Goal: Complete application form: Complete application form

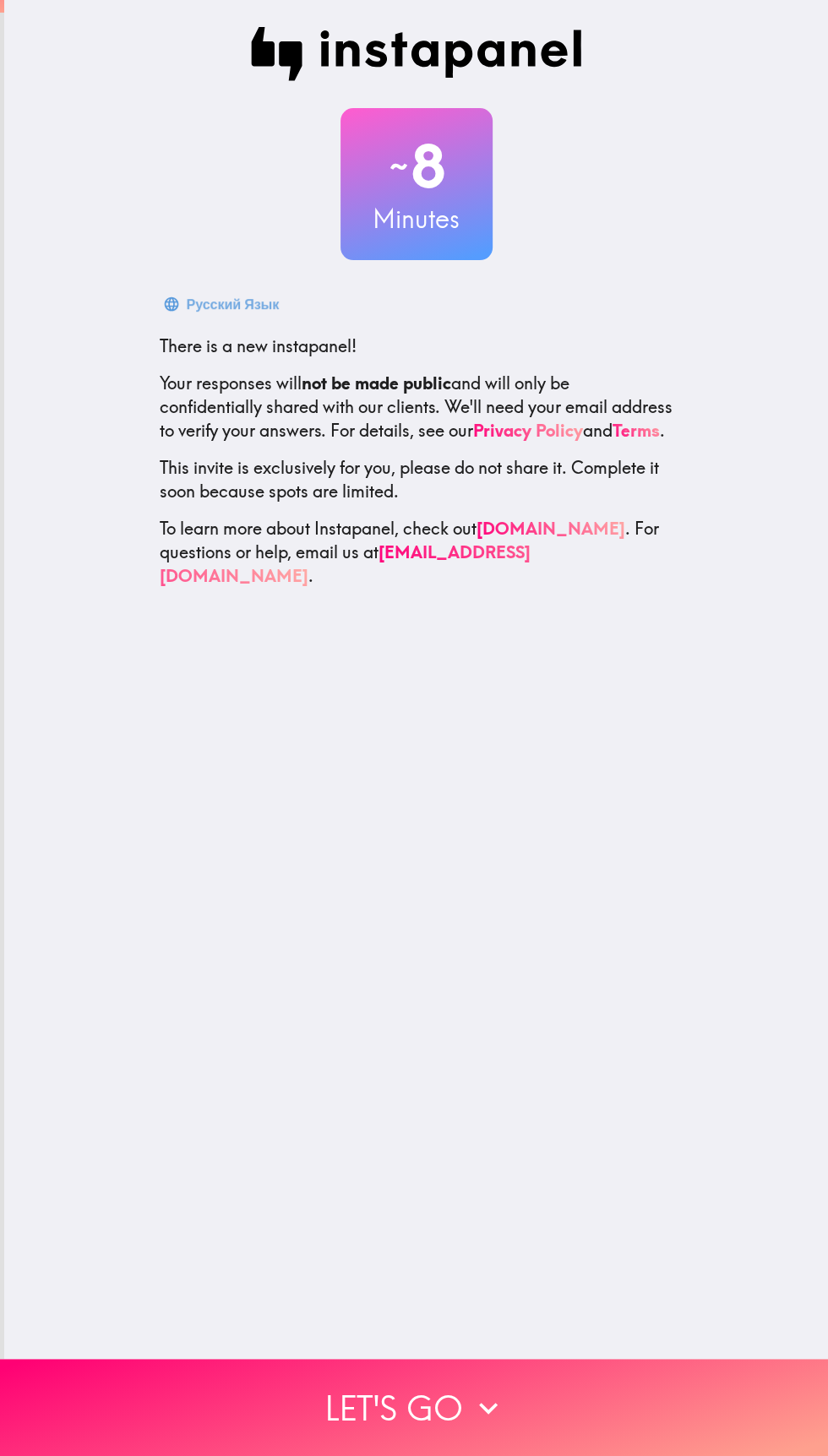
click at [452, 1406] on button "Let's go" at bounding box center [414, 1407] width 828 height 97
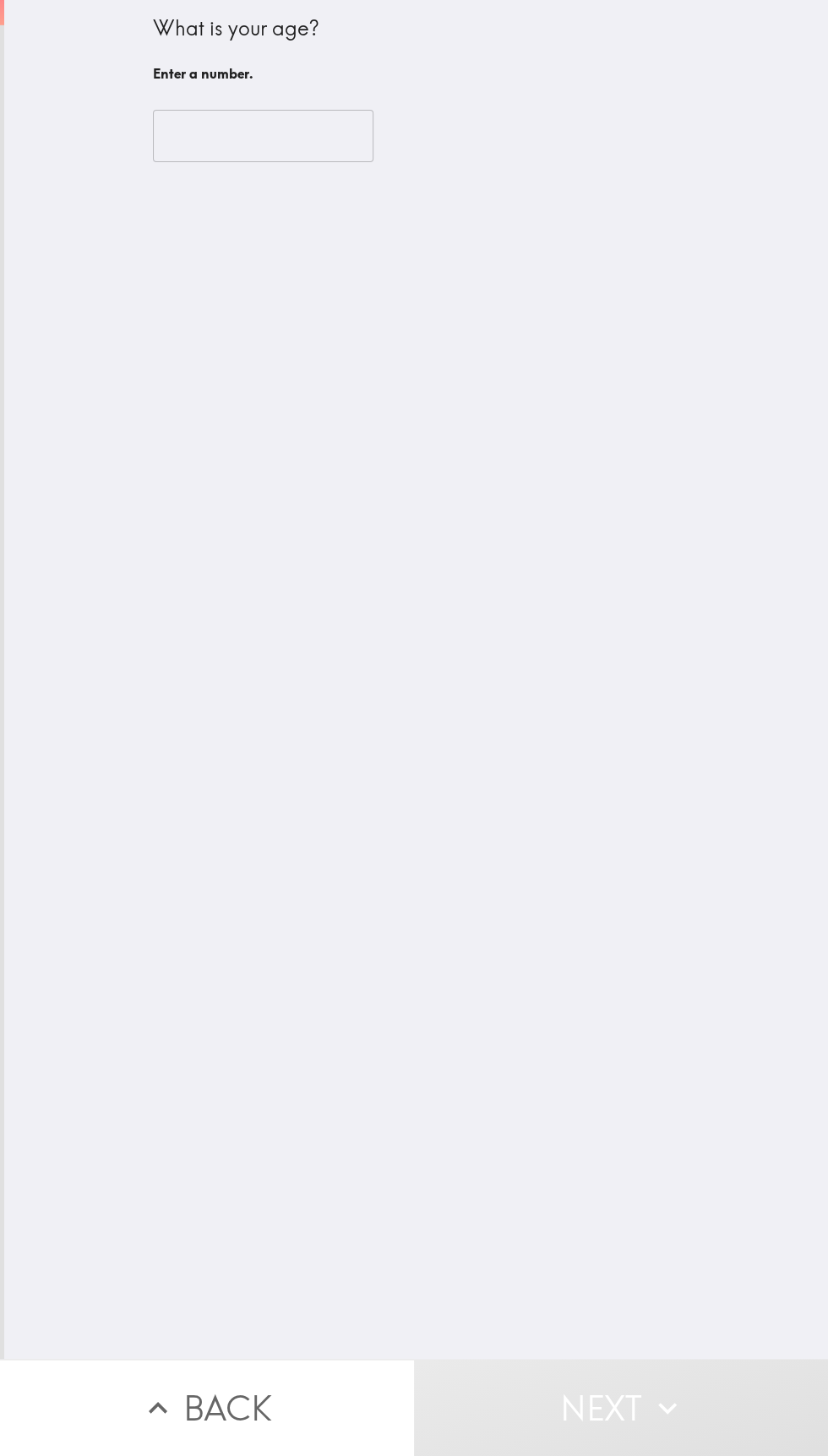
click at [197, 133] on input "number" at bounding box center [263, 135] width 221 height 52
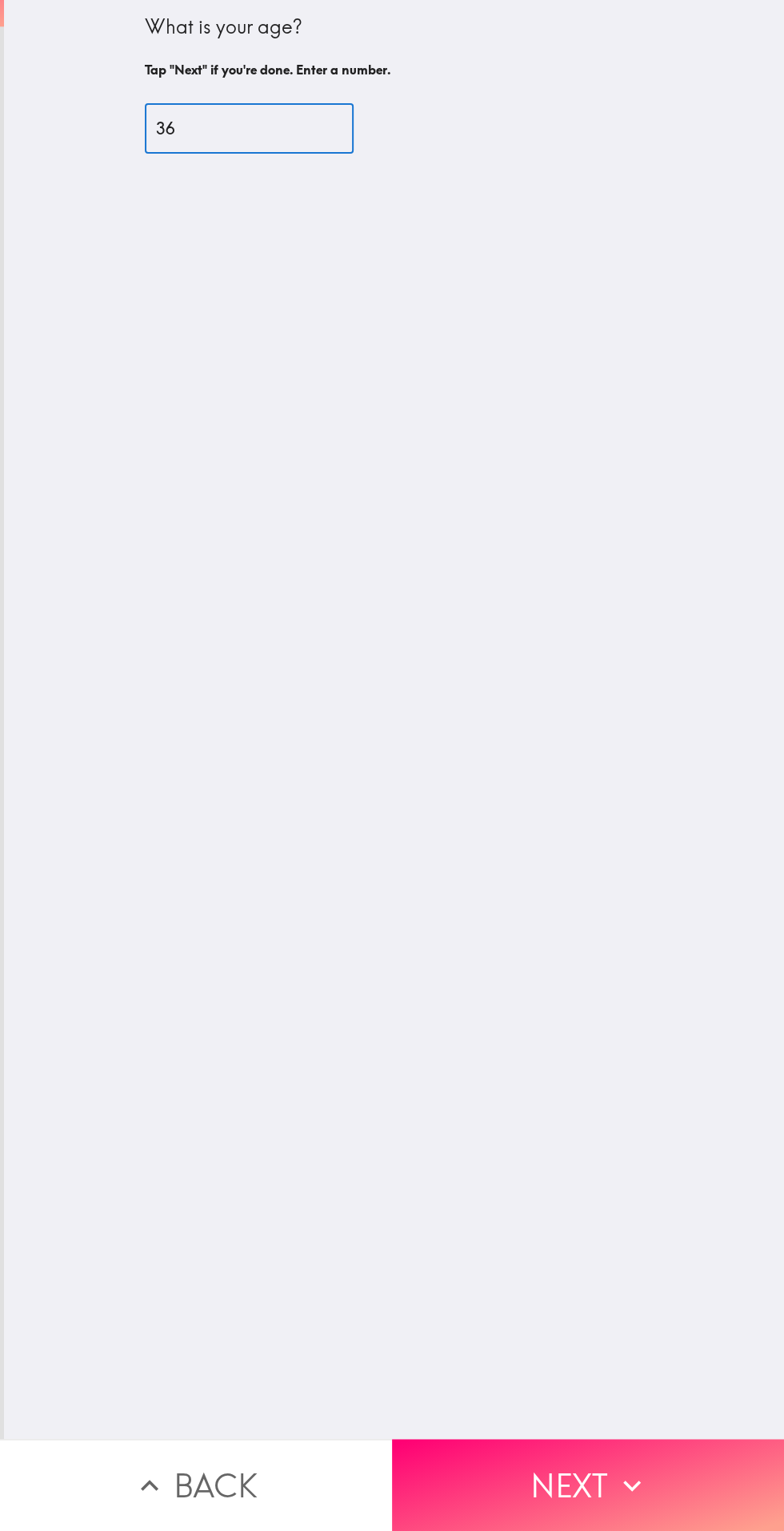
type input "36"
click at [177, 812] on div "What is your age? Tap "Next" if you're done. Enter a number. 36 ​" at bounding box center [394, 719] width 780 height 1439
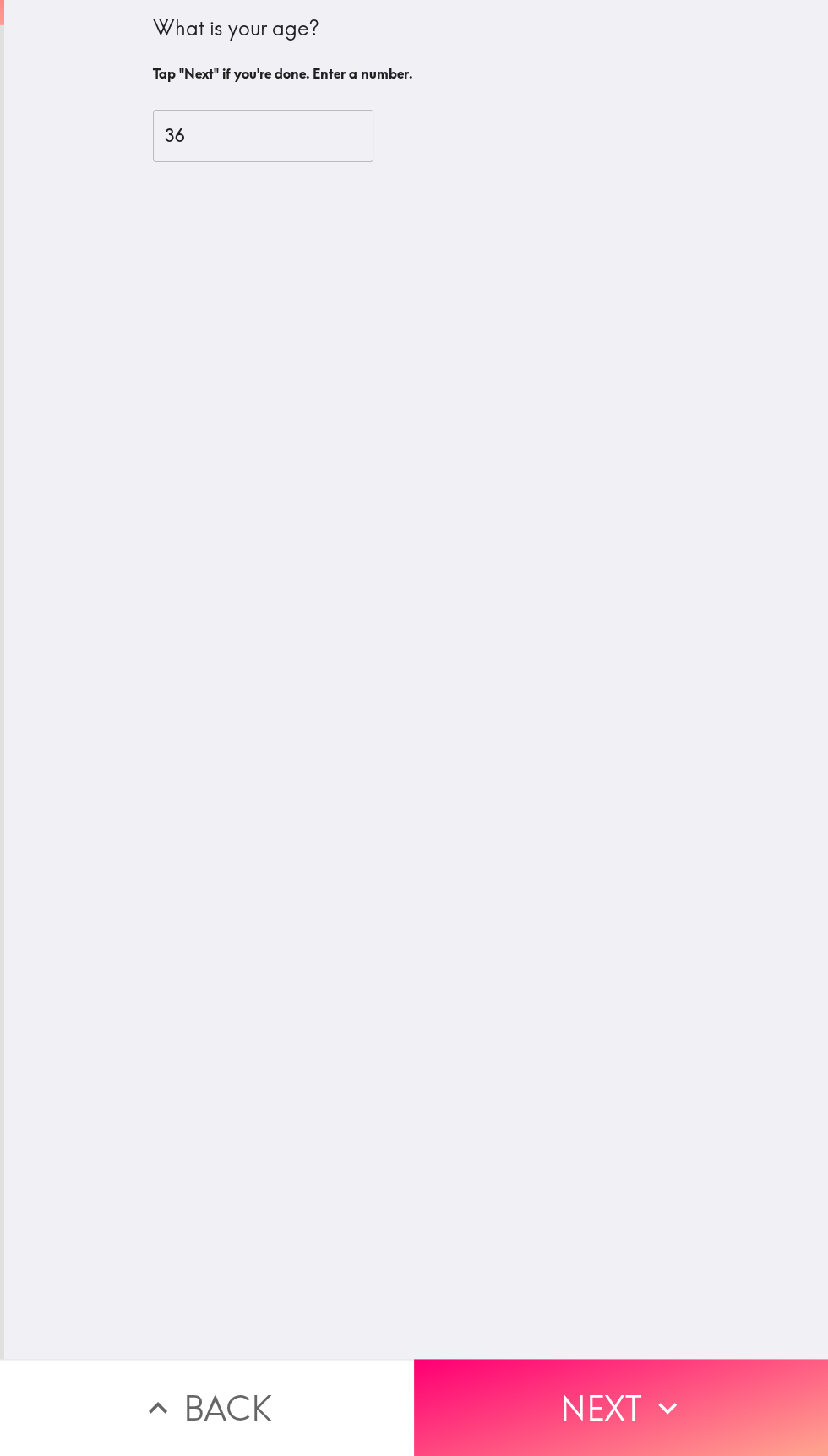
click at [618, 1422] on button "Next" at bounding box center [620, 1407] width 414 height 97
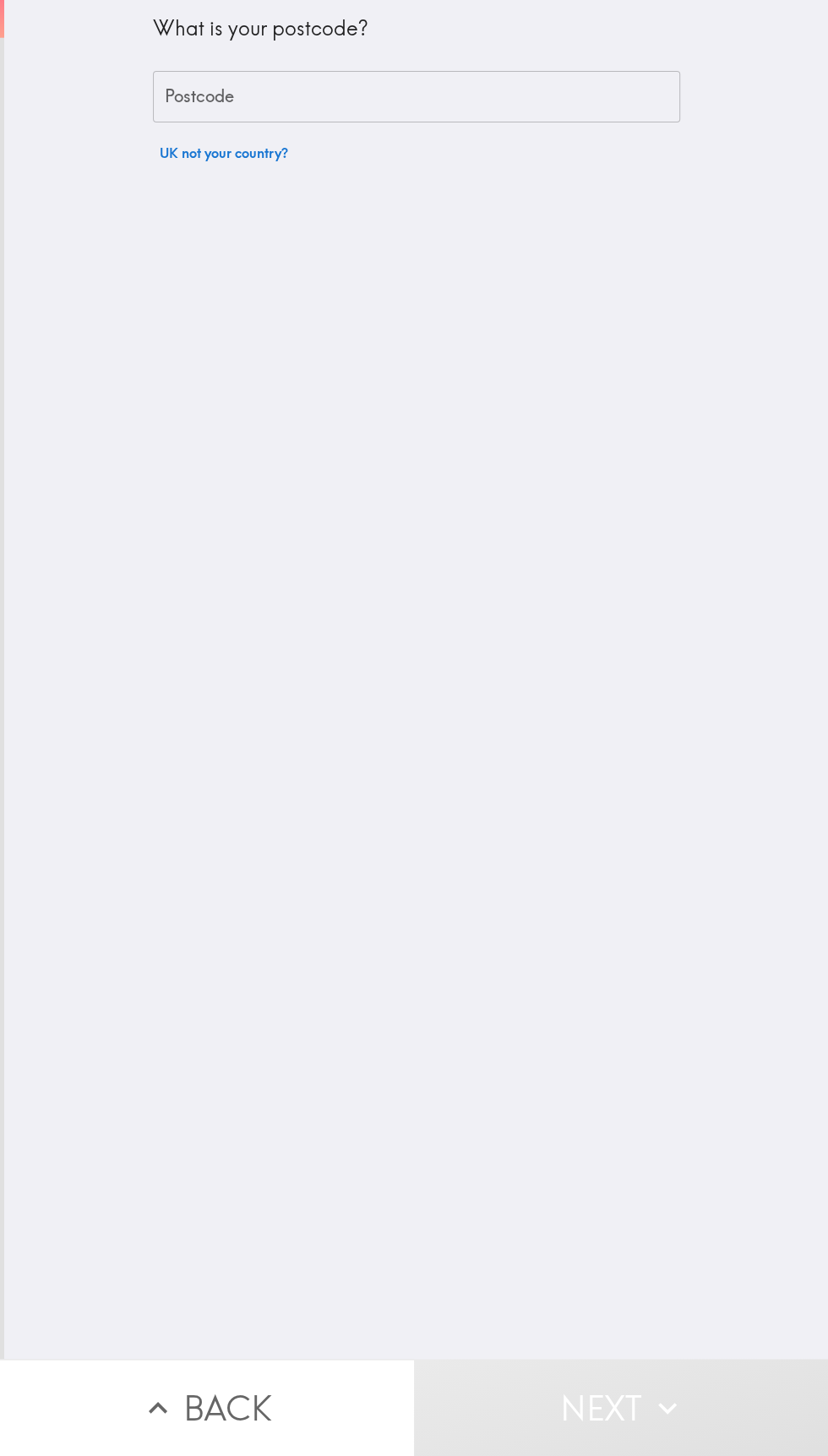
click at [196, 101] on div "Postcode Postcode" at bounding box center [416, 96] width 528 height 52
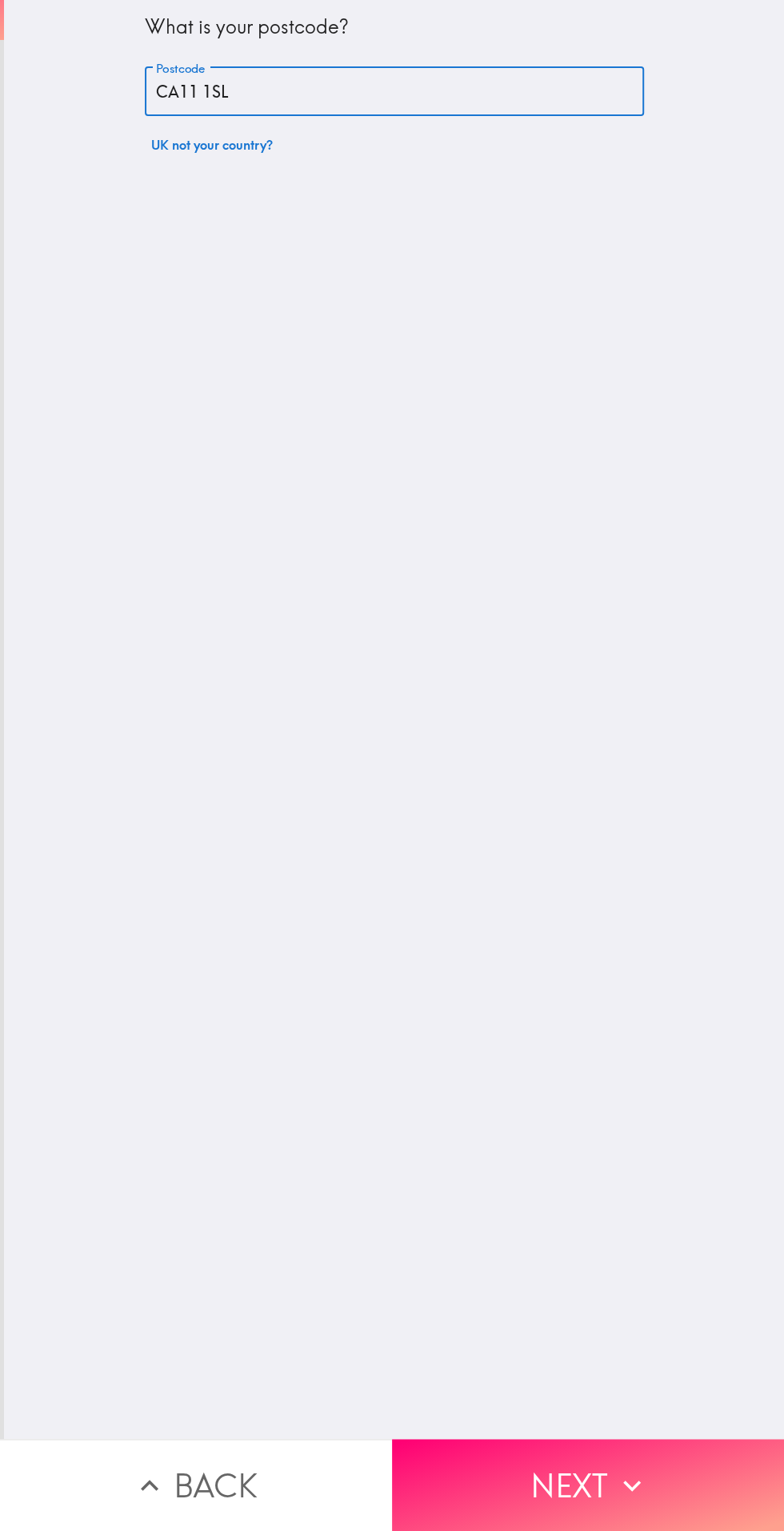
type input "CA11 1SL"
click at [132, 706] on div "What is your postcode? Postcode CA11 1SL Postcode UK not your country?" at bounding box center [394, 719] width 780 height 1439
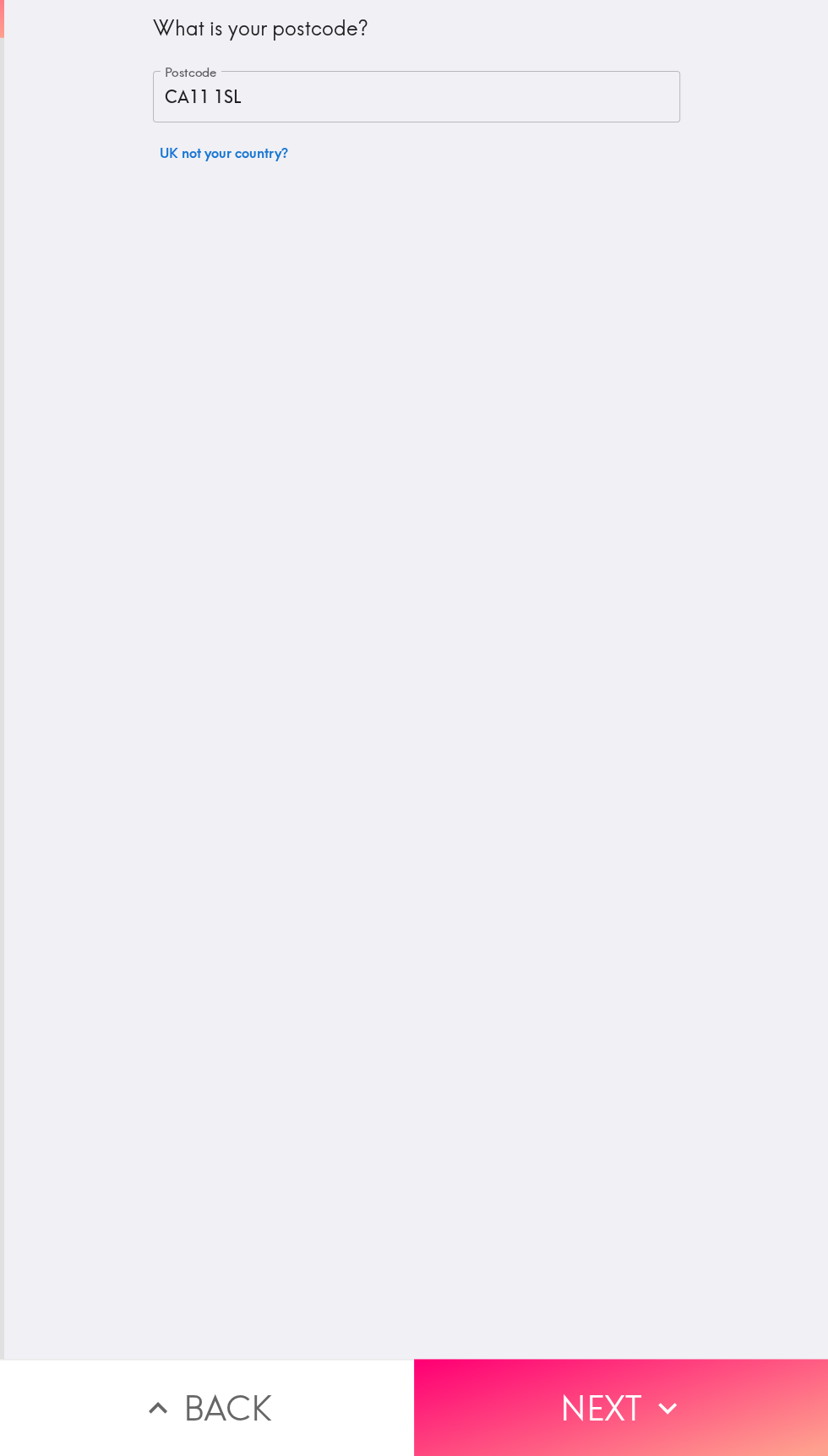
click at [627, 1403] on button "Next" at bounding box center [620, 1407] width 414 height 97
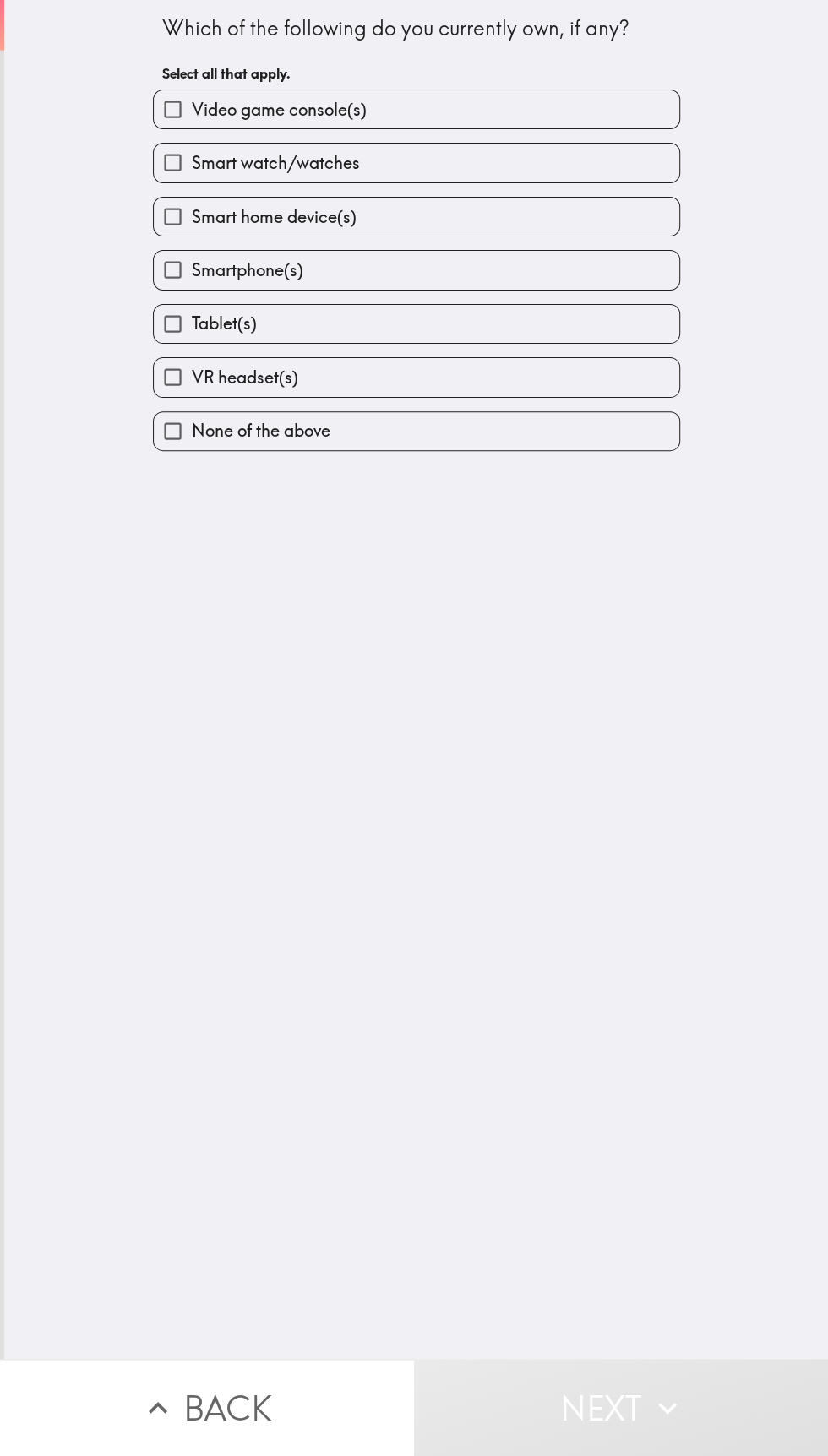
click at [185, 108] on input "Video game console(s)" at bounding box center [172, 109] width 38 height 38
checkbox input "true"
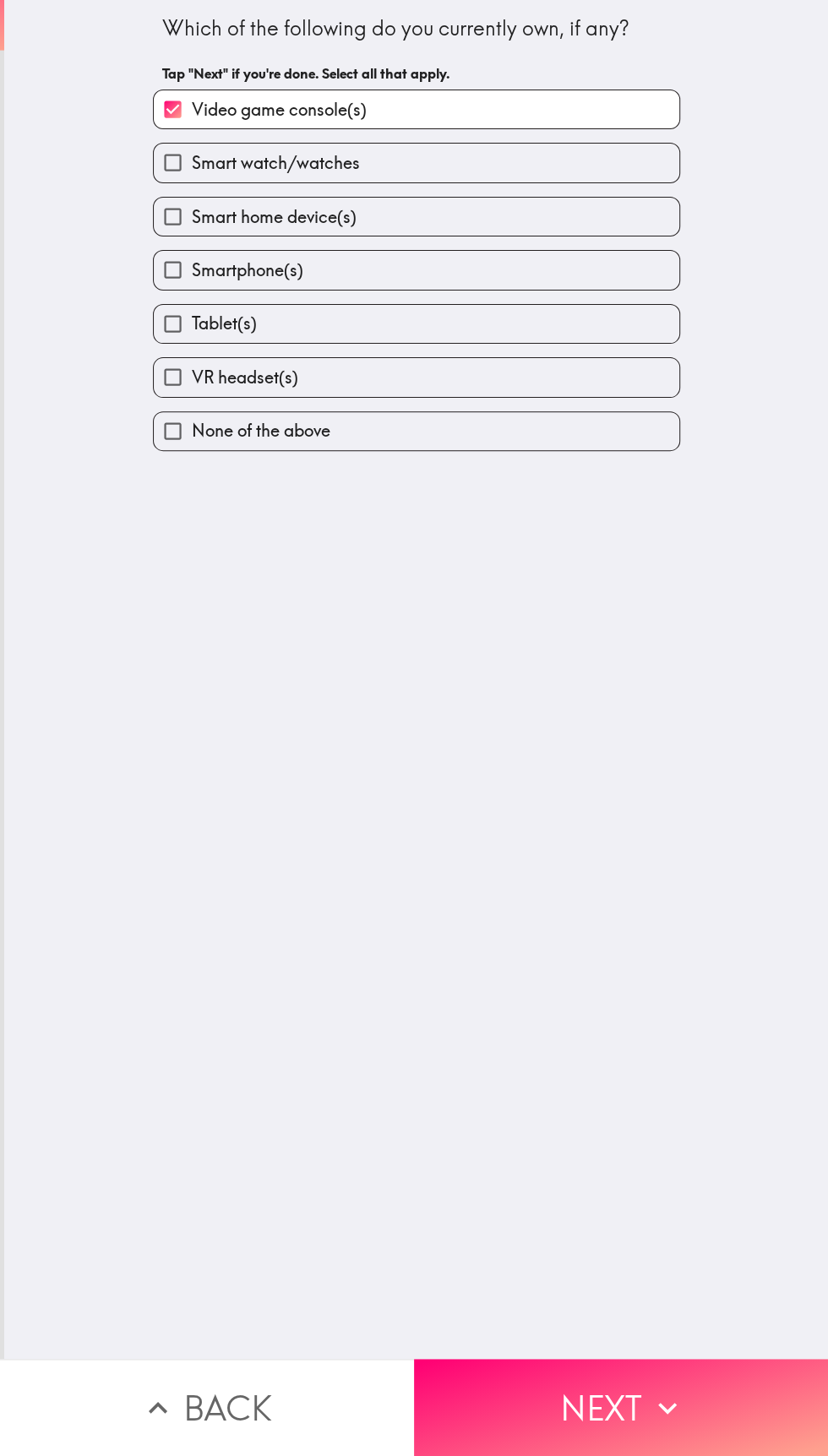
click at [169, 335] on input "Tablet(s)" at bounding box center [172, 323] width 38 height 38
checkbox input "true"
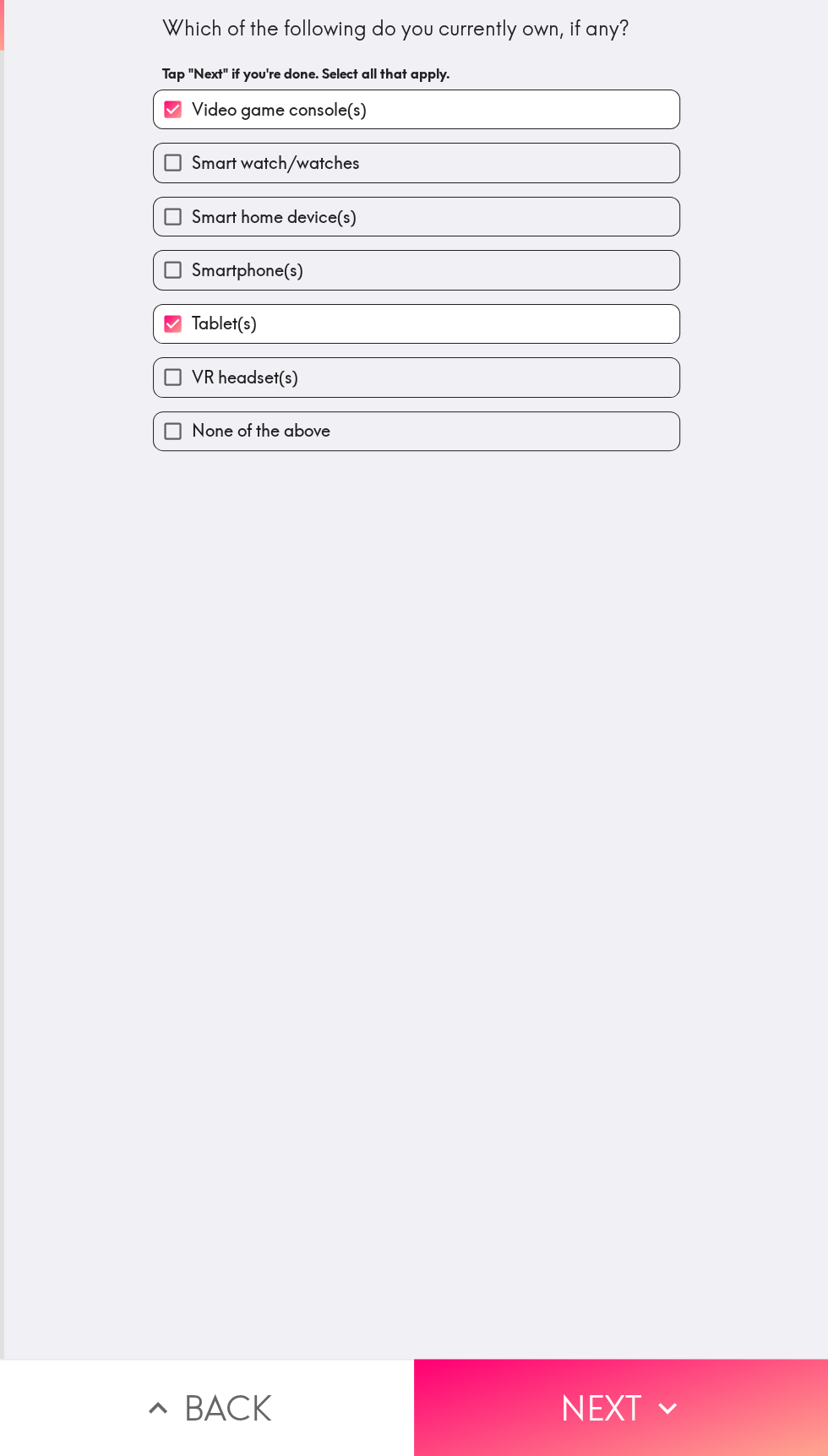
click at [184, 271] on input "Smartphone(s)" at bounding box center [172, 269] width 38 height 38
checkbox input "true"
click at [179, 380] on input "VR headset(s)" at bounding box center [172, 376] width 38 height 38
checkbox input "true"
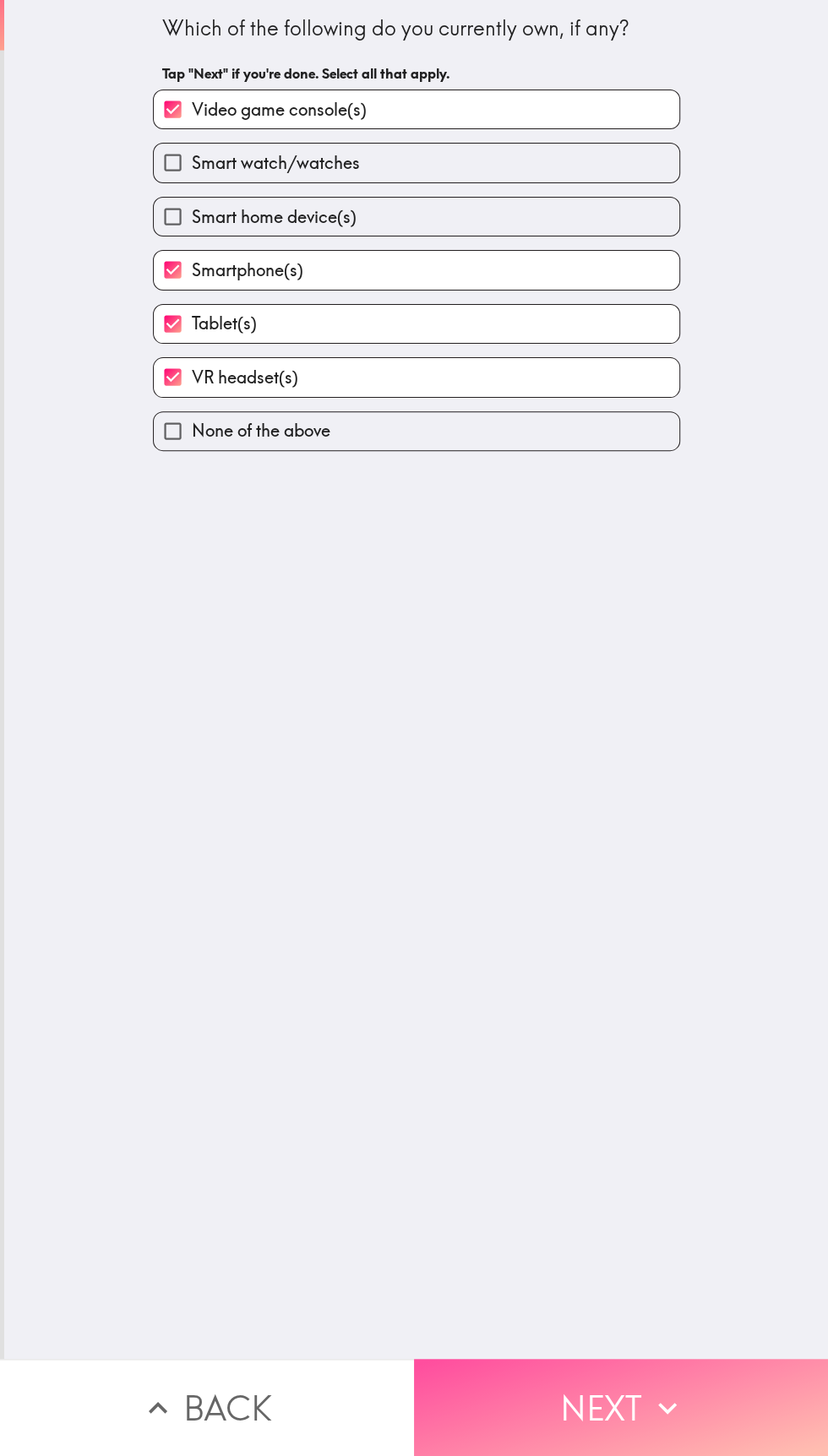
click at [605, 1404] on button "Next" at bounding box center [620, 1407] width 414 height 97
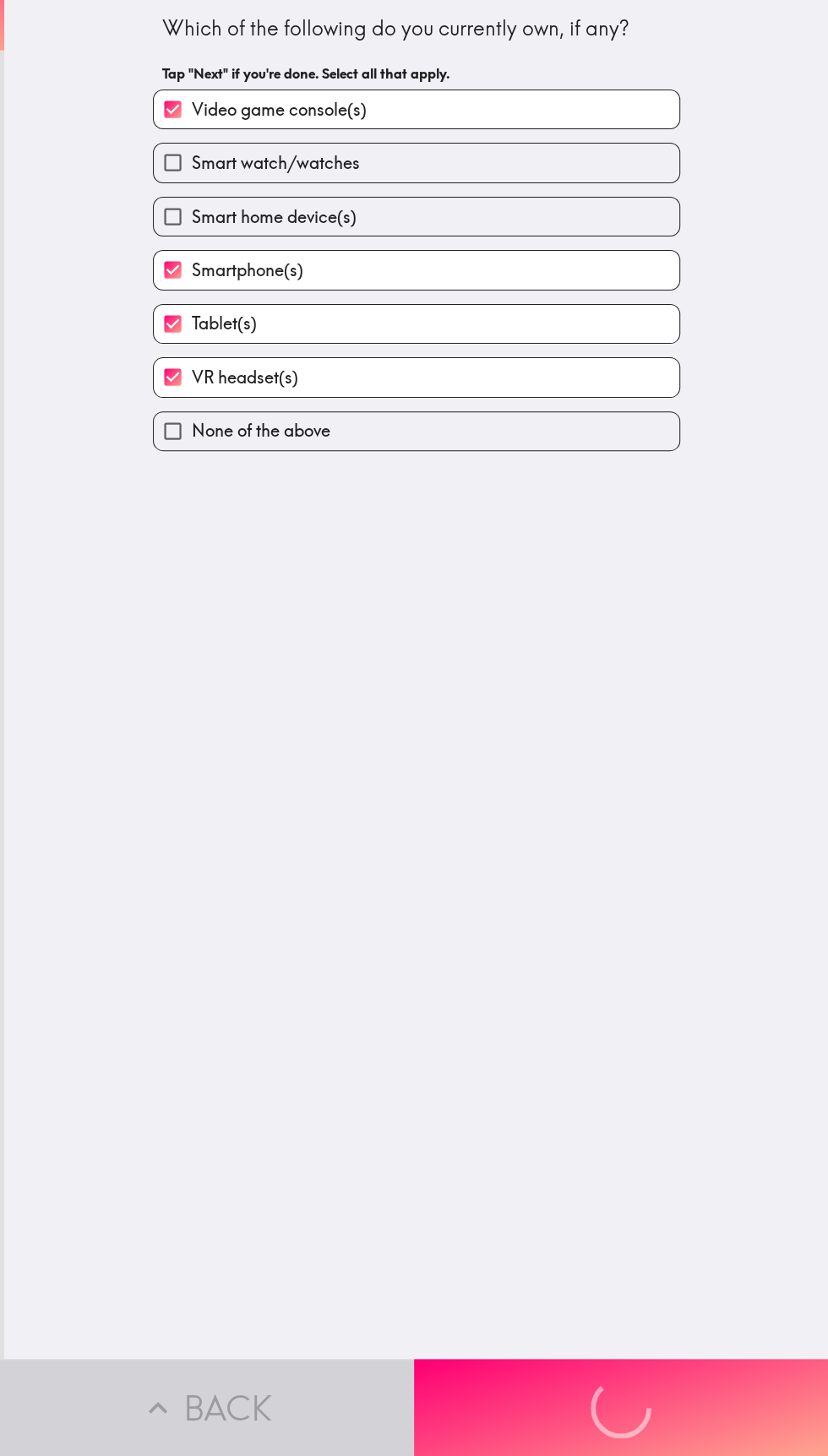
click at [186, 214] on input "Smart home device(s)" at bounding box center [172, 216] width 38 height 38
checkbox input "true"
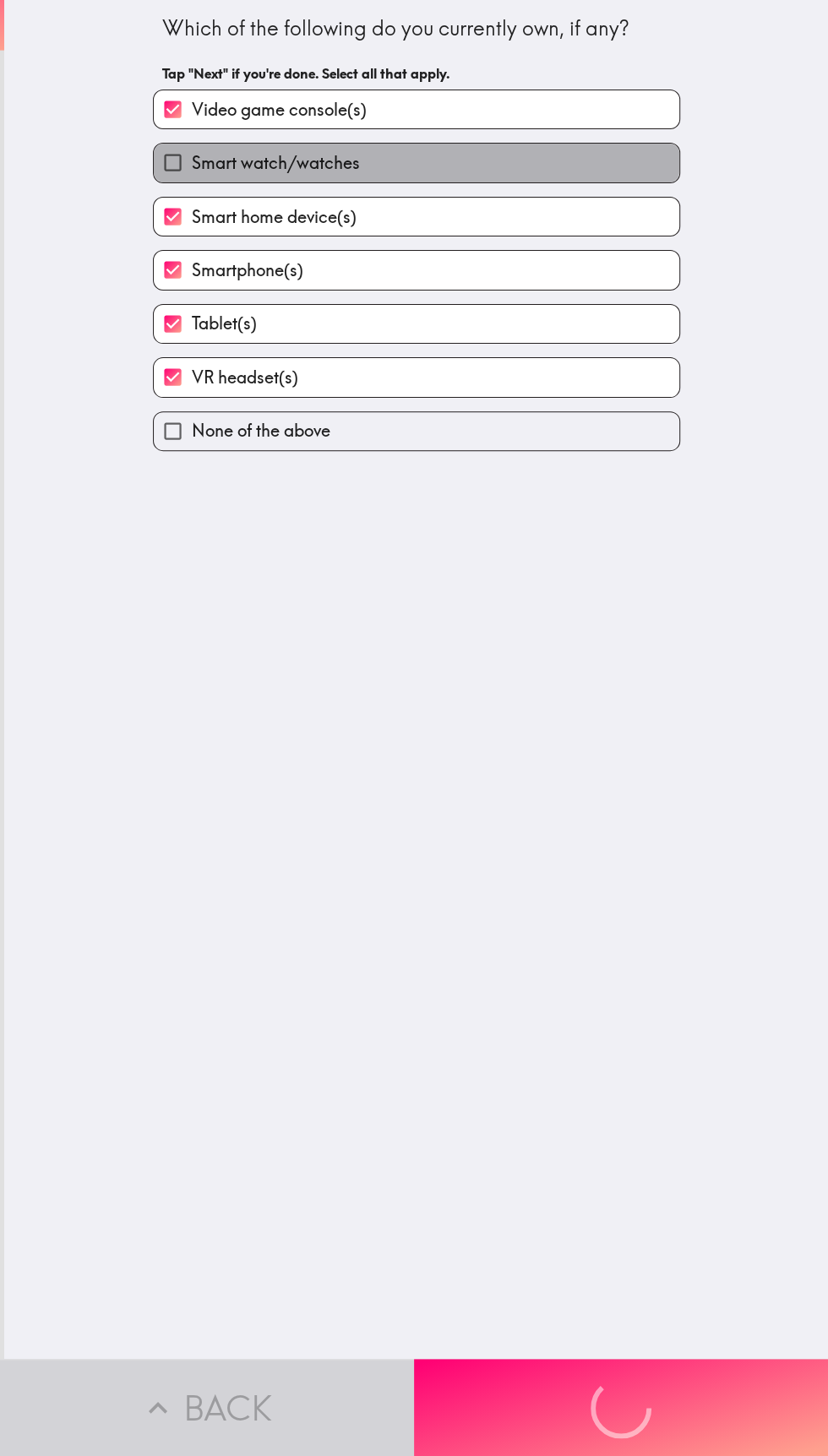
click at [183, 160] on input "Smart watch/watches" at bounding box center [172, 163] width 38 height 38
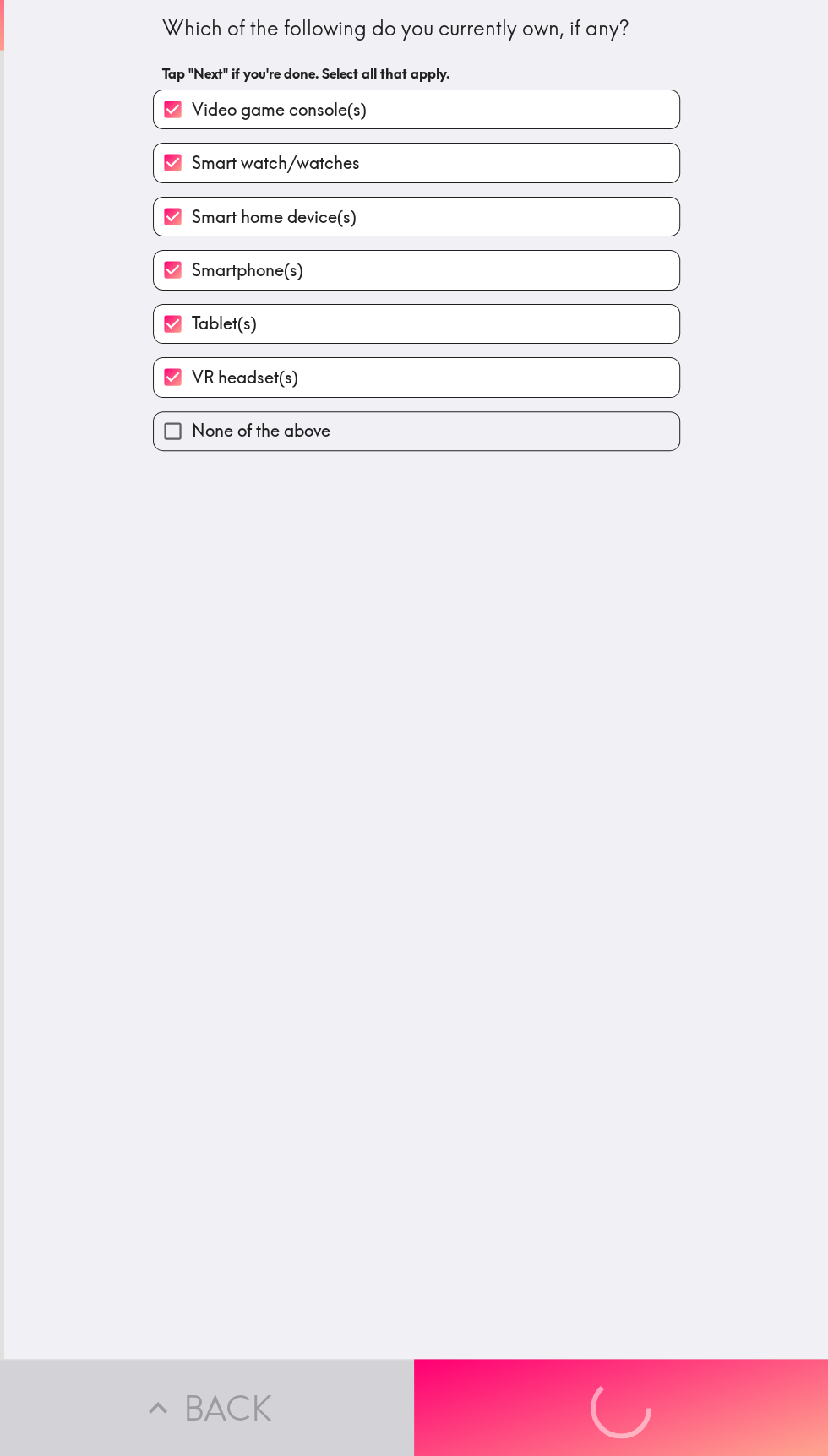
click at [184, 163] on input "Smart watch/watches" at bounding box center [172, 163] width 38 height 38
checkbox input "false"
click at [171, 223] on input "Smart home device(s)" at bounding box center [172, 216] width 38 height 38
checkbox input "false"
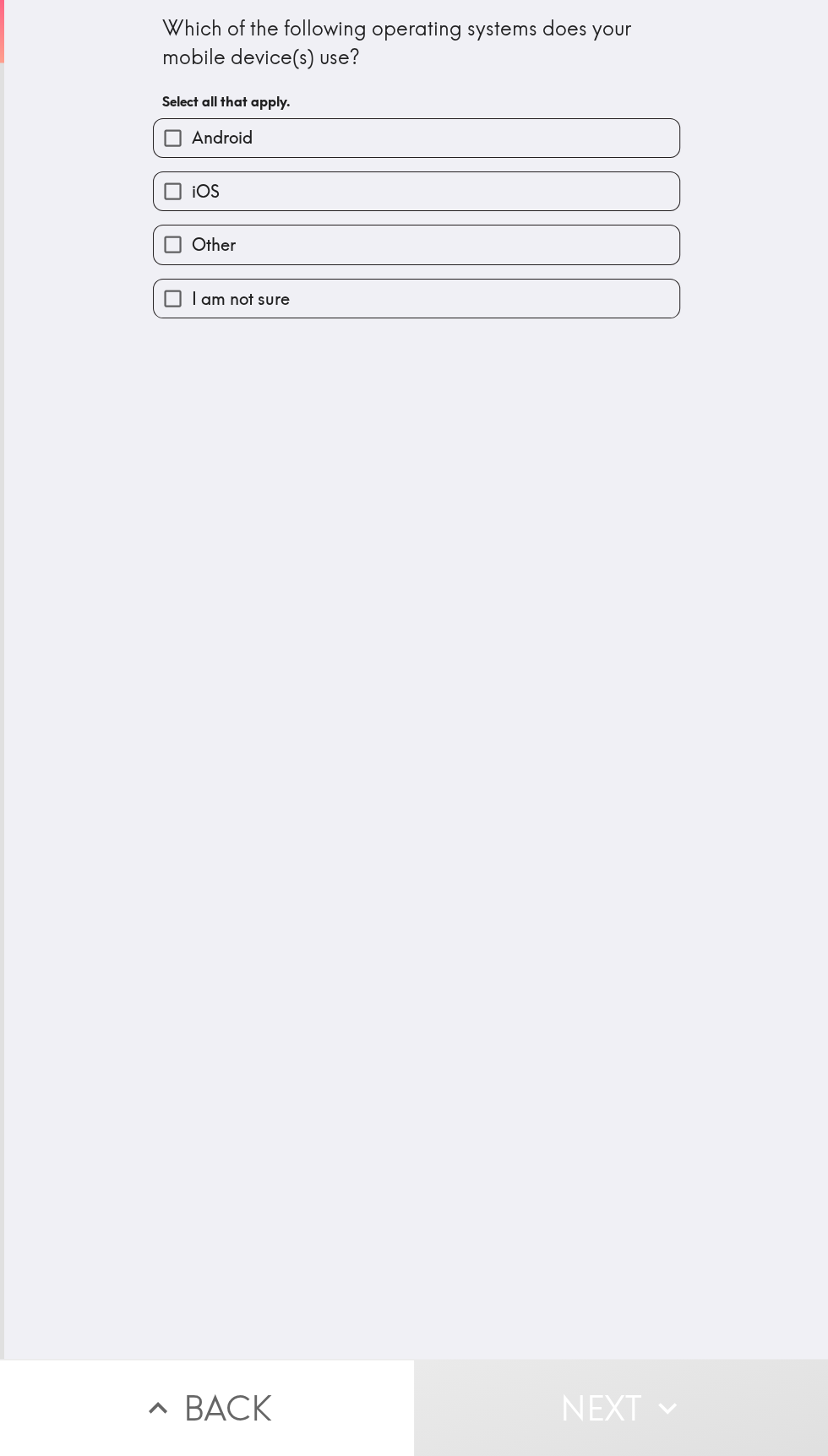
click at [178, 181] on input "iOS" at bounding box center [172, 191] width 38 height 38
checkbox input "true"
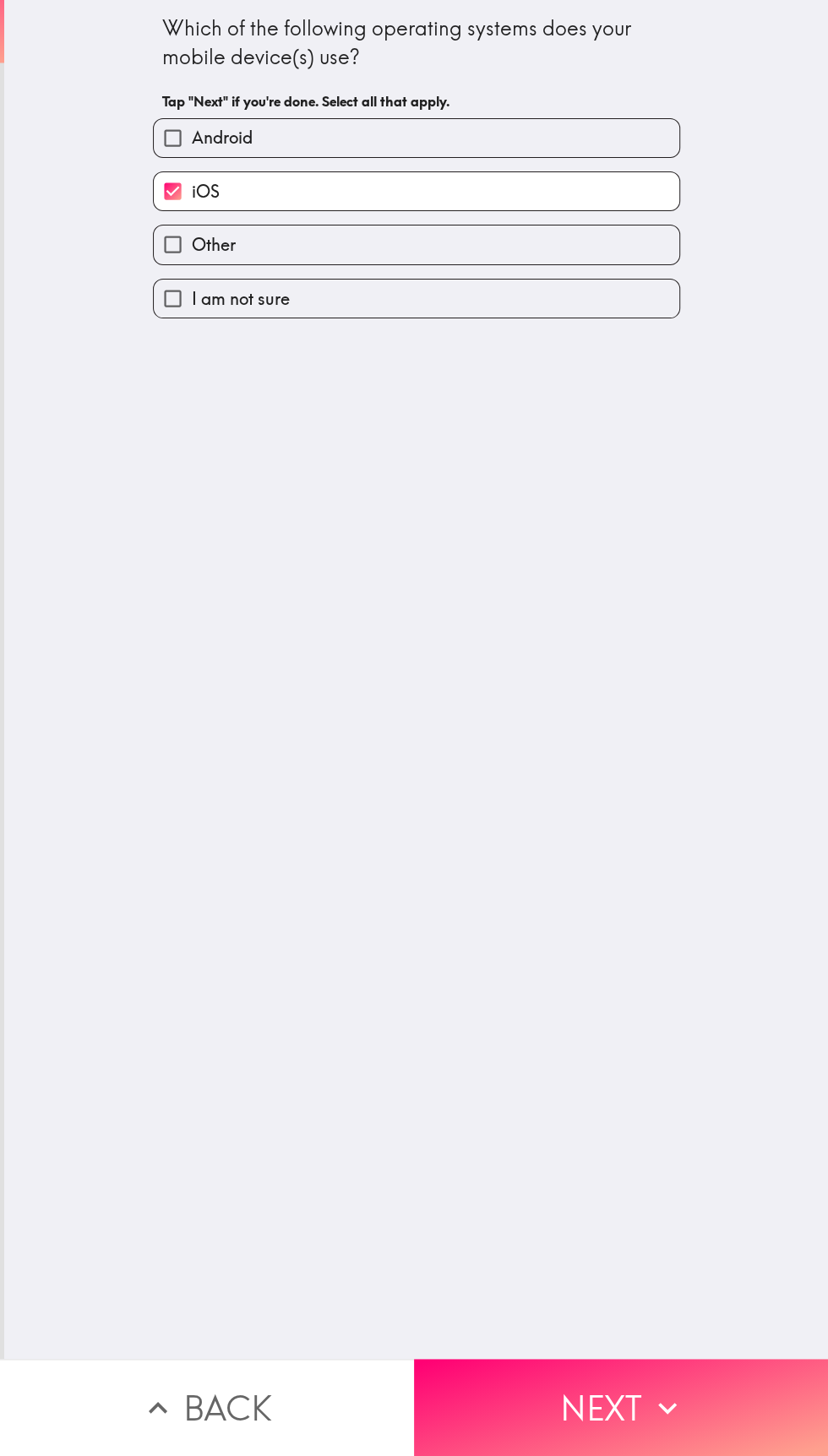
click at [179, 130] on input "Android" at bounding box center [172, 138] width 38 height 38
checkbox input "true"
click at [635, 1410] on button "Next" at bounding box center [620, 1407] width 414 height 97
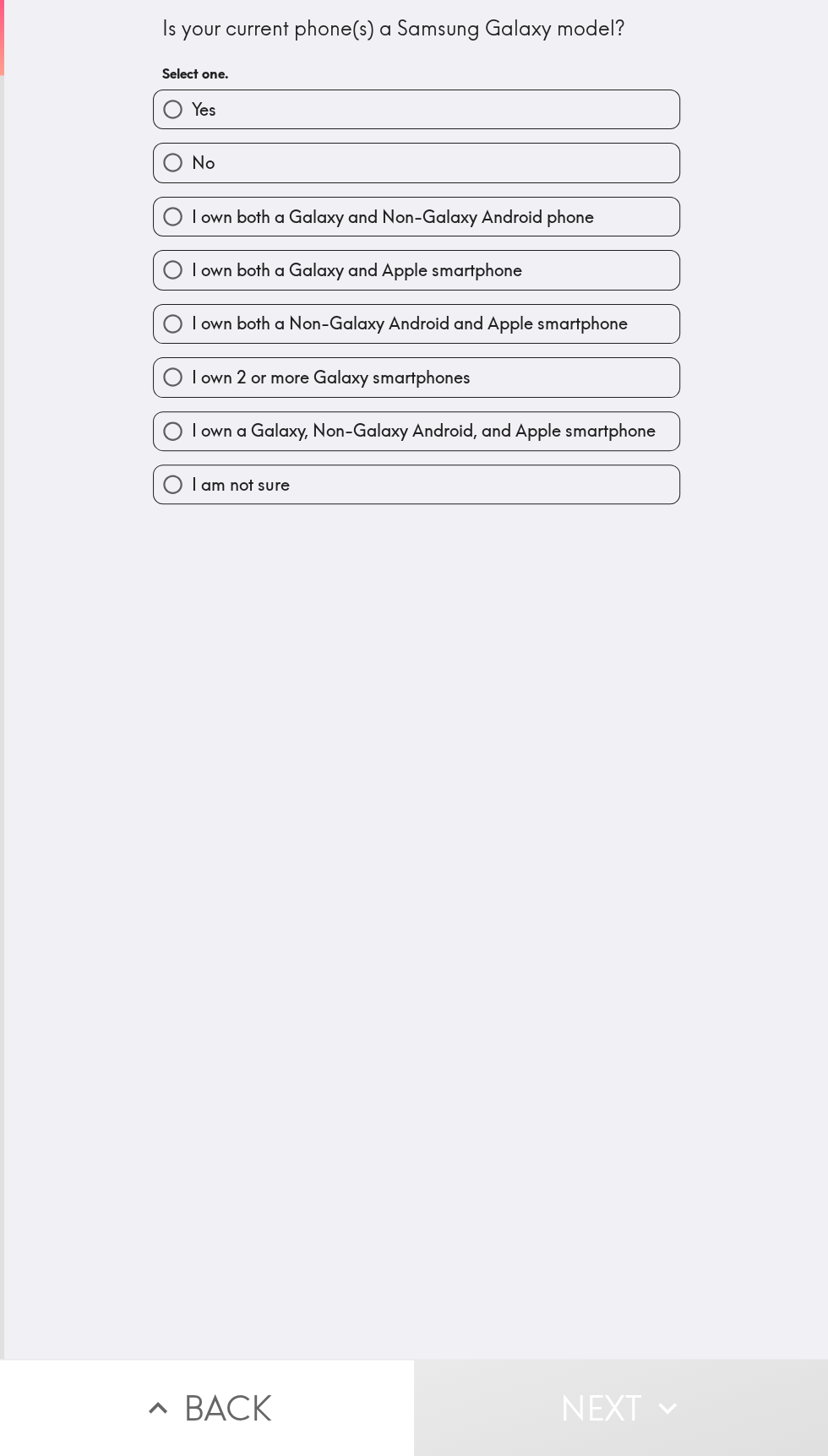
click at [164, 111] on input "Yes" at bounding box center [172, 109] width 38 height 38
radio input "true"
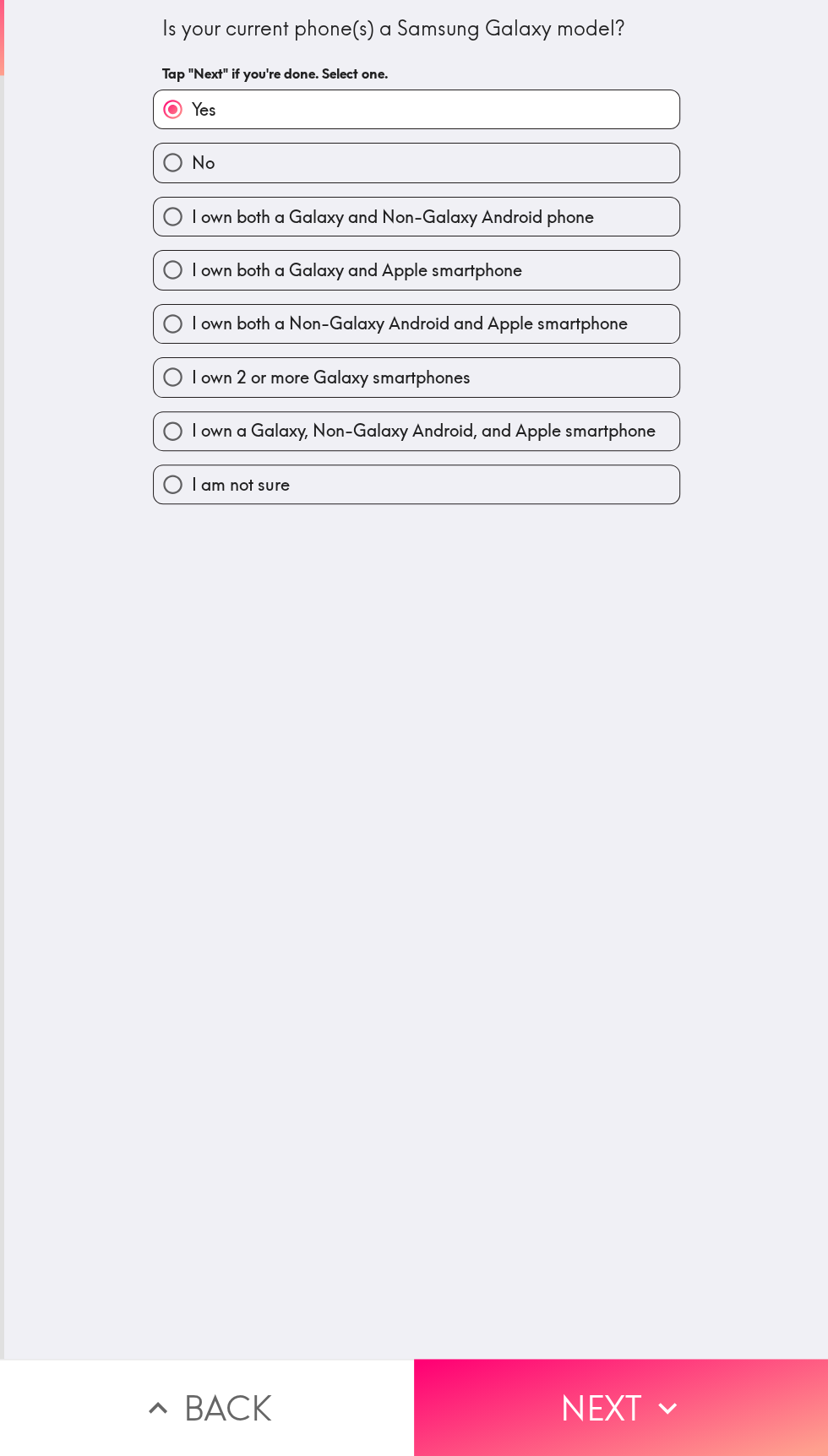
click at [171, 259] on input "I own both a Galaxy and Apple smartphone" at bounding box center [172, 269] width 38 height 38
radio input "true"
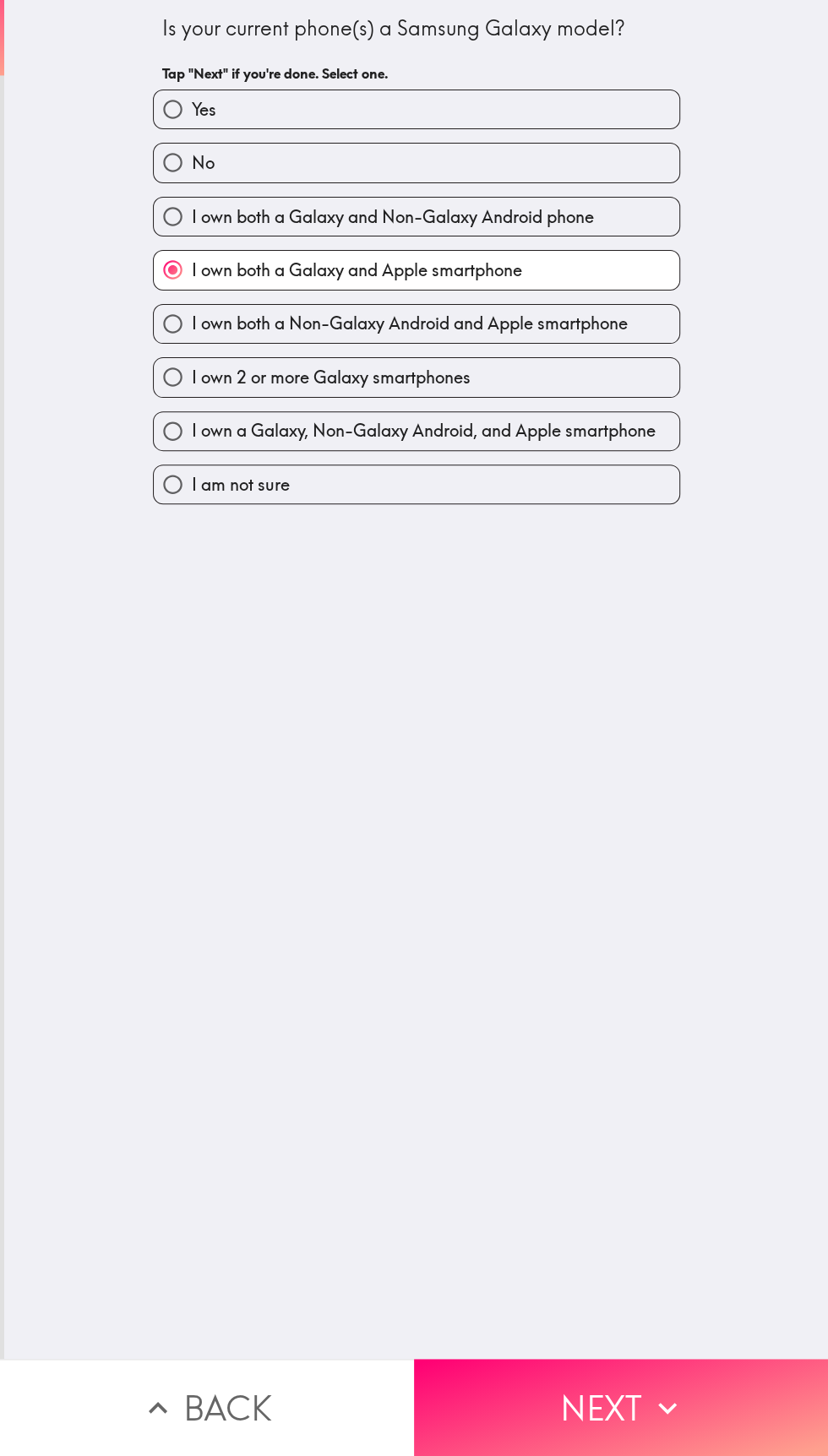
click at [619, 1397] on button "Next" at bounding box center [620, 1407] width 414 height 97
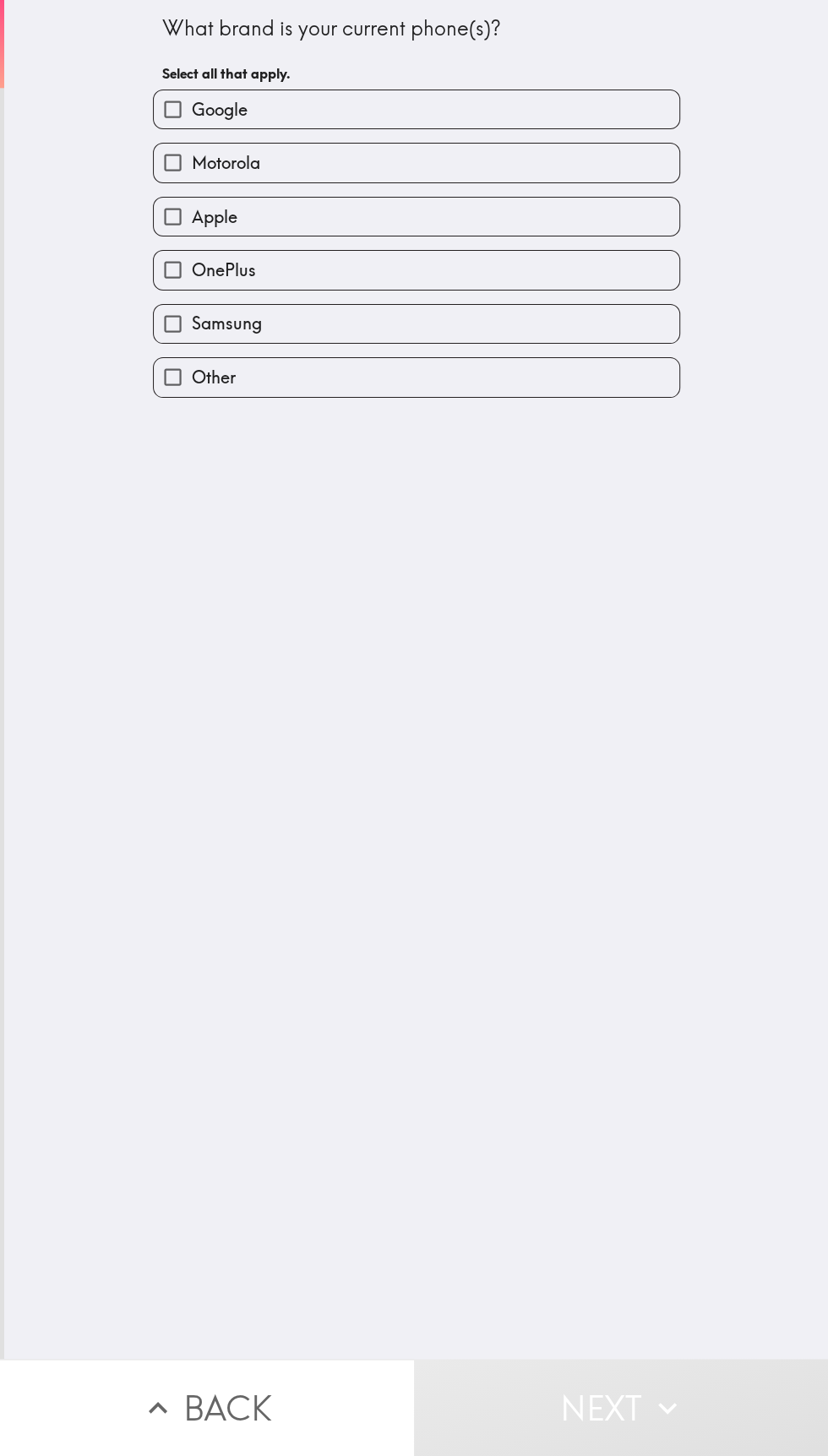
click at [169, 316] on input "Samsung" at bounding box center [172, 323] width 38 height 38
checkbox input "true"
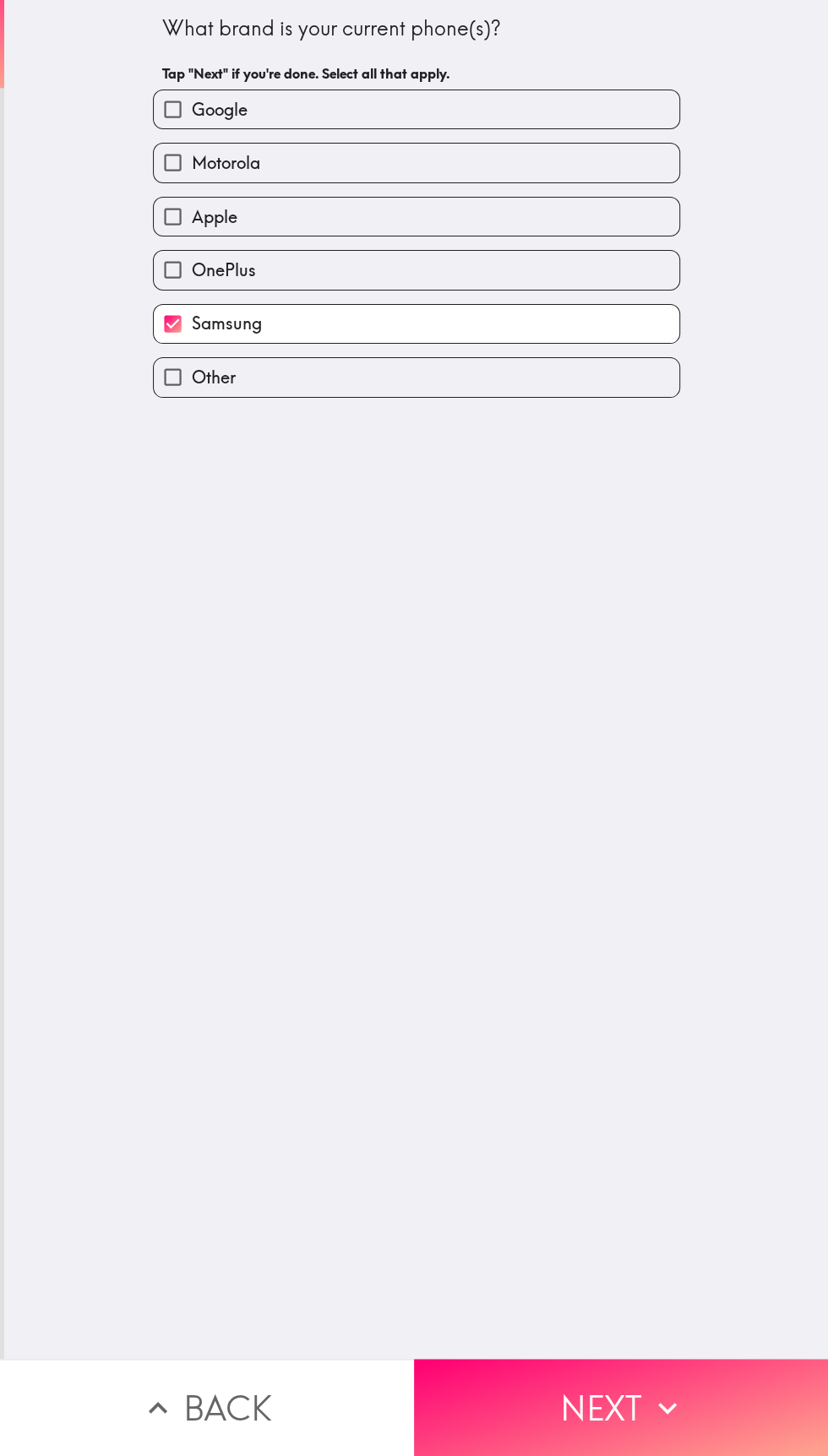
click at [167, 165] on input "Motorola" at bounding box center [172, 163] width 38 height 38
click at [163, 174] on input "Motorola" at bounding box center [172, 163] width 38 height 38
checkbox input "false"
click at [180, 216] on input "Apple" at bounding box center [172, 216] width 38 height 38
checkbox input "true"
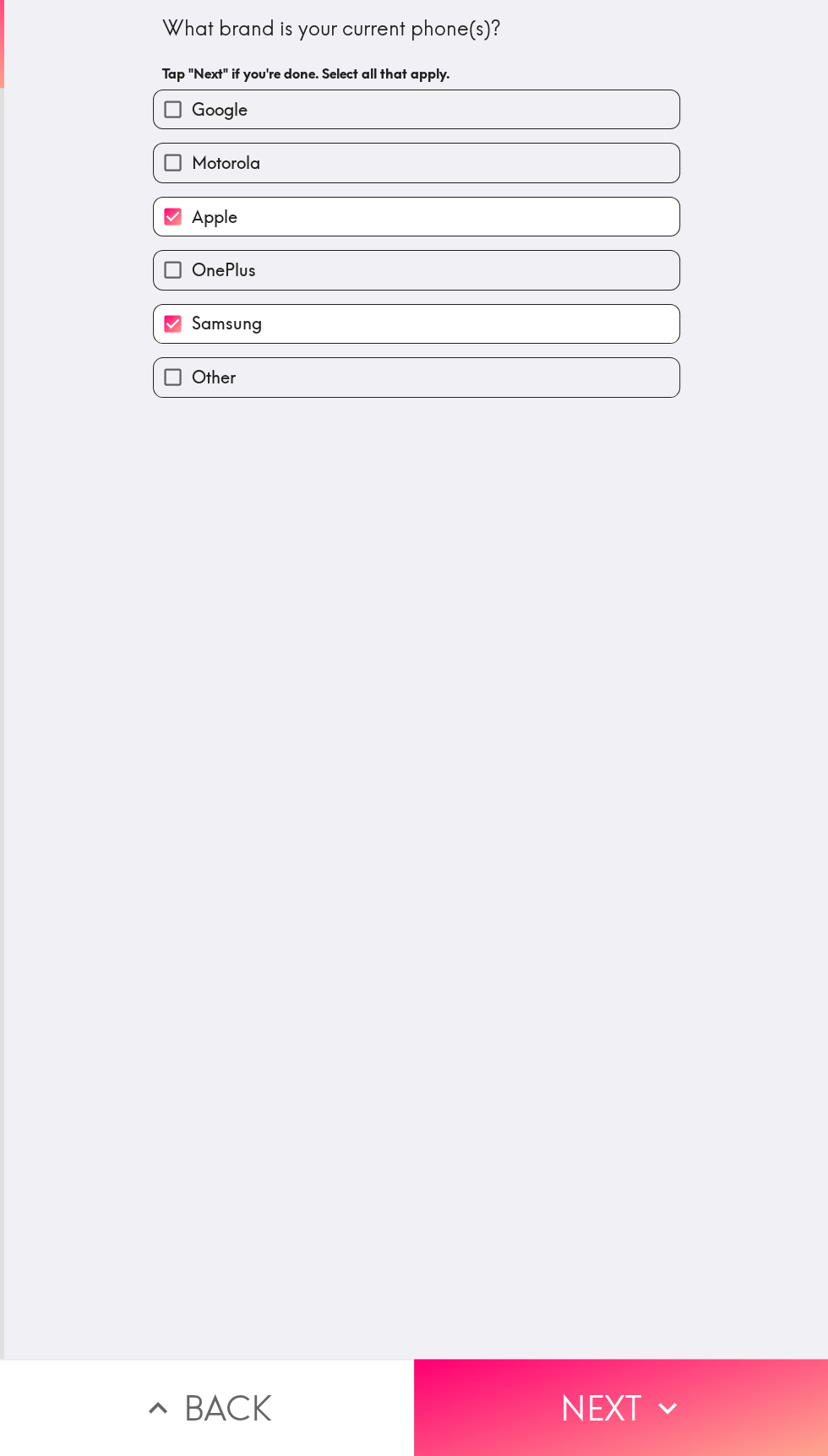
click at [608, 1403] on button "Next" at bounding box center [620, 1407] width 414 height 97
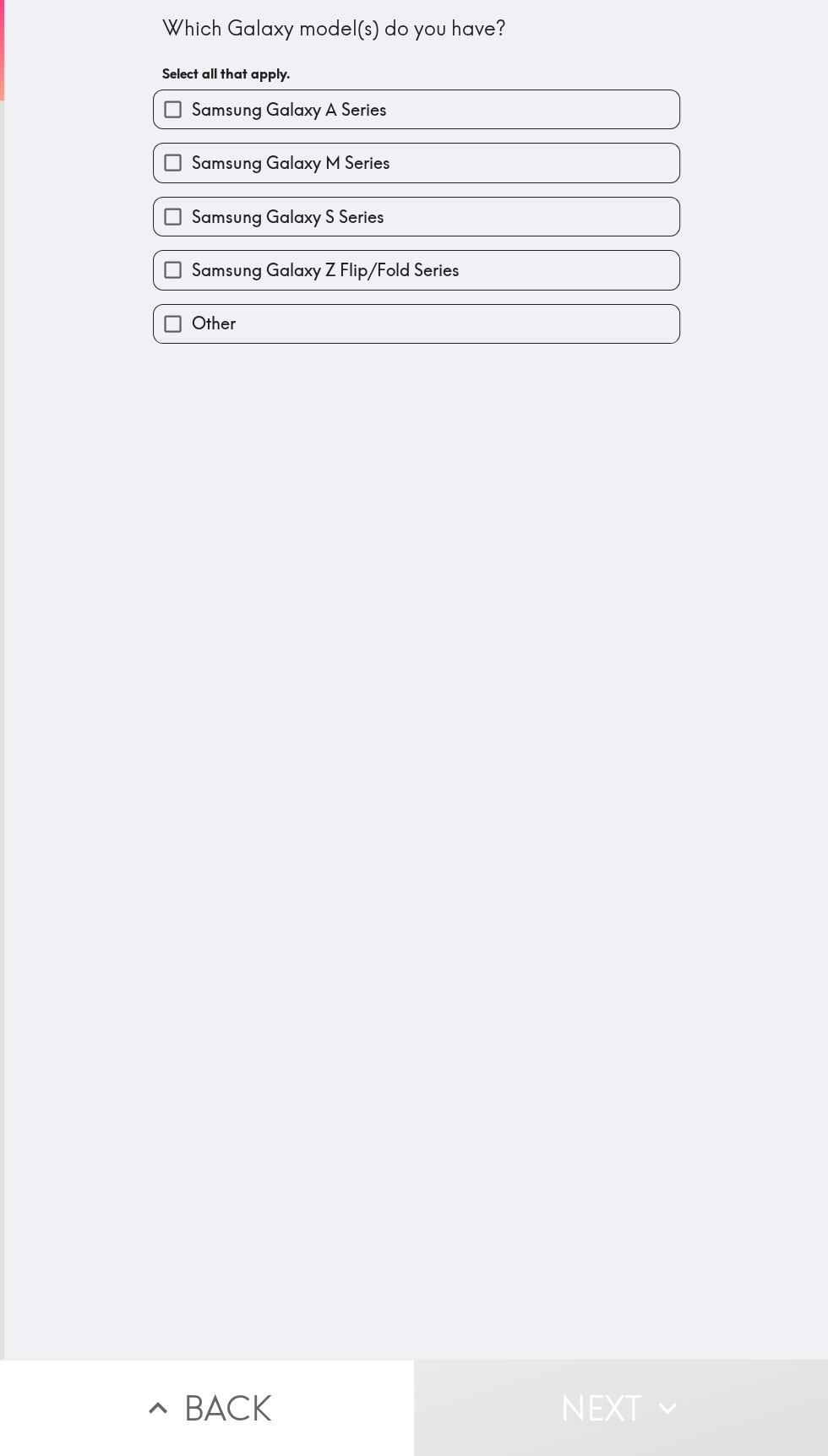
click at [508, 1046] on div "Which Galaxy model(s) do you have? Select all that apply. Samsung Galaxy A Seri…" at bounding box center [416, 679] width 824 height 1359
click at [171, 266] on input "Samsung Galaxy Z Flip/Fold Series" at bounding box center [172, 269] width 38 height 38
checkbox input "true"
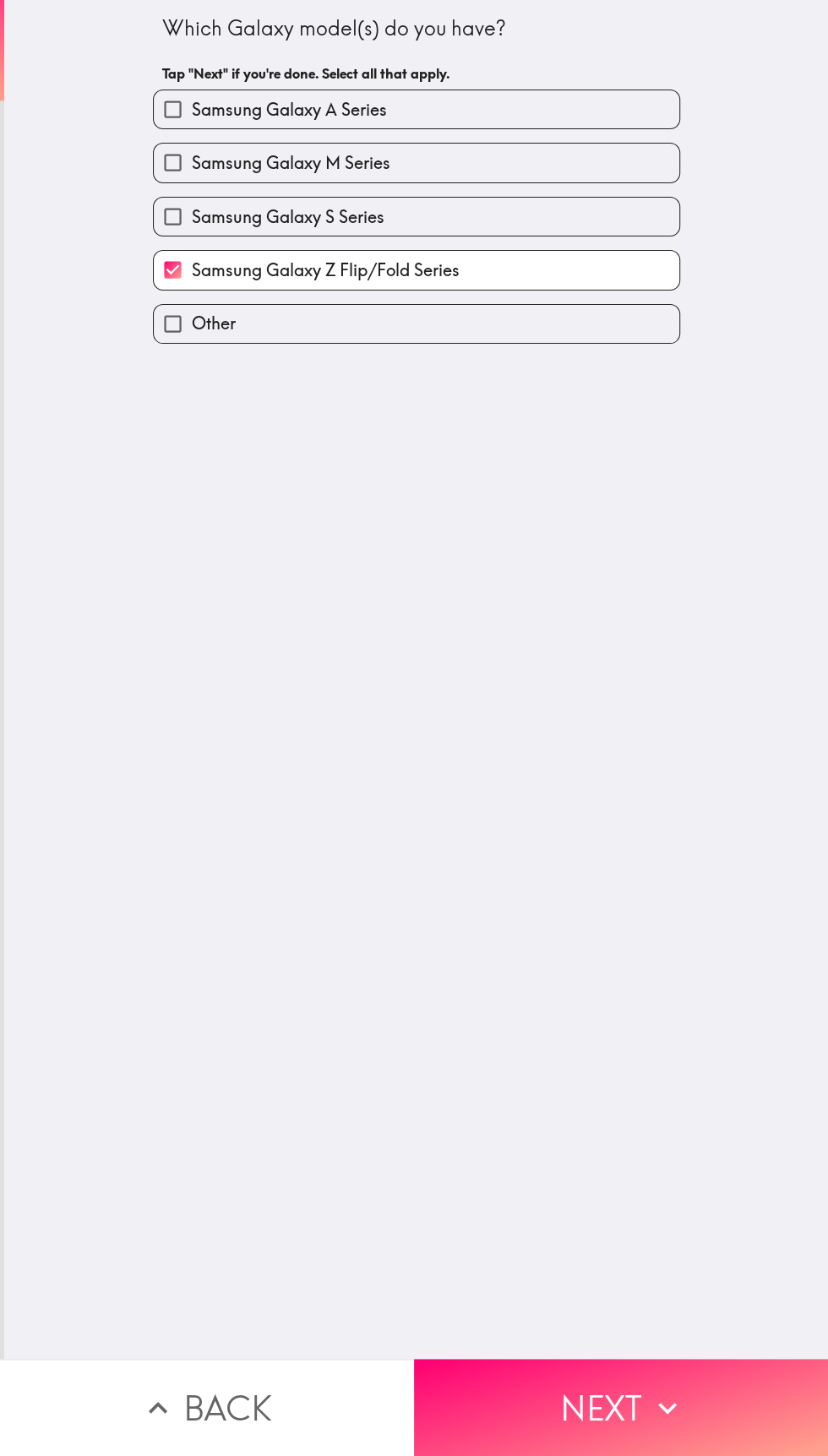
click at [634, 1414] on button "Next" at bounding box center [620, 1407] width 414 height 97
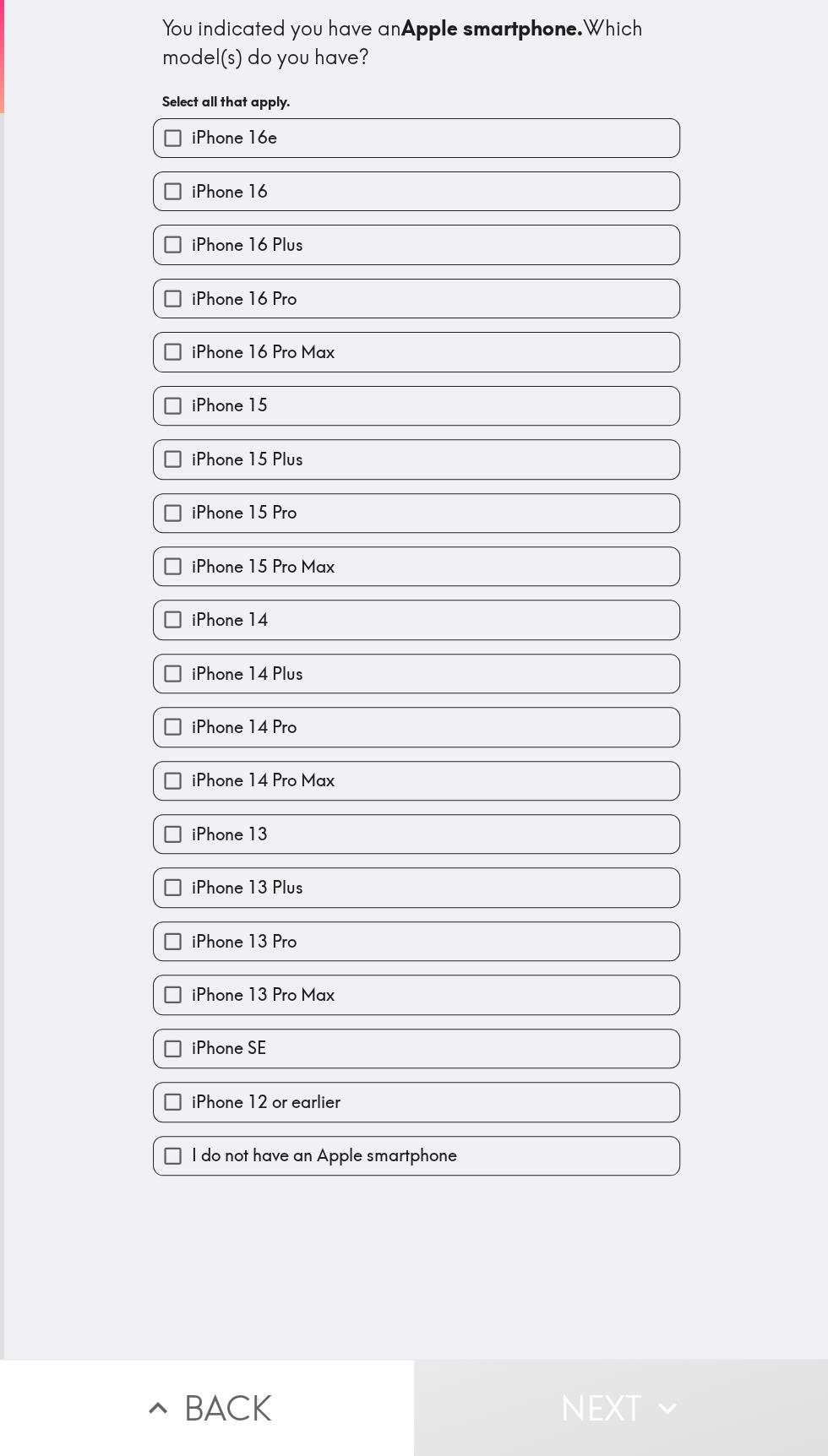
click at [181, 129] on input "iPhone 16e" at bounding box center [172, 138] width 38 height 38
checkbox input "true"
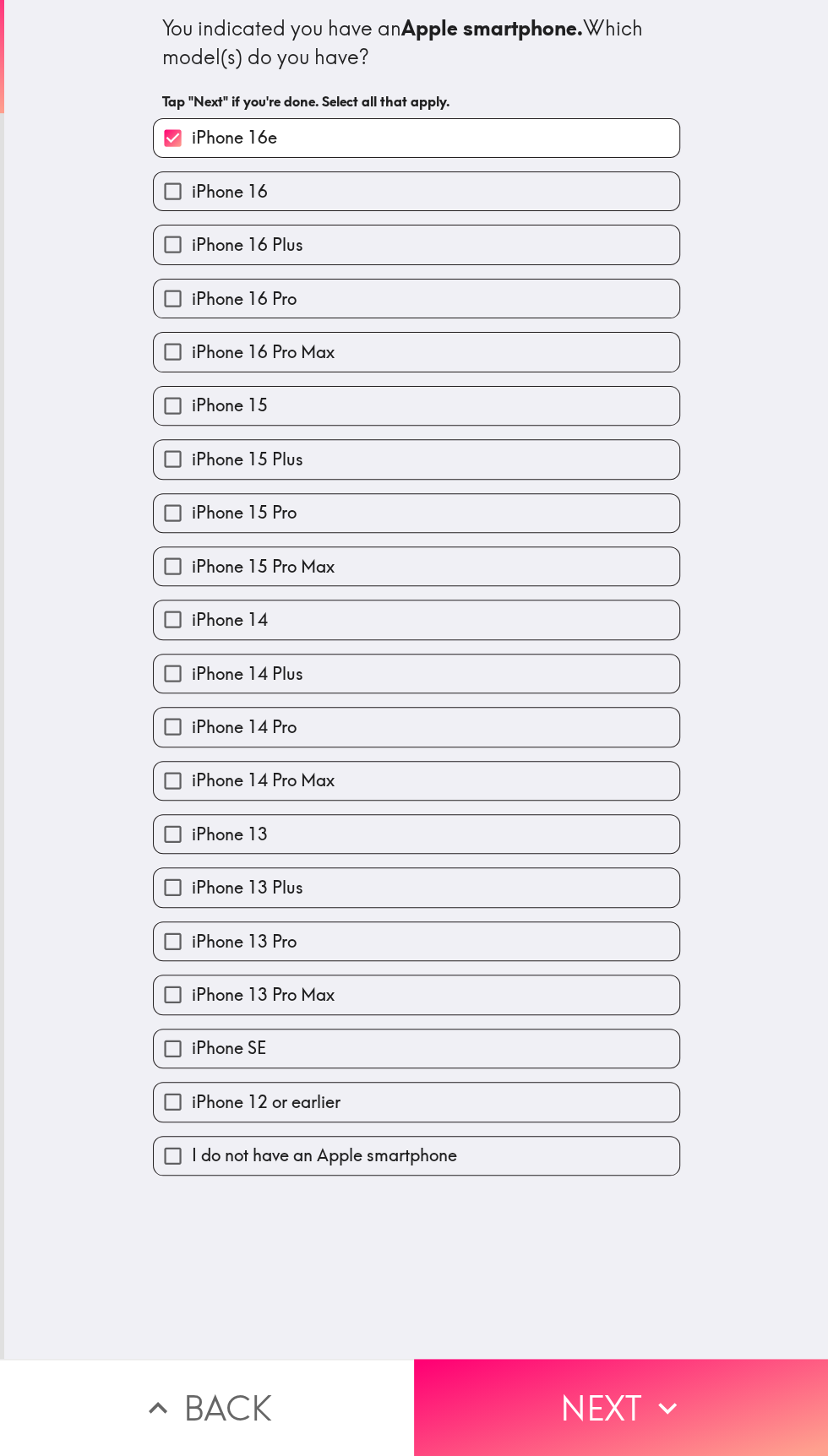
click at [637, 1410] on button "Next" at bounding box center [620, 1407] width 414 height 97
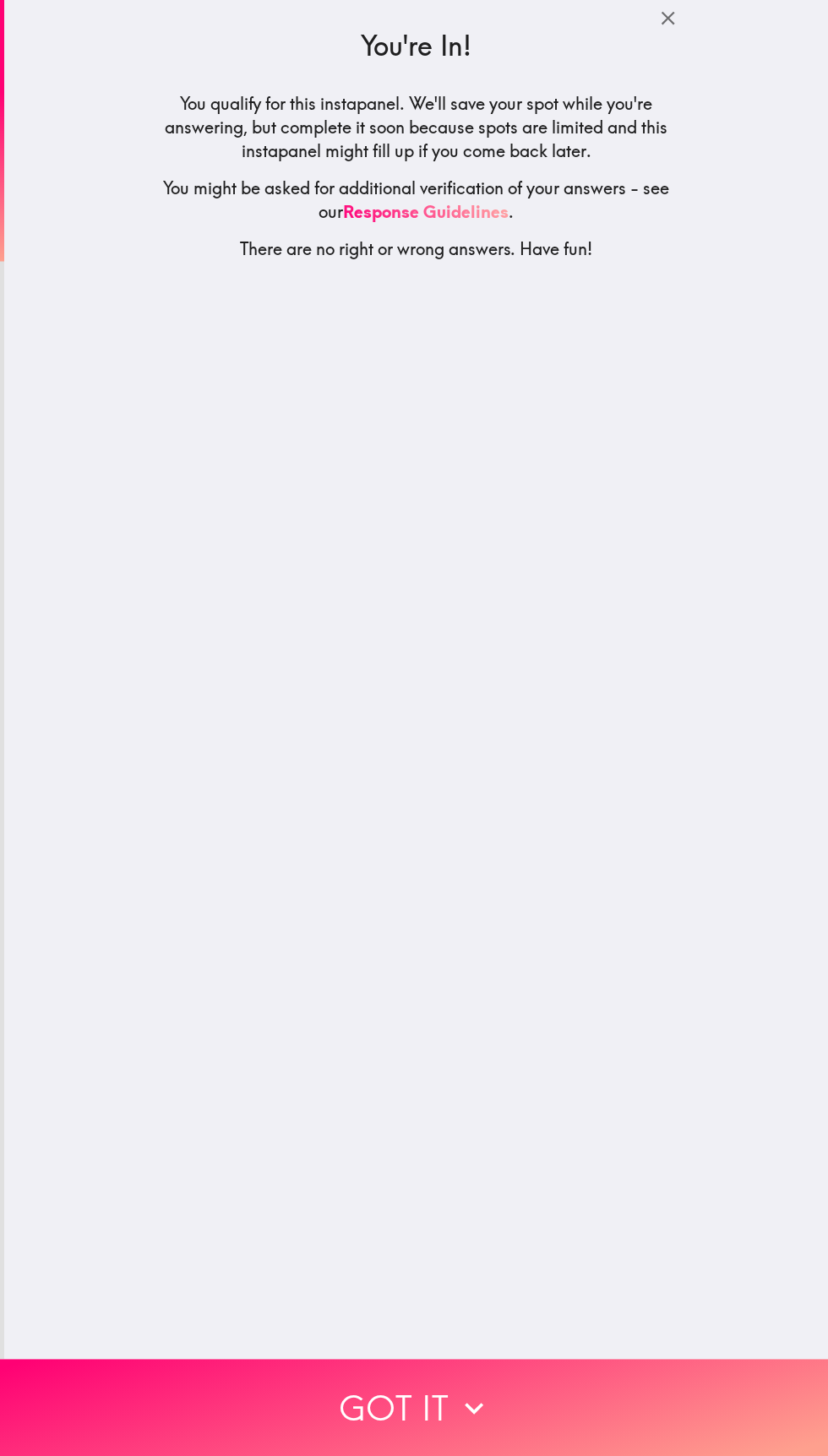
click at [447, 1406] on button "Got it" at bounding box center [414, 1407] width 828 height 97
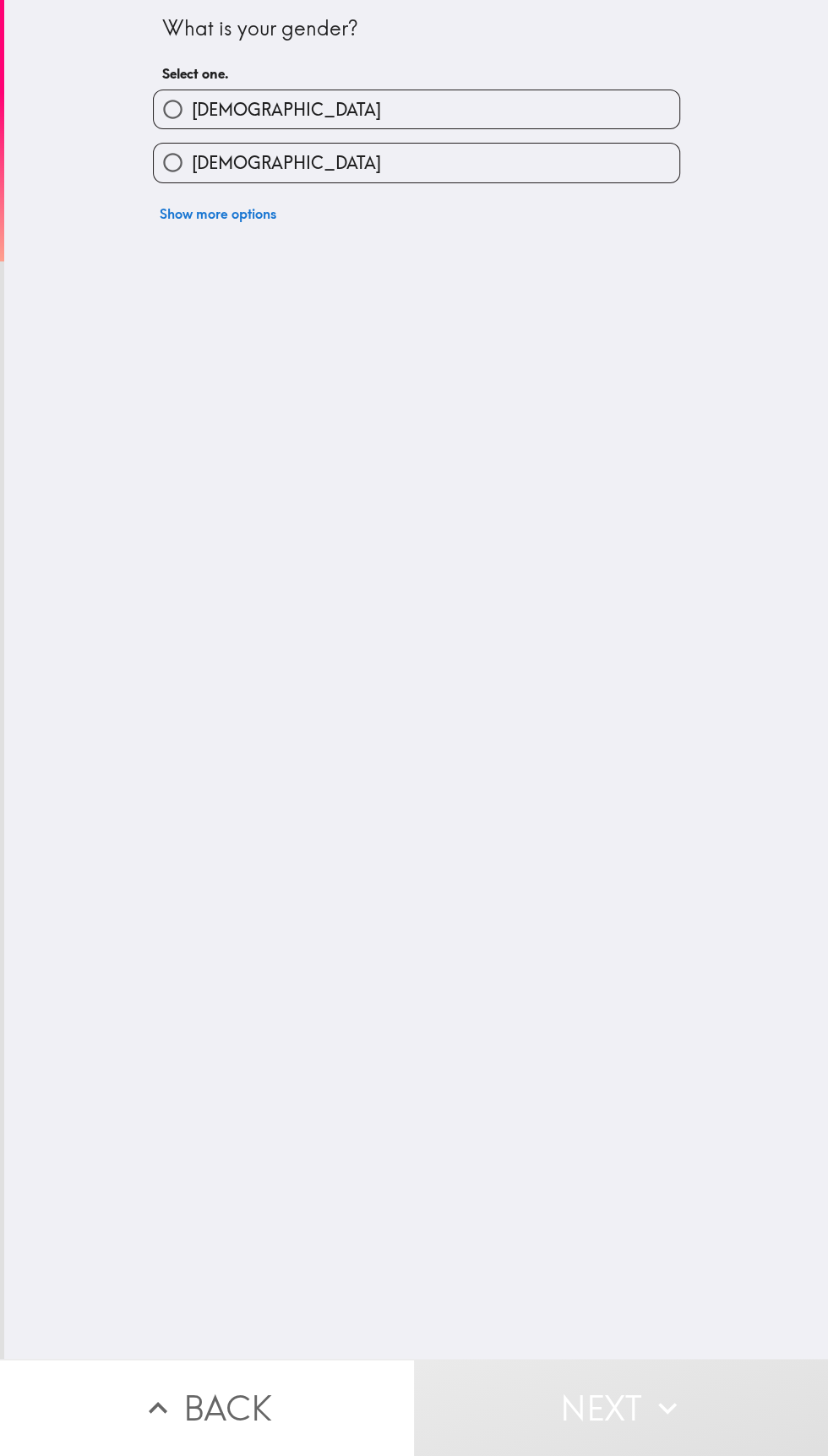
click at [183, 95] on input "[DEMOGRAPHIC_DATA]" at bounding box center [172, 109] width 38 height 38
radio input "true"
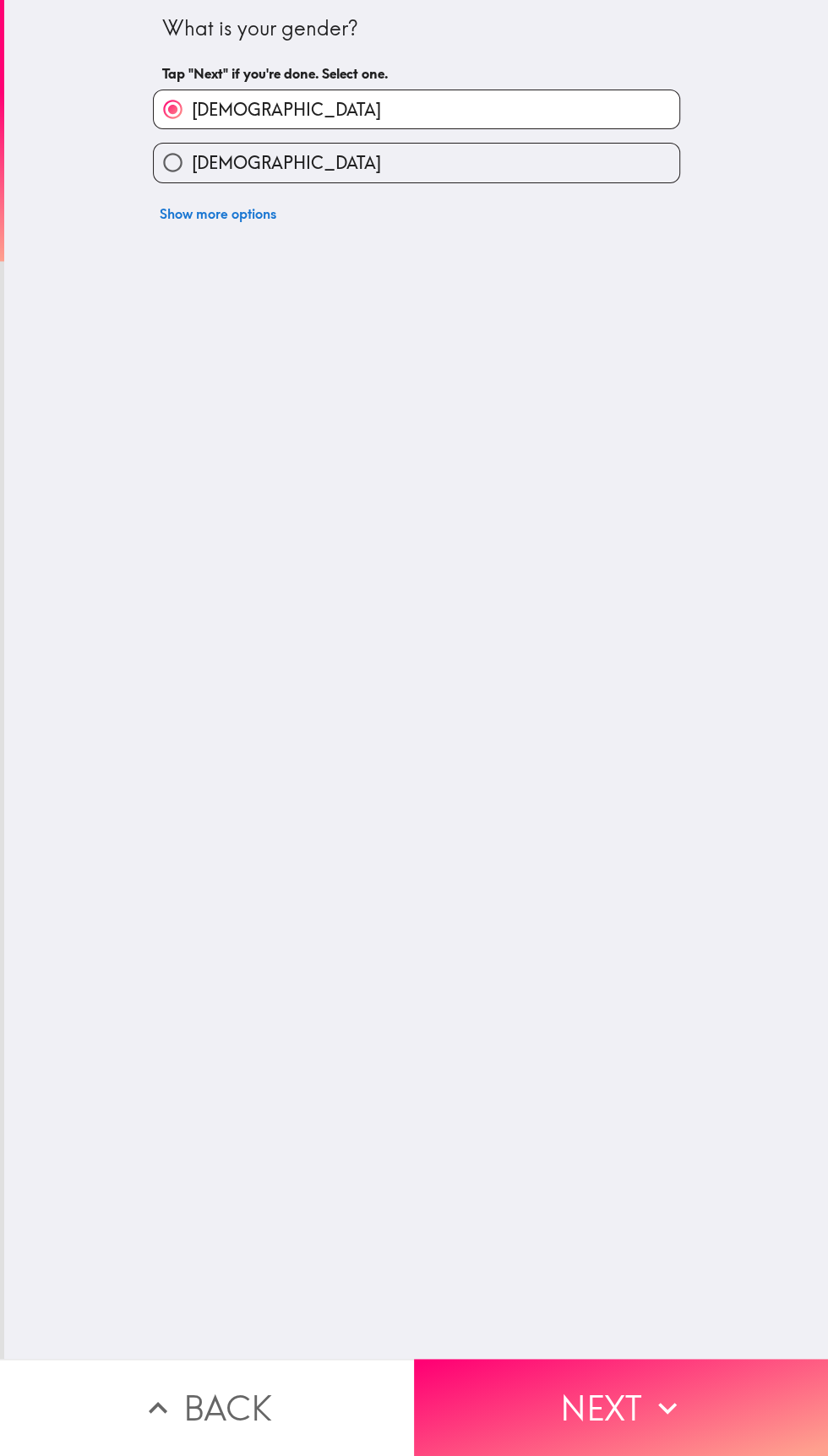
click at [590, 1392] on button "Next" at bounding box center [620, 1407] width 414 height 97
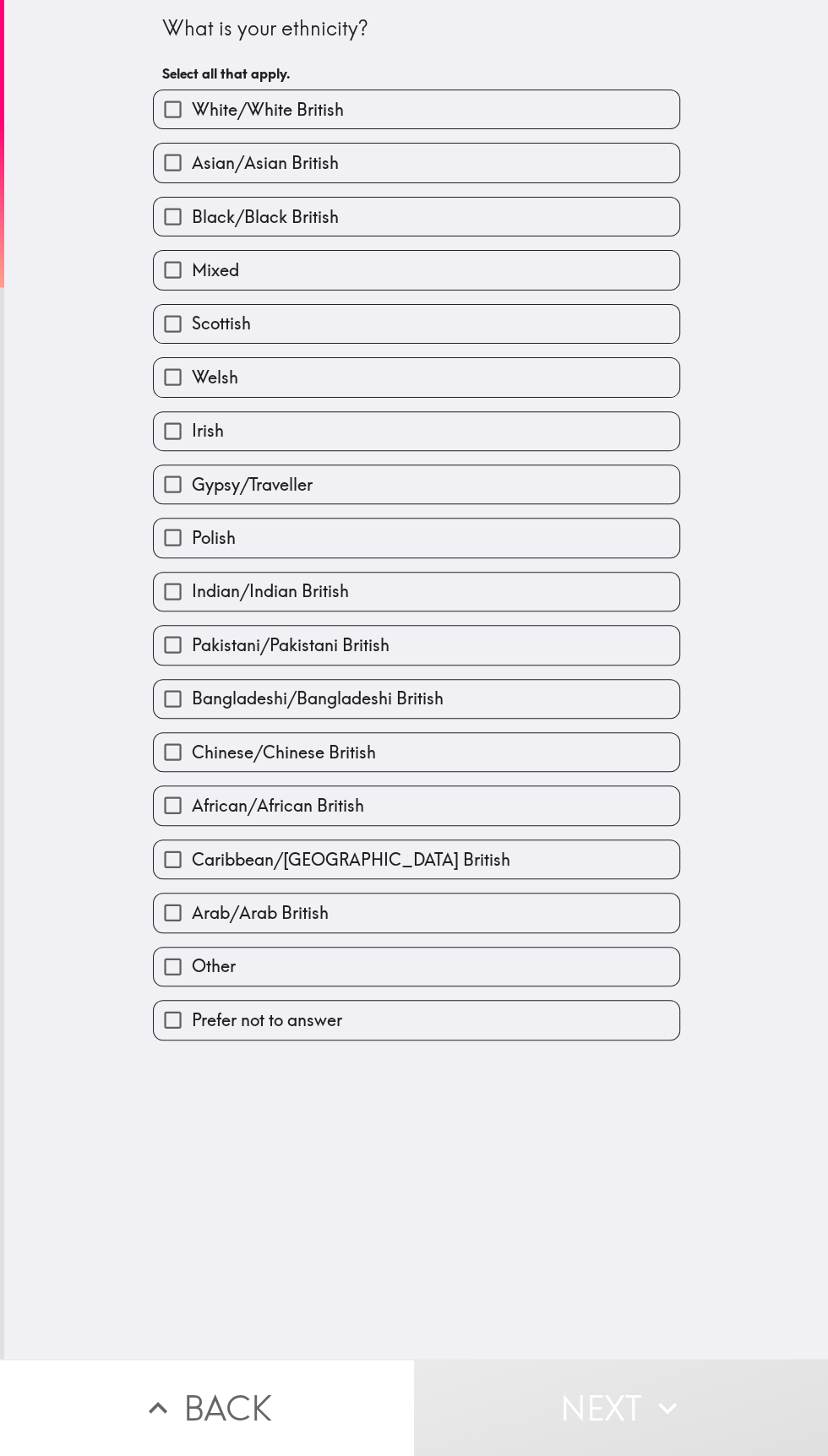
click at [179, 107] on input "White/White British" at bounding box center [172, 109] width 38 height 38
checkbox input "true"
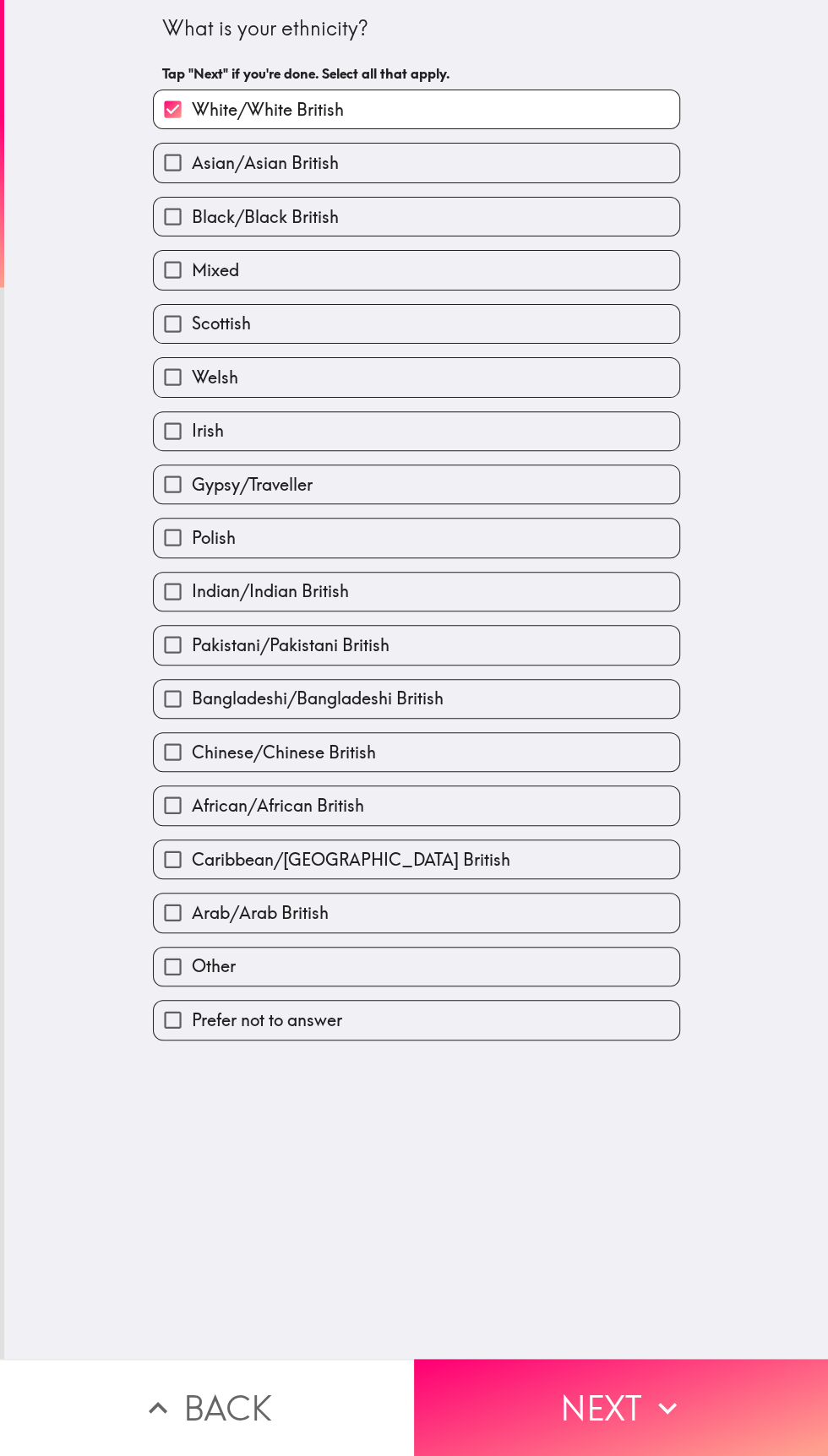
click at [630, 1403] on button "Next" at bounding box center [620, 1407] width 414 height 97
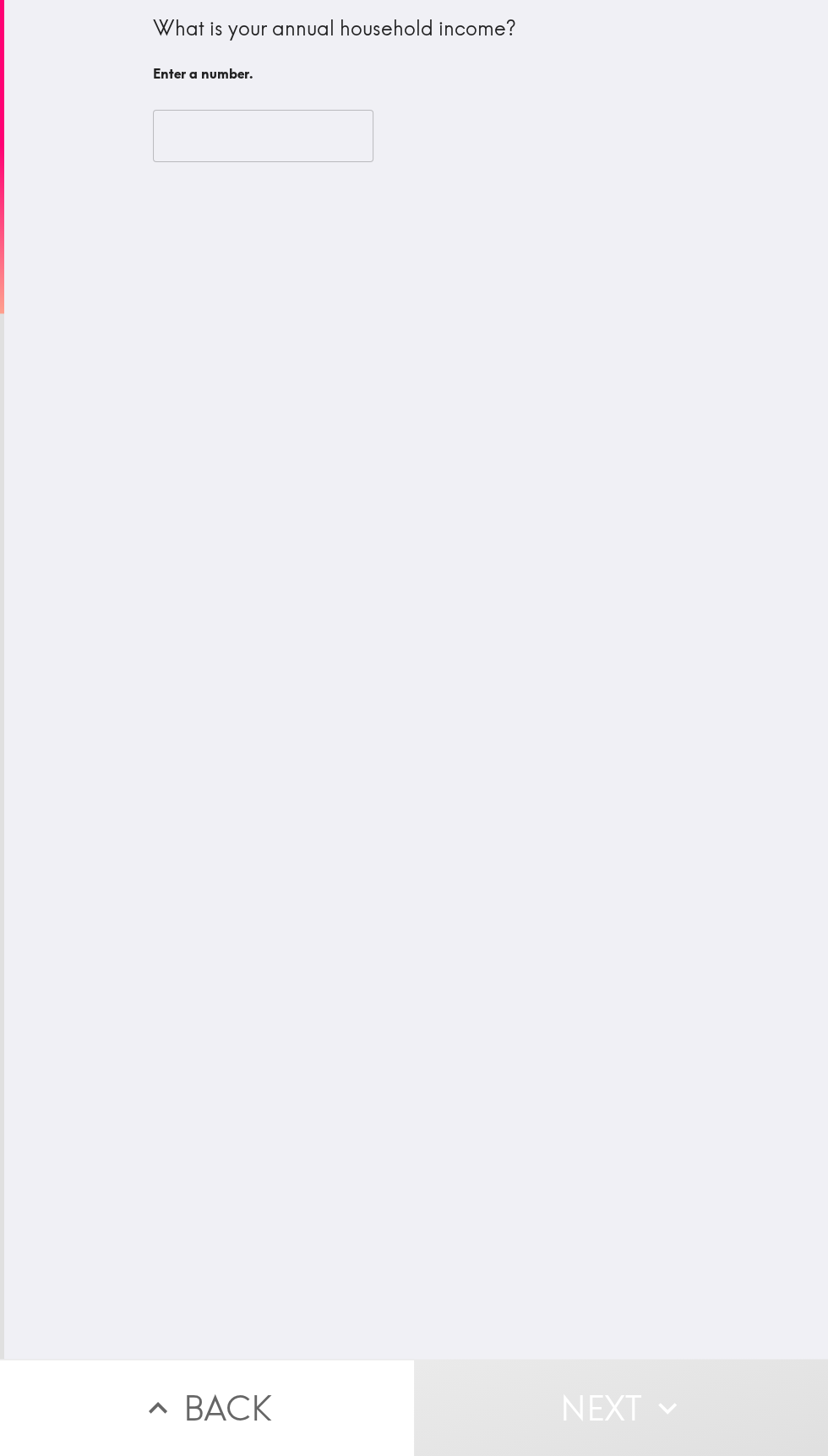
click at [207, 133] on input "number" at bounding box center [263, 135] width 221 height 52
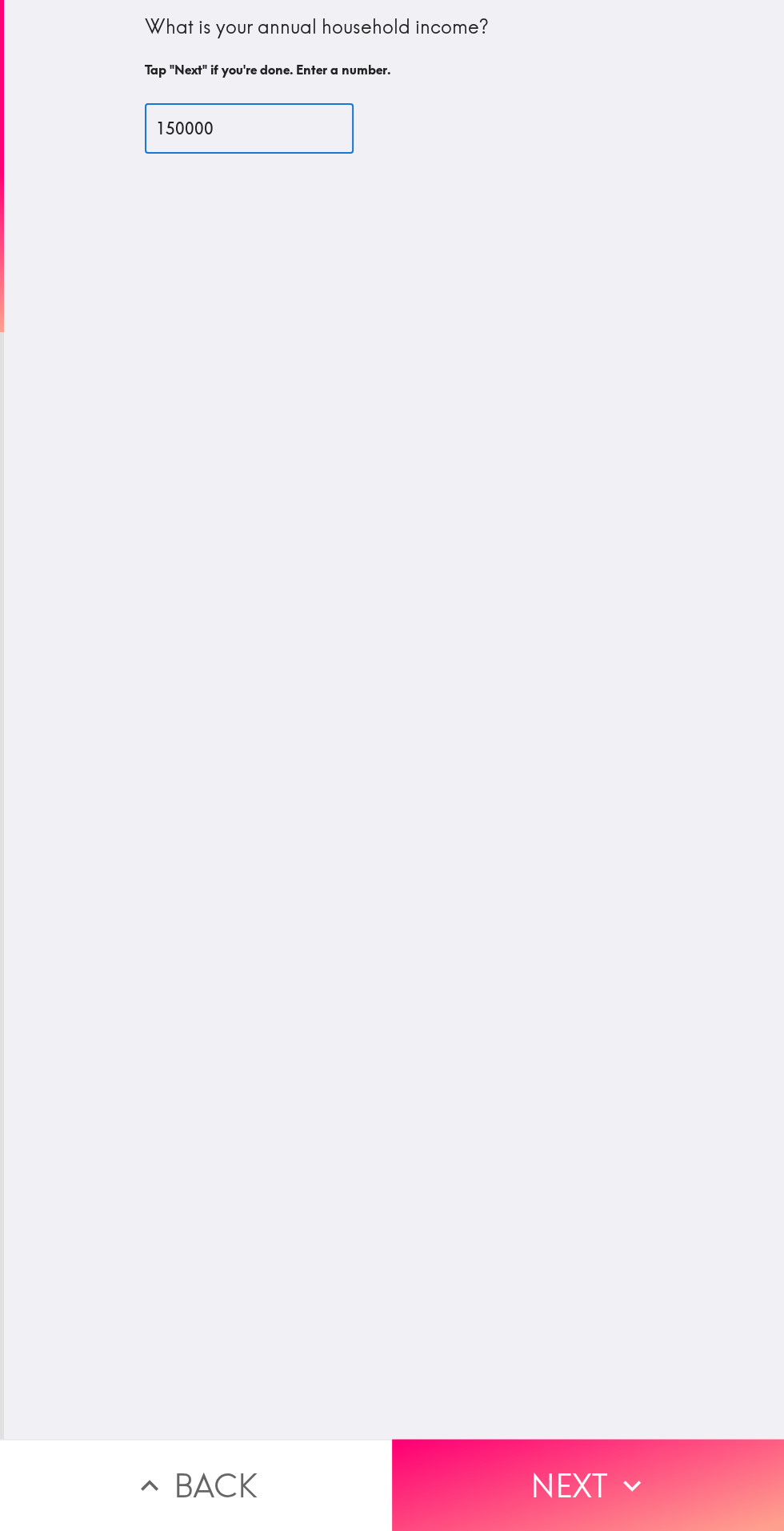
type input "150000"
click at [163, 747] on div "What is your annual household income? Tap "Next" if you're done. Enter a number…" at bounding box center [394, 719] width 780 height 1439
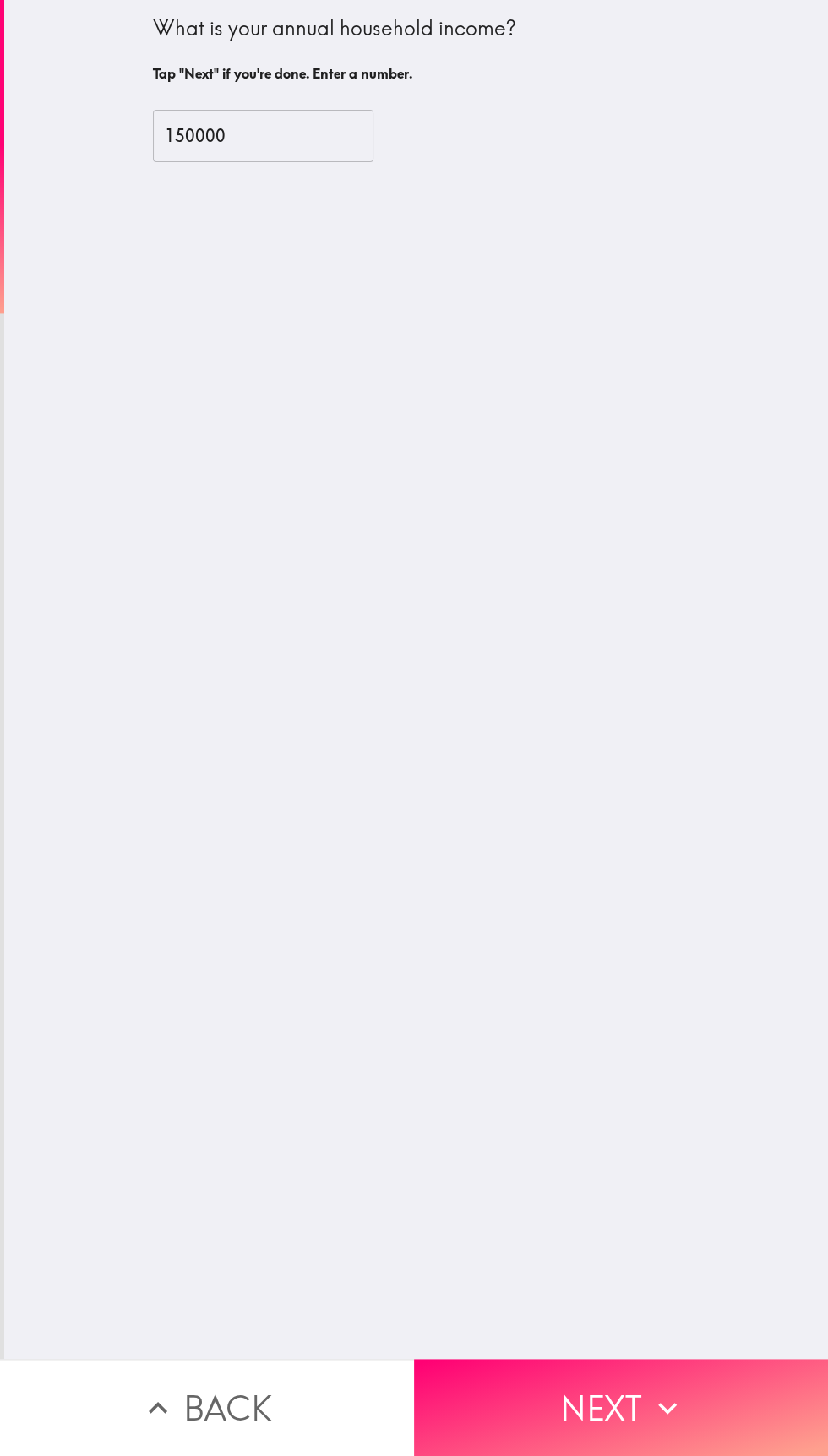
click at [641, 1401] on button "Next" at bounding box center [620, 1407] width 414 height 97
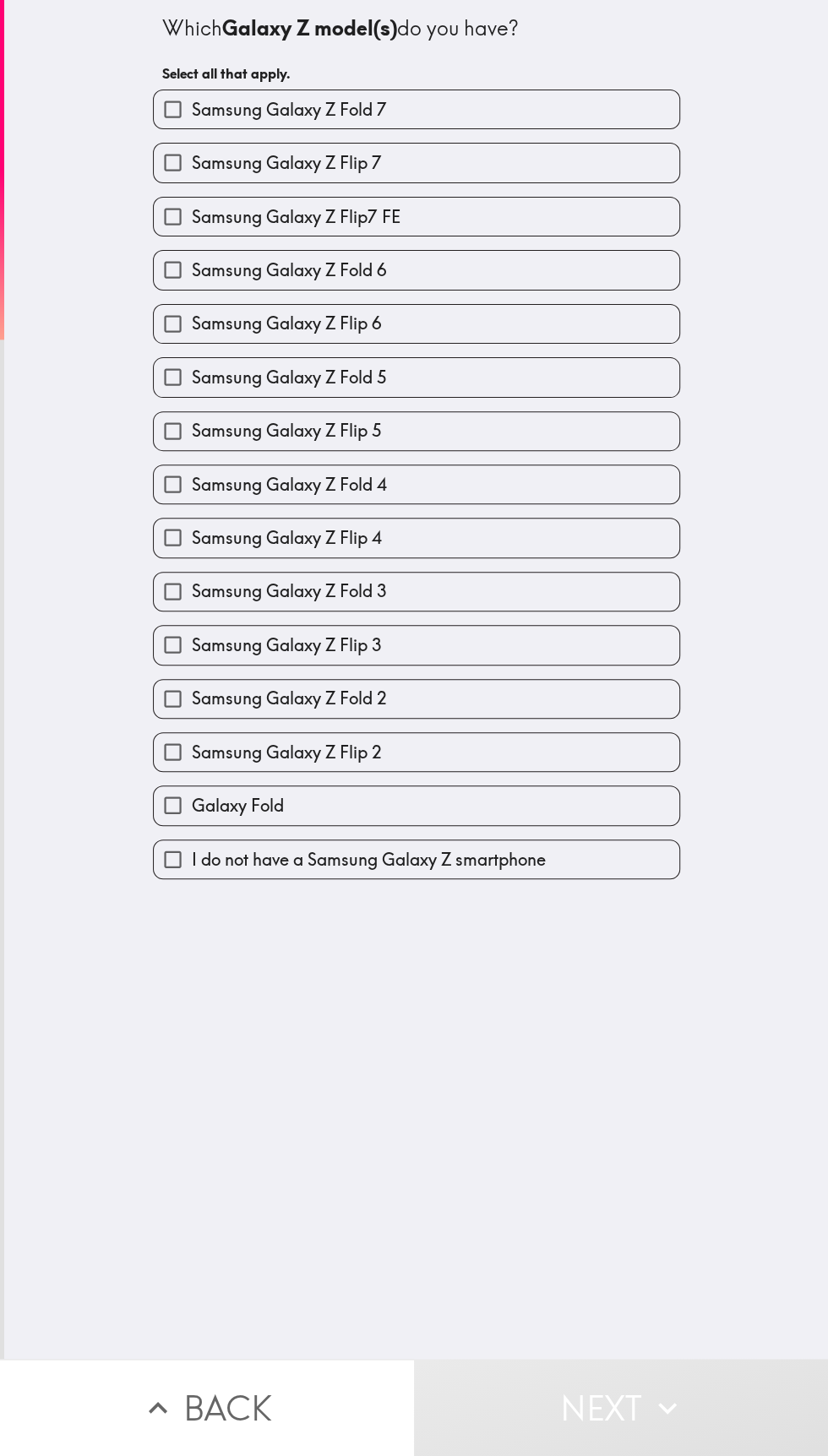
click at [160, 100] on input "Samsung Galaxy Z Fold 7" at bounding box center [172, 109] width 38 height 38
checkbox input "true"
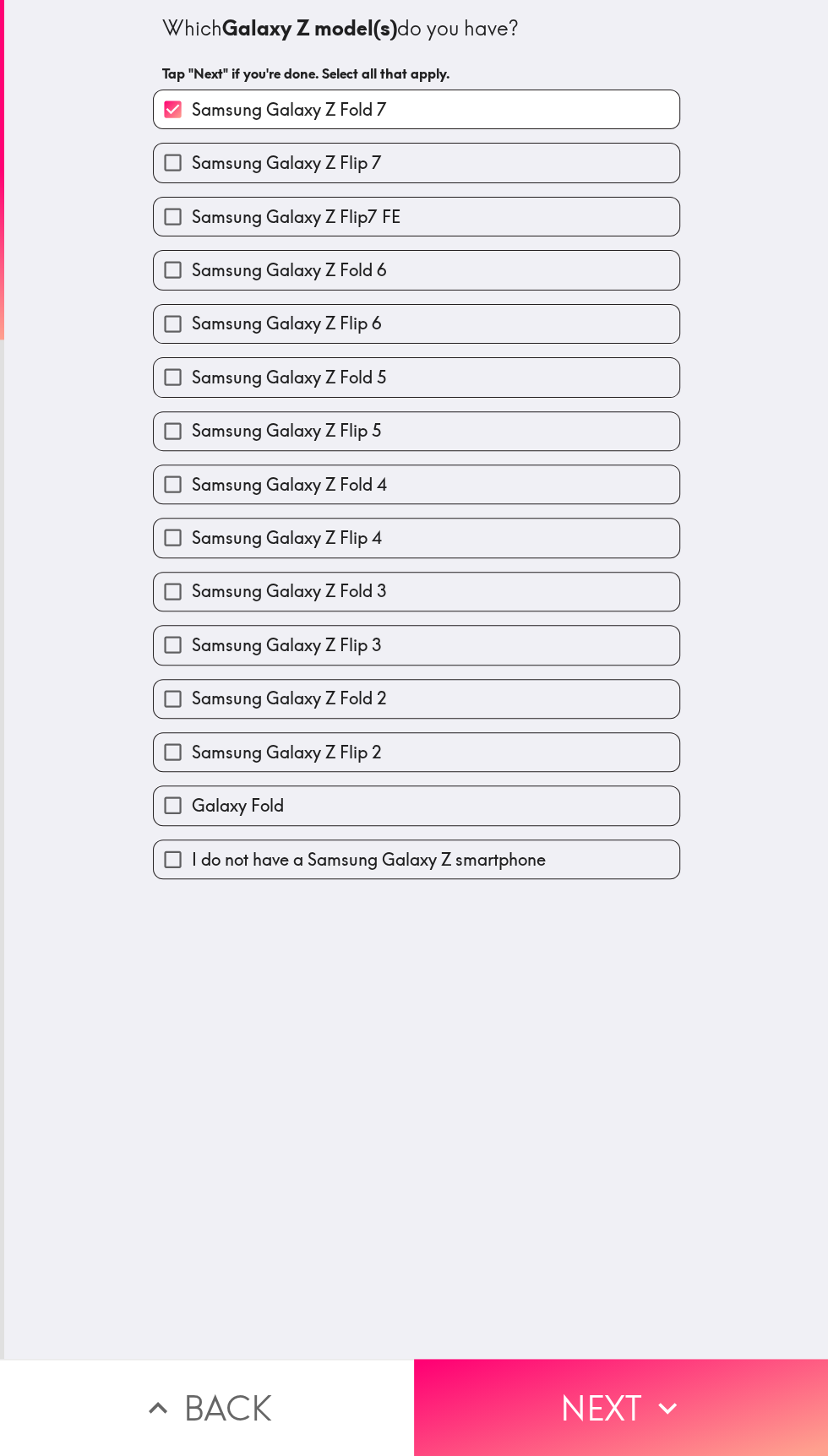
click at [602, 1399] on button "Next" at bounding box center [620, 1407] width 414 height 97
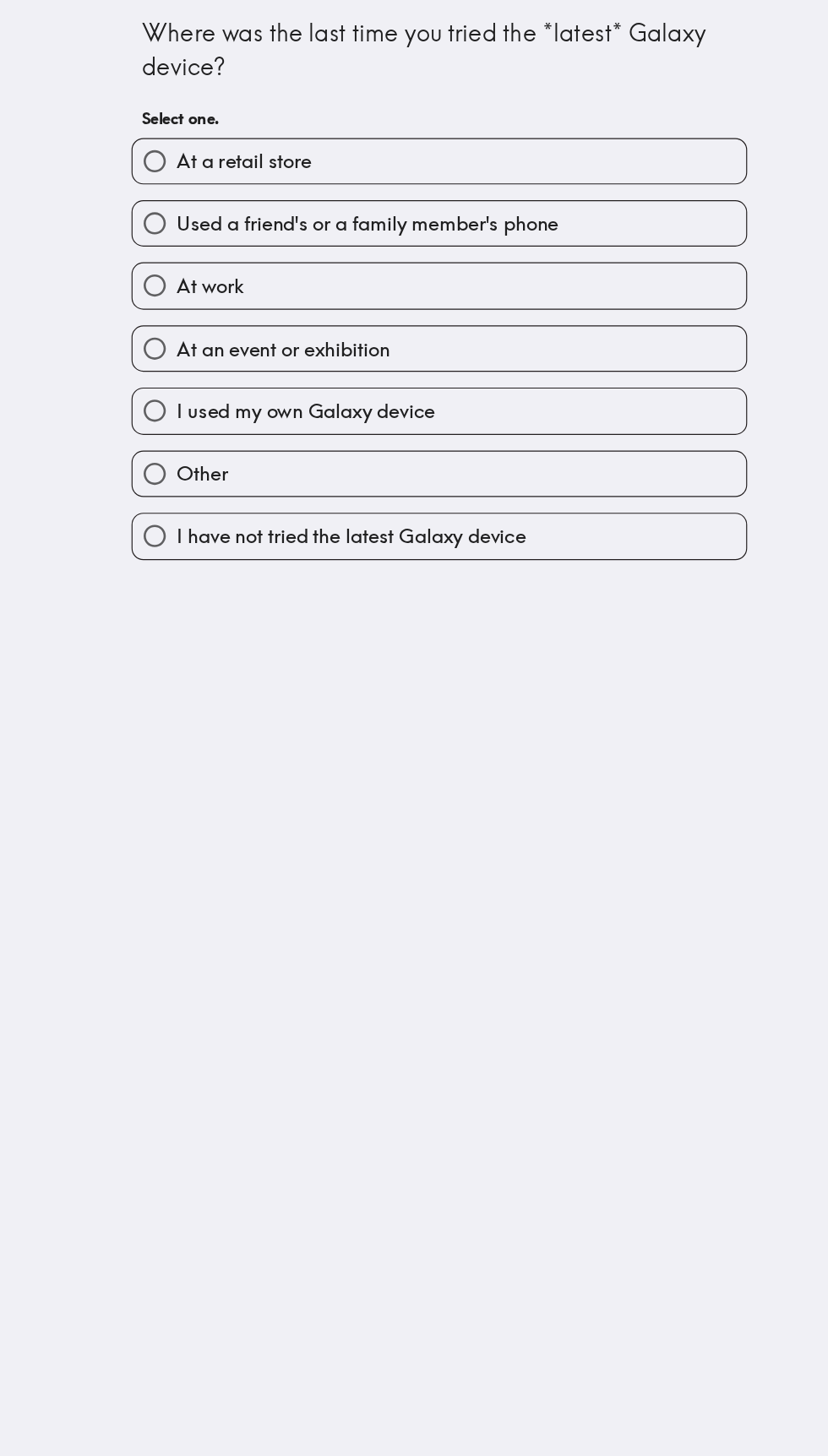
click at [179, 353] on input "I used my own Galaxy device" at bounding box center [172, 352] width 38 height 38
radio input "true"
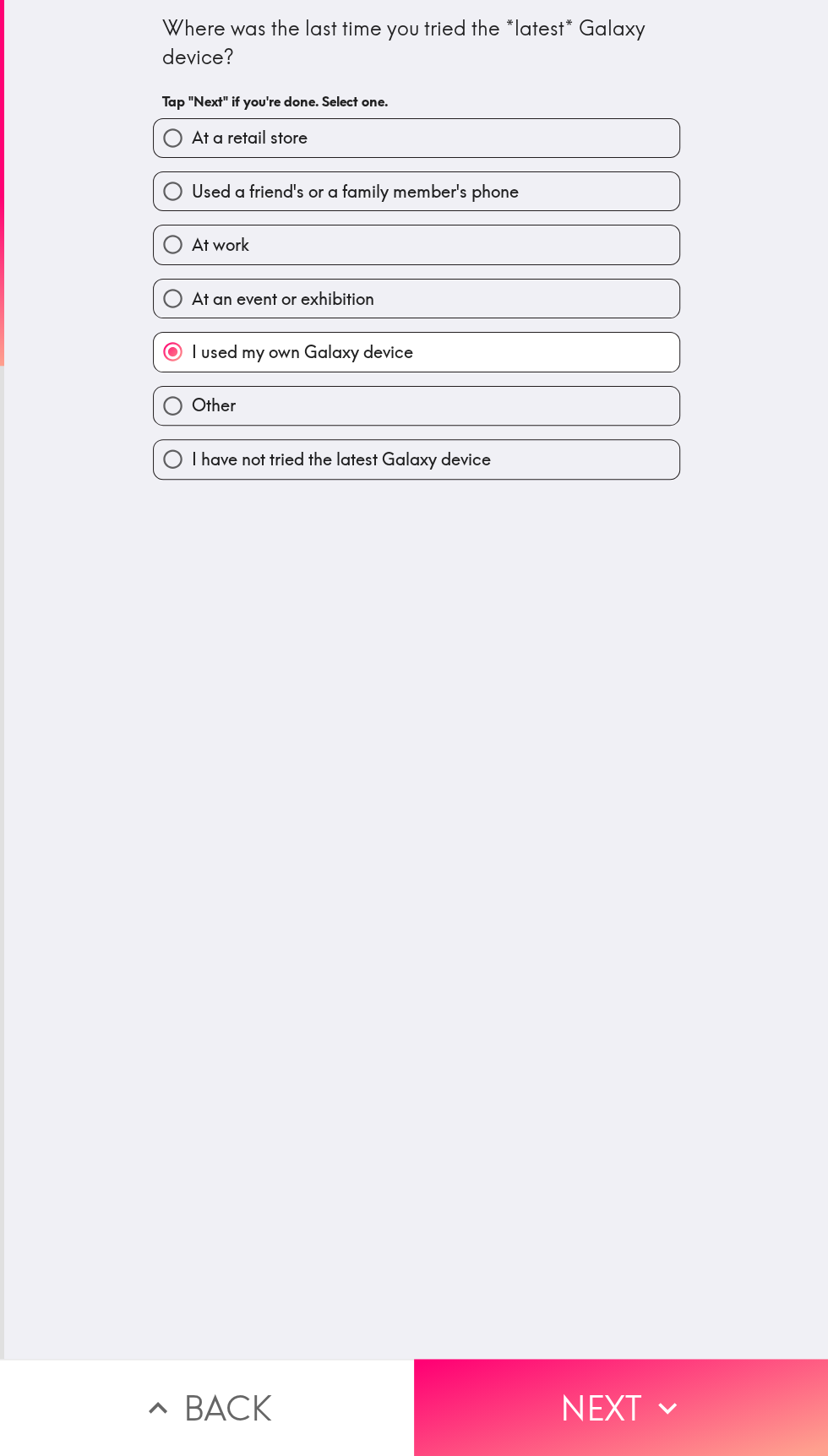
click at [592, 1414] on button "Next" at bounding box center [620, 1407] width 414 height 97
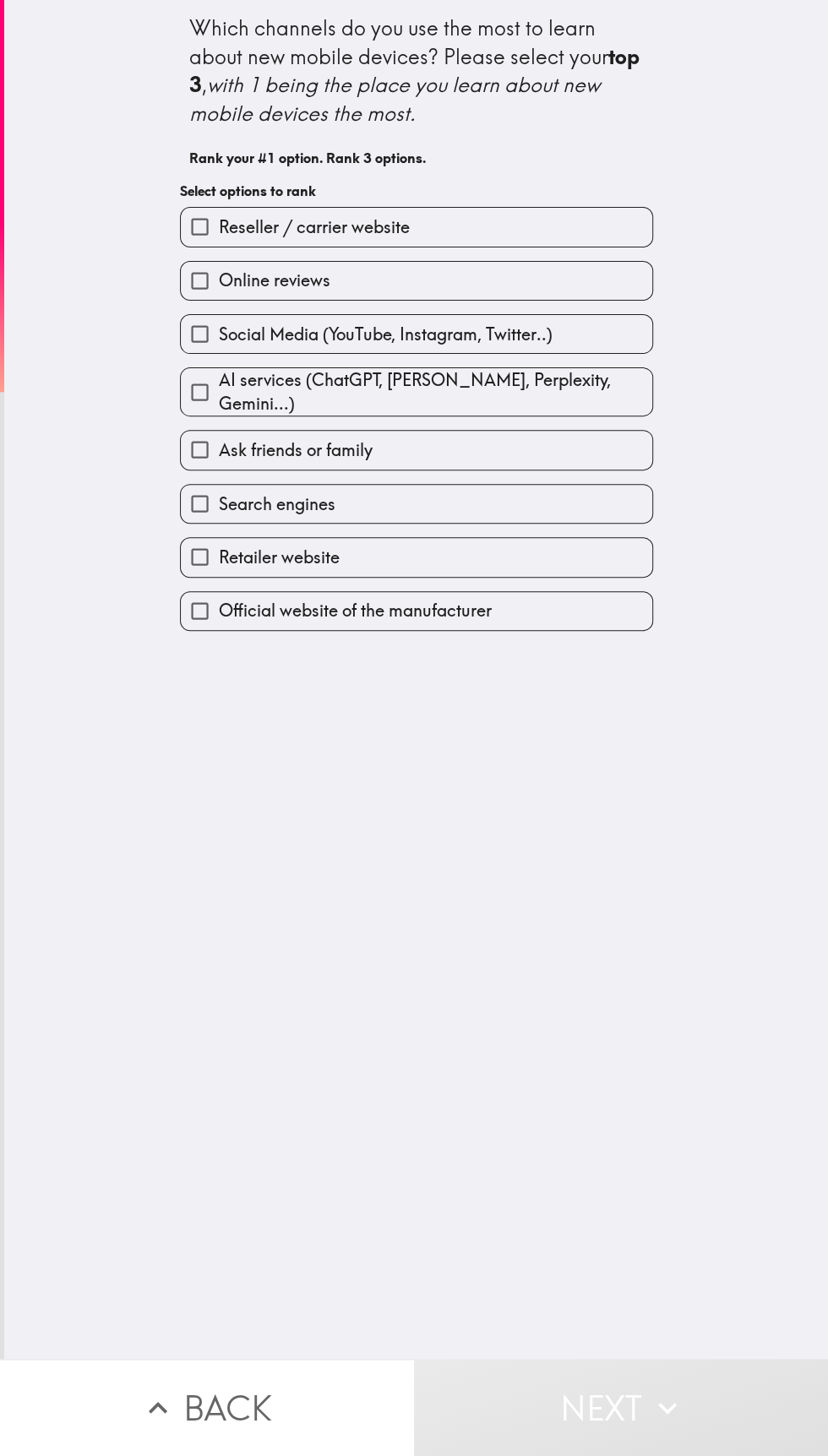
click at [193, 320] on input "Social Media (YouTube, Instagram, Twitter..)" at bounding box center [200, 334] width 38 height 38
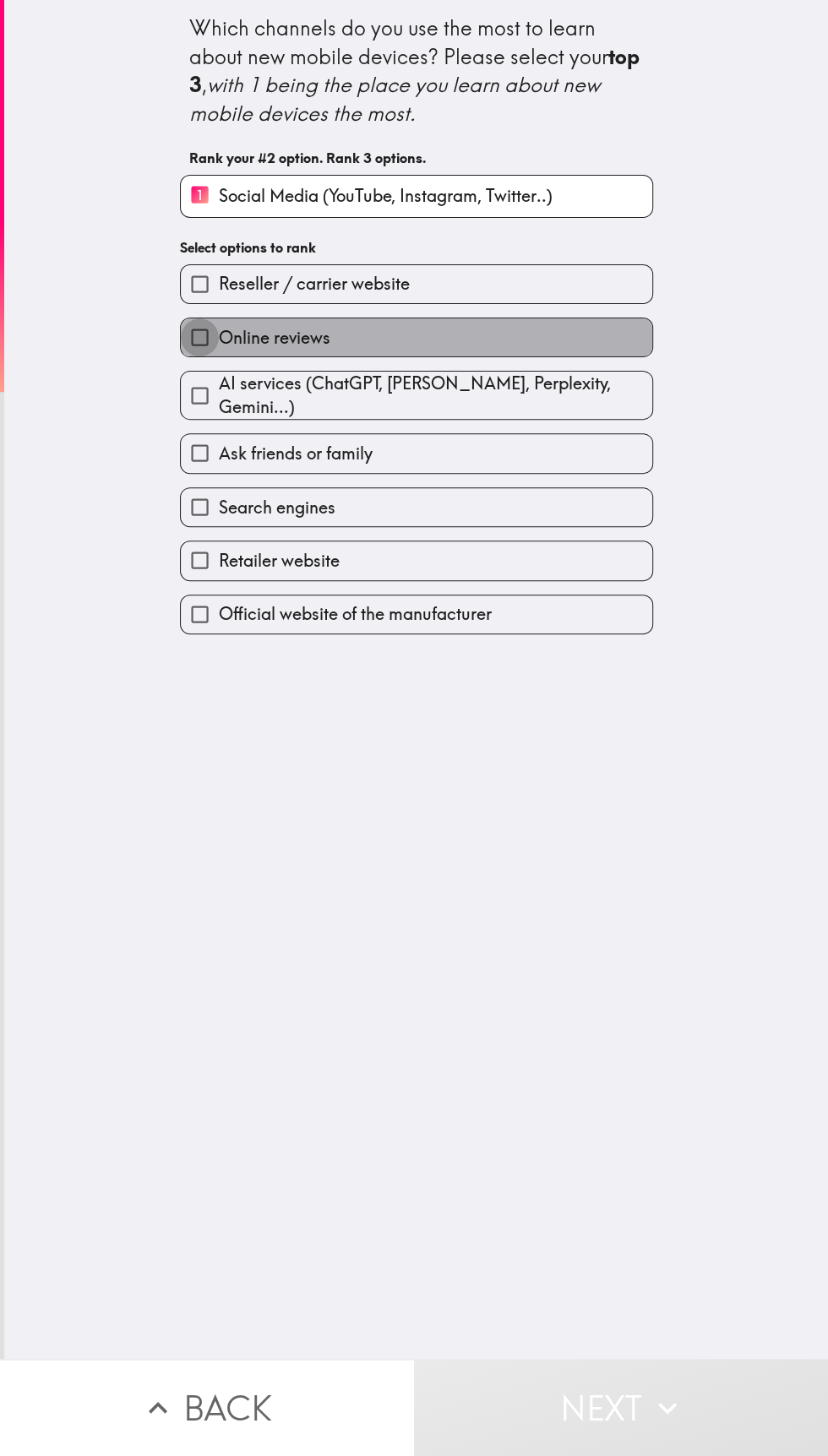
click at [206, 340] on input "Online reviews" at bounding box center [200, 337] width 38 height 38
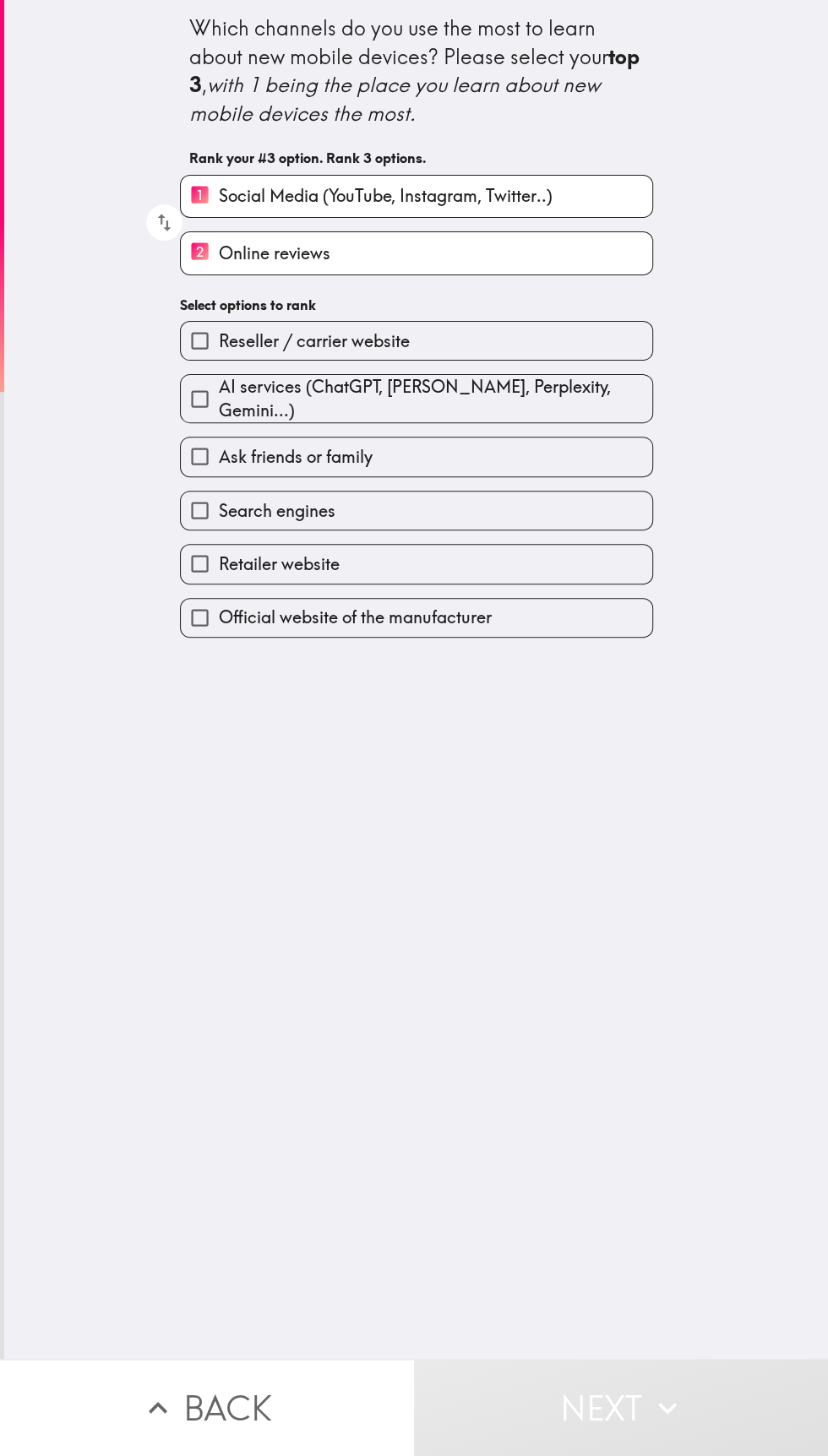
click at [206, 503] on input "Search engines" at bounding box center [200, 510] width 38 height 38
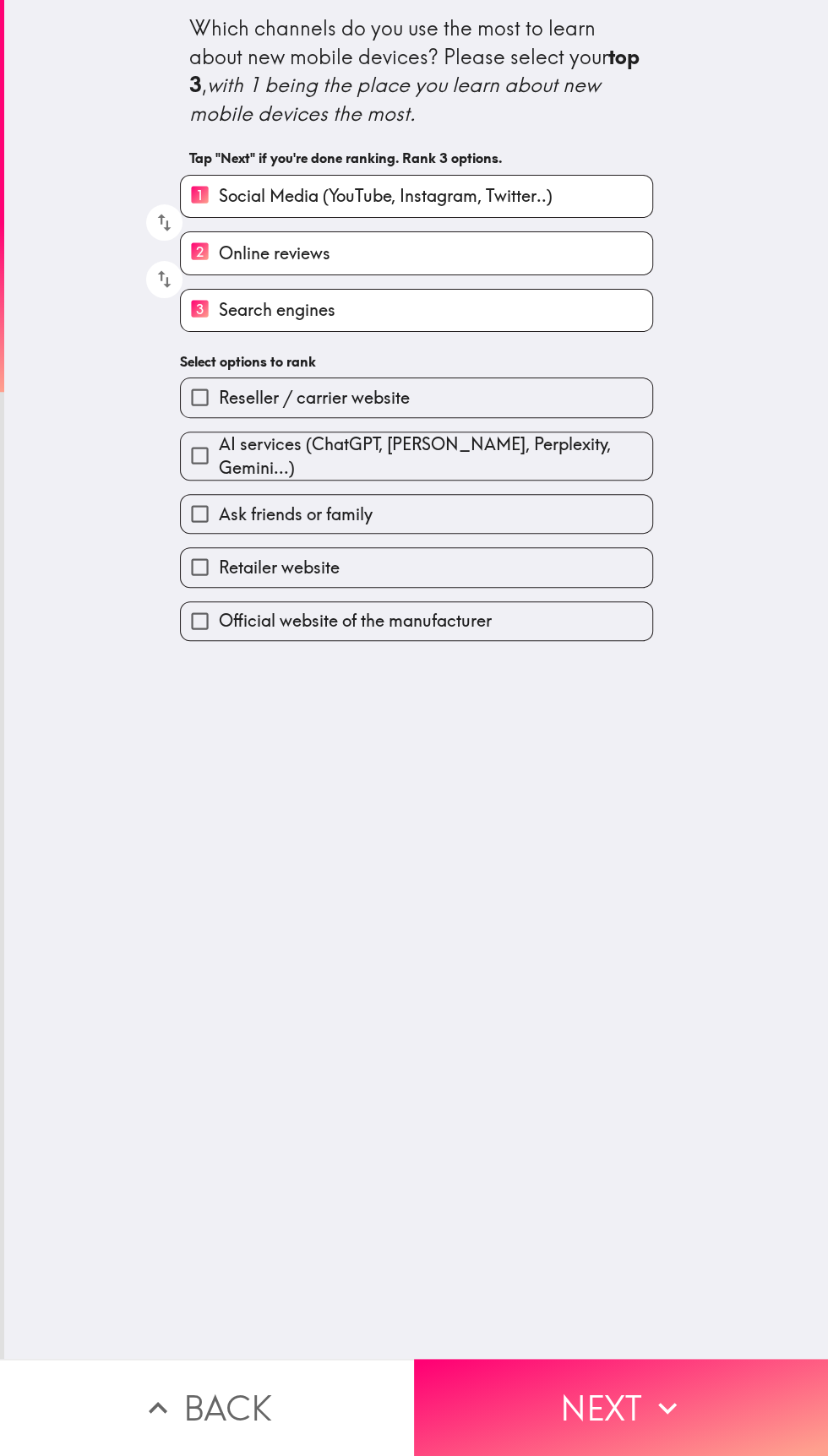
click at [611, 1410] on button "Next" at bounding box center [620, 1407] width 414 height 97
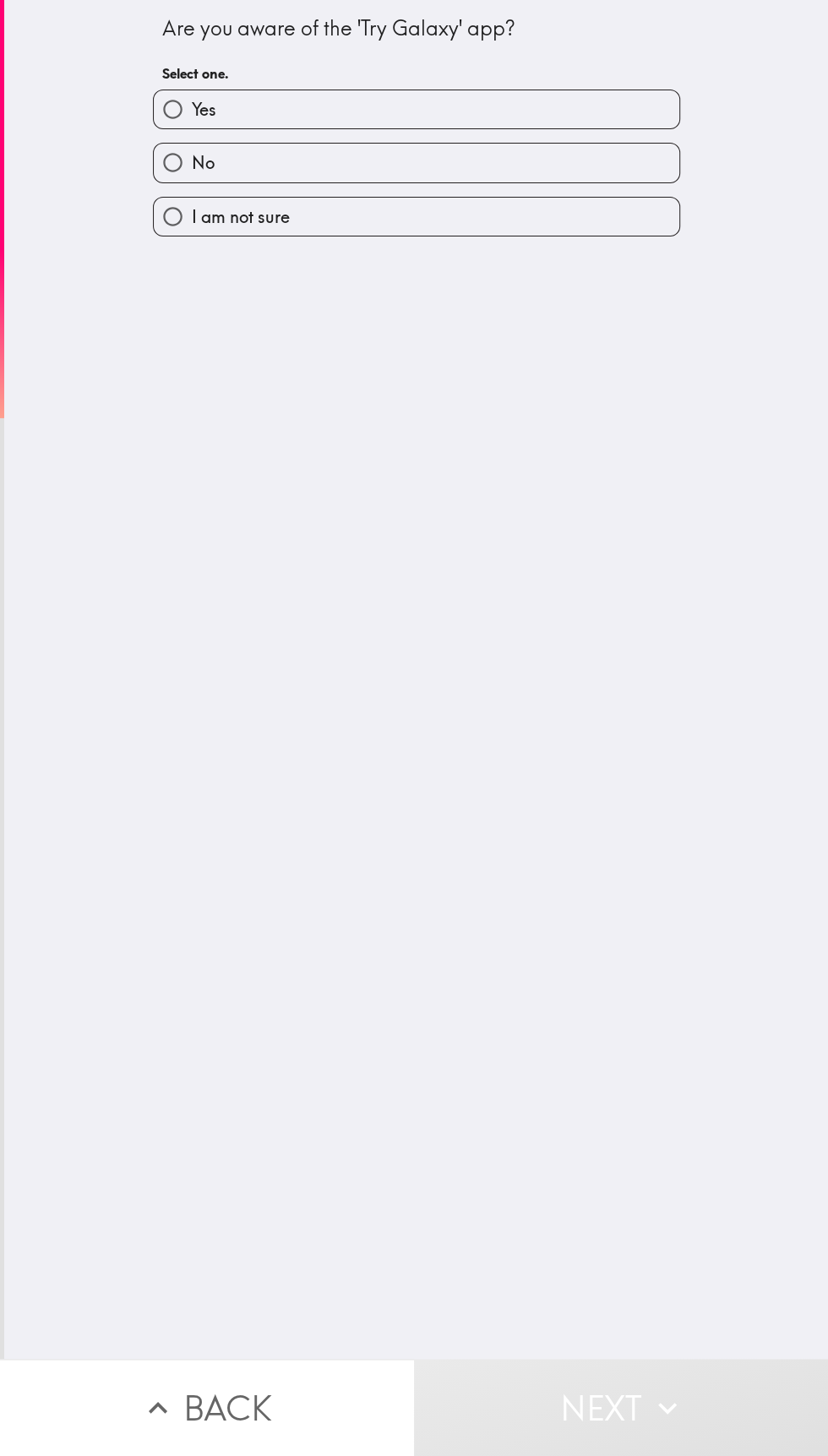
click at [172, 95] on input "Yes" at bounding box center [172, 109] width 38 height 38
radio input "true"
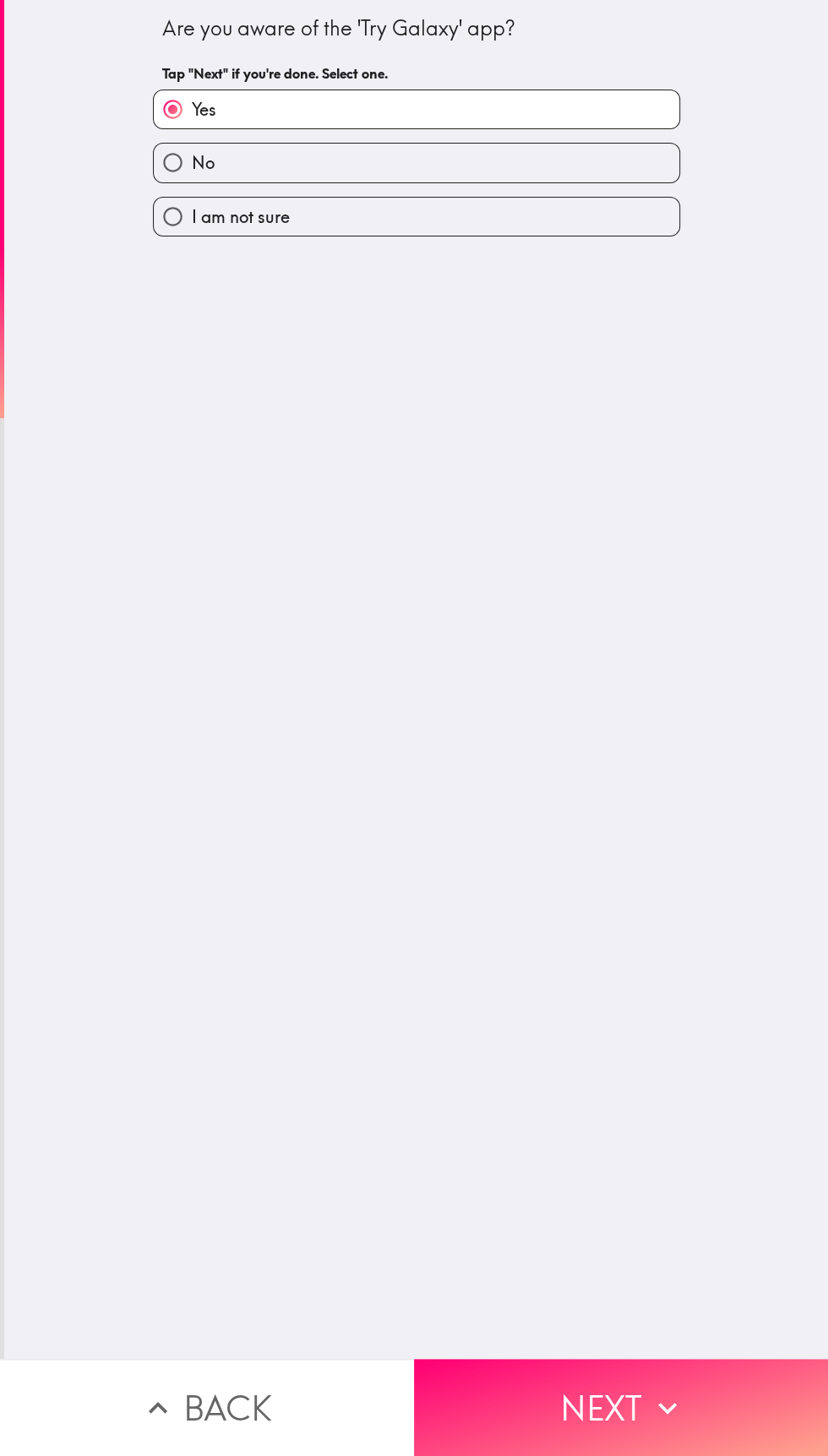
click at [662, 1417] on icon "button" at bounding box center [667, 1408] width 37 height 37
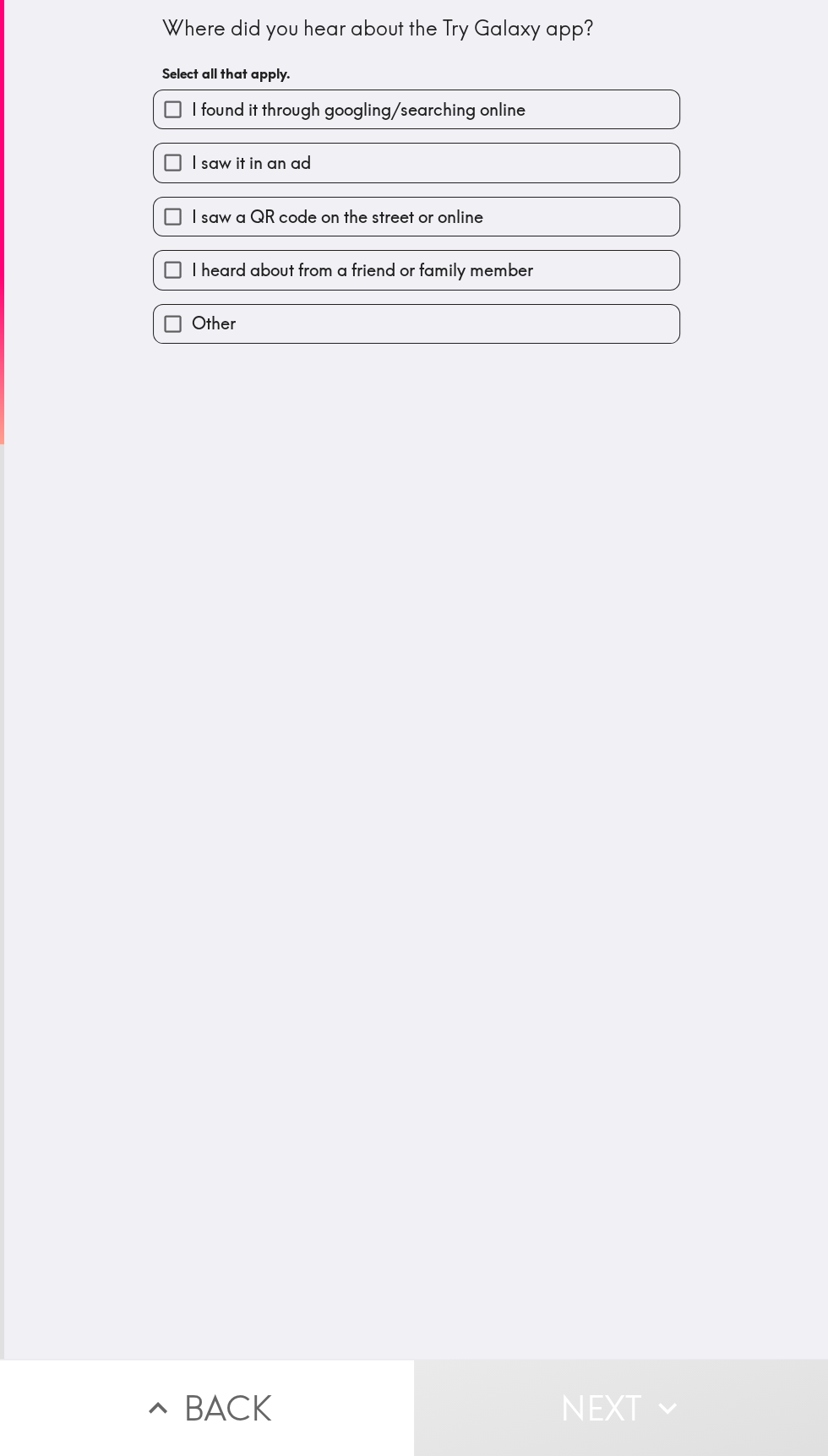
click at [169, 153] on input "I saw it in an ad" at bounding box center [172, 163] width 38 height 38
checkbox input "true"
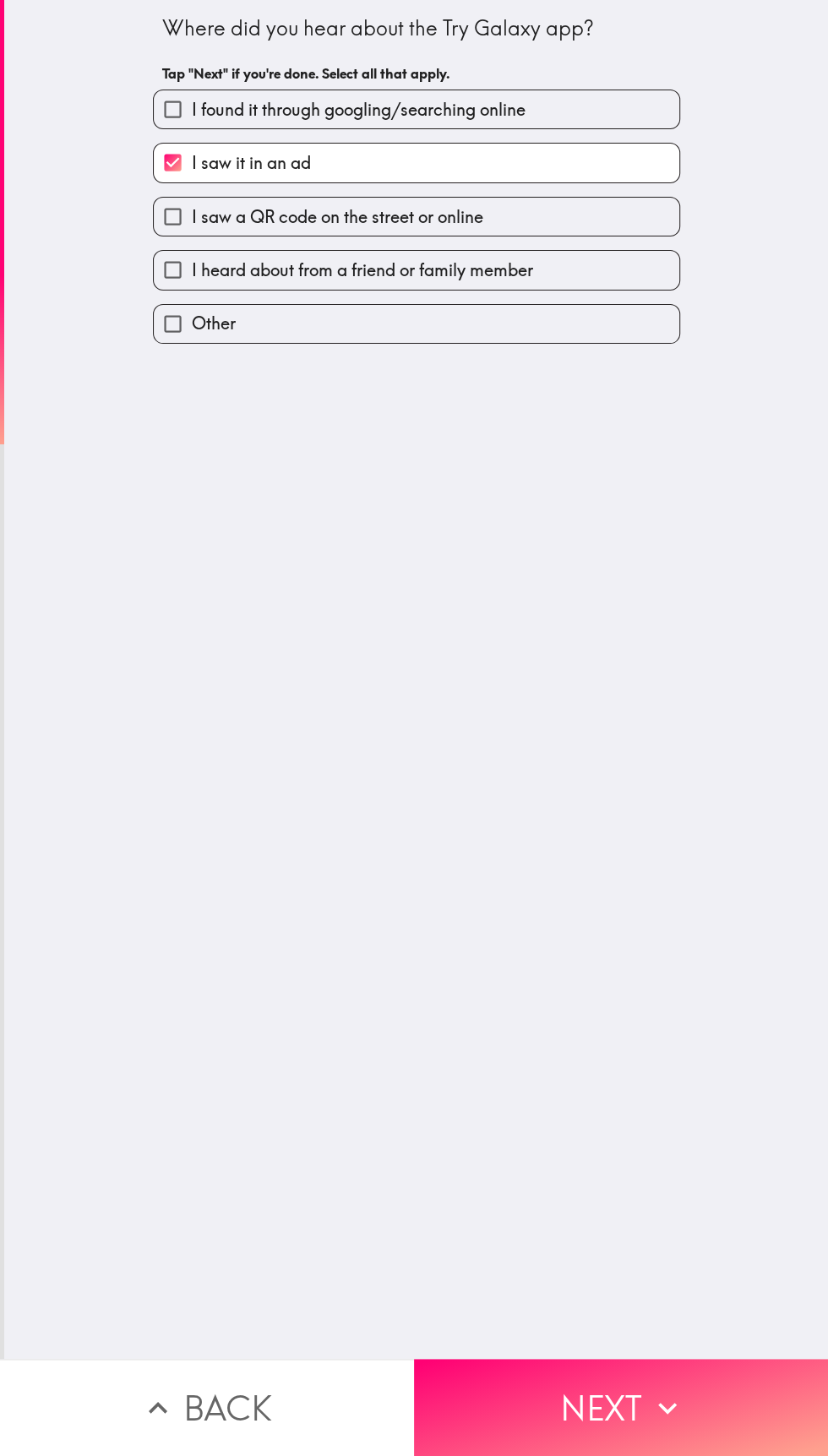
click at [627, 1394] on button "Next" at bounding box center [620, 1407] width 414 height 97
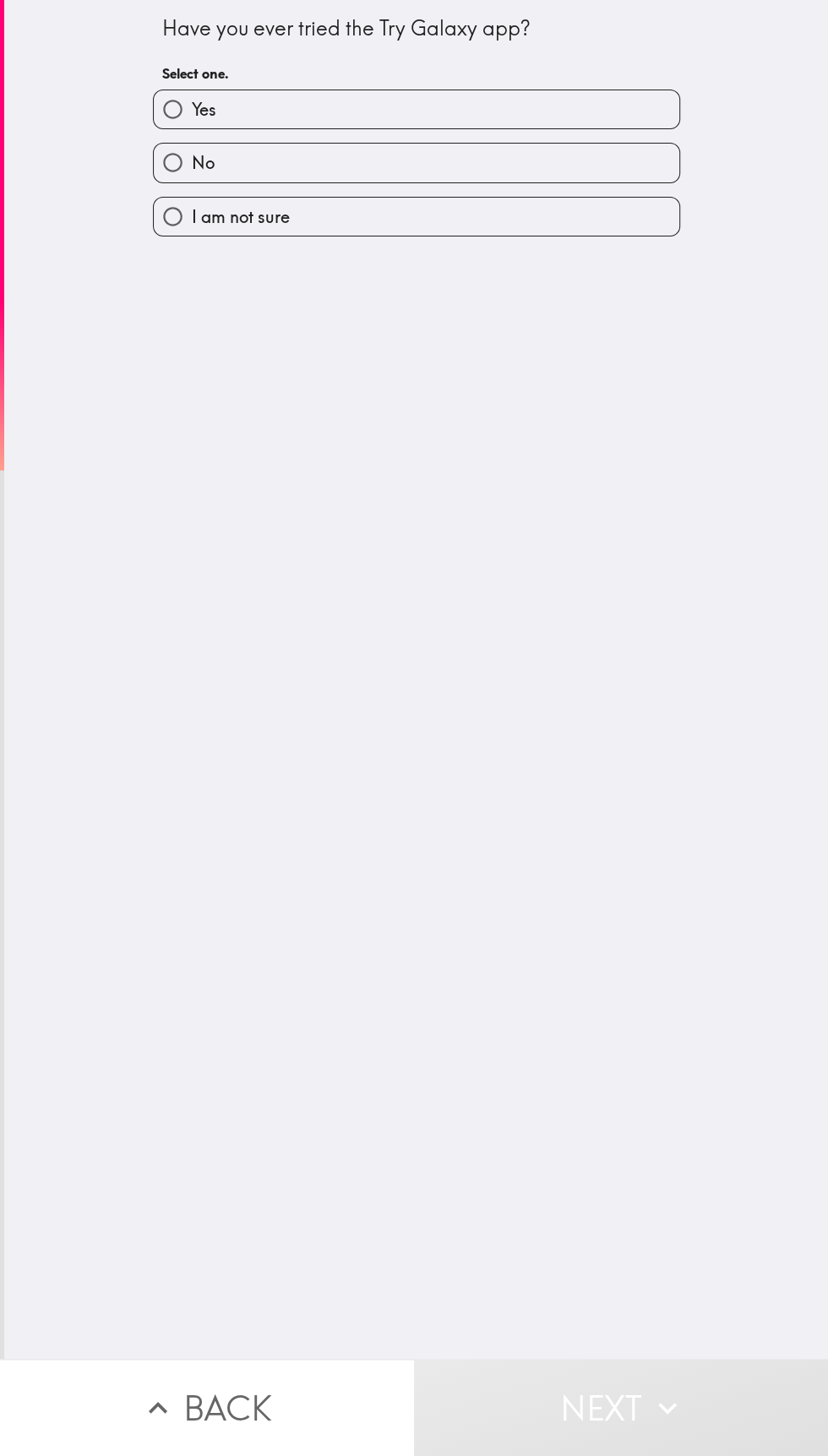
click at [183, 160] on input "No" at bounding box center [172, 163] width 38 height 38
radio input "true"
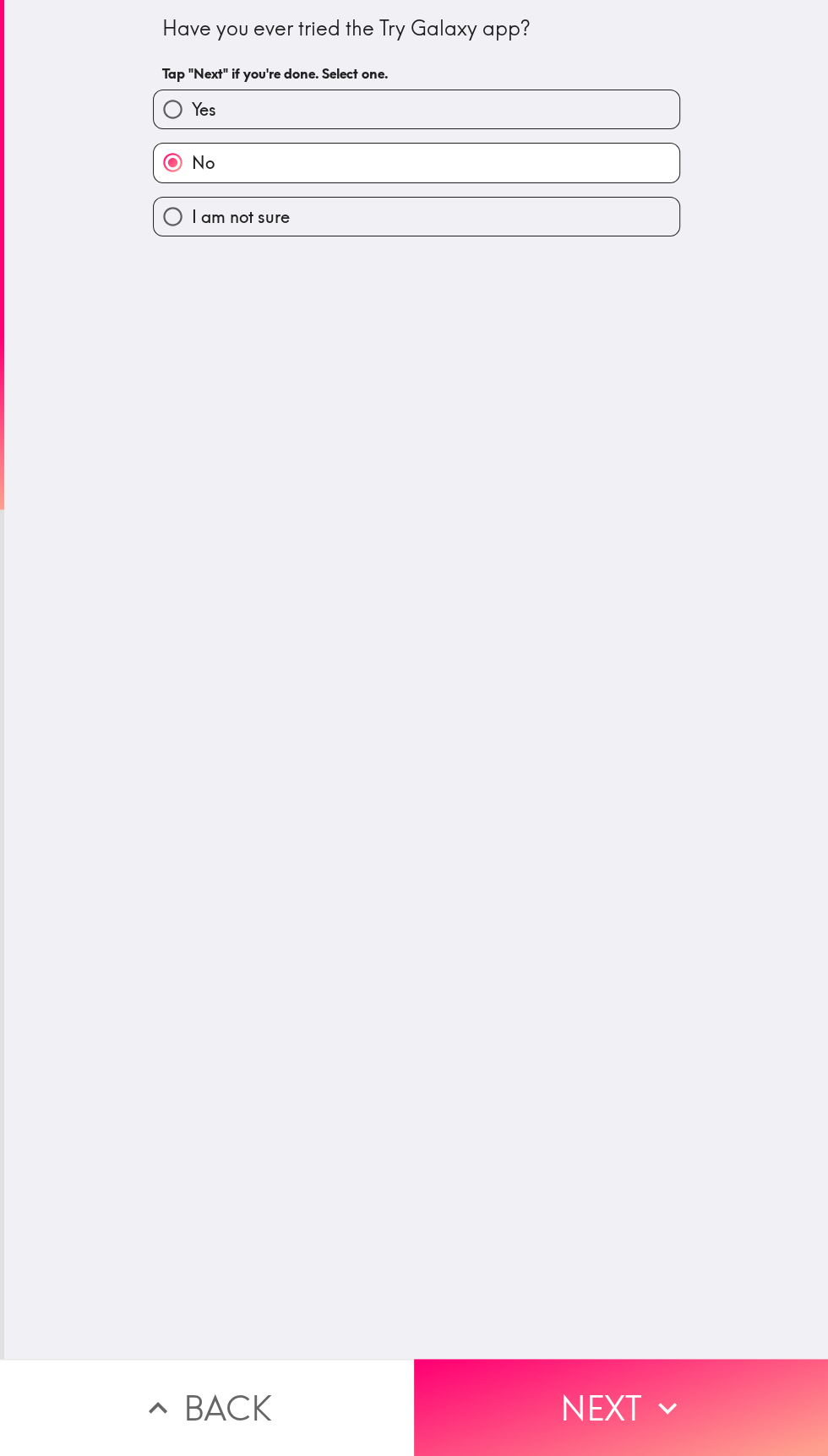
click at [638, 1391] on button "Next" at bounding box center [620, 1407] width 414 height 97
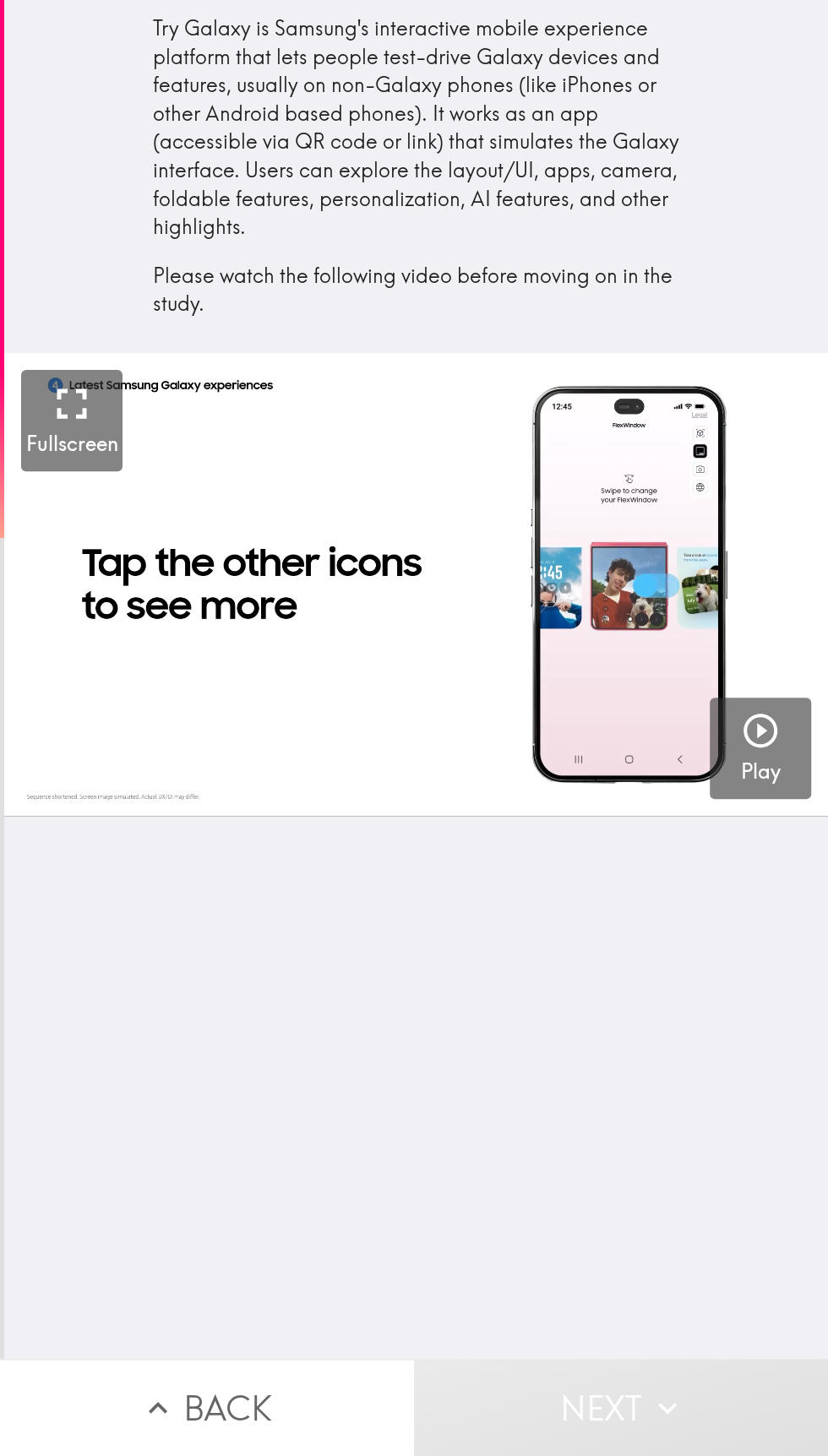
click at [776, 744] on icon "button" at bounding box center [760, 731] width 41 height 41
click at [771, 753] on div "button" at bounding box center [760, 734] width 41 height 48
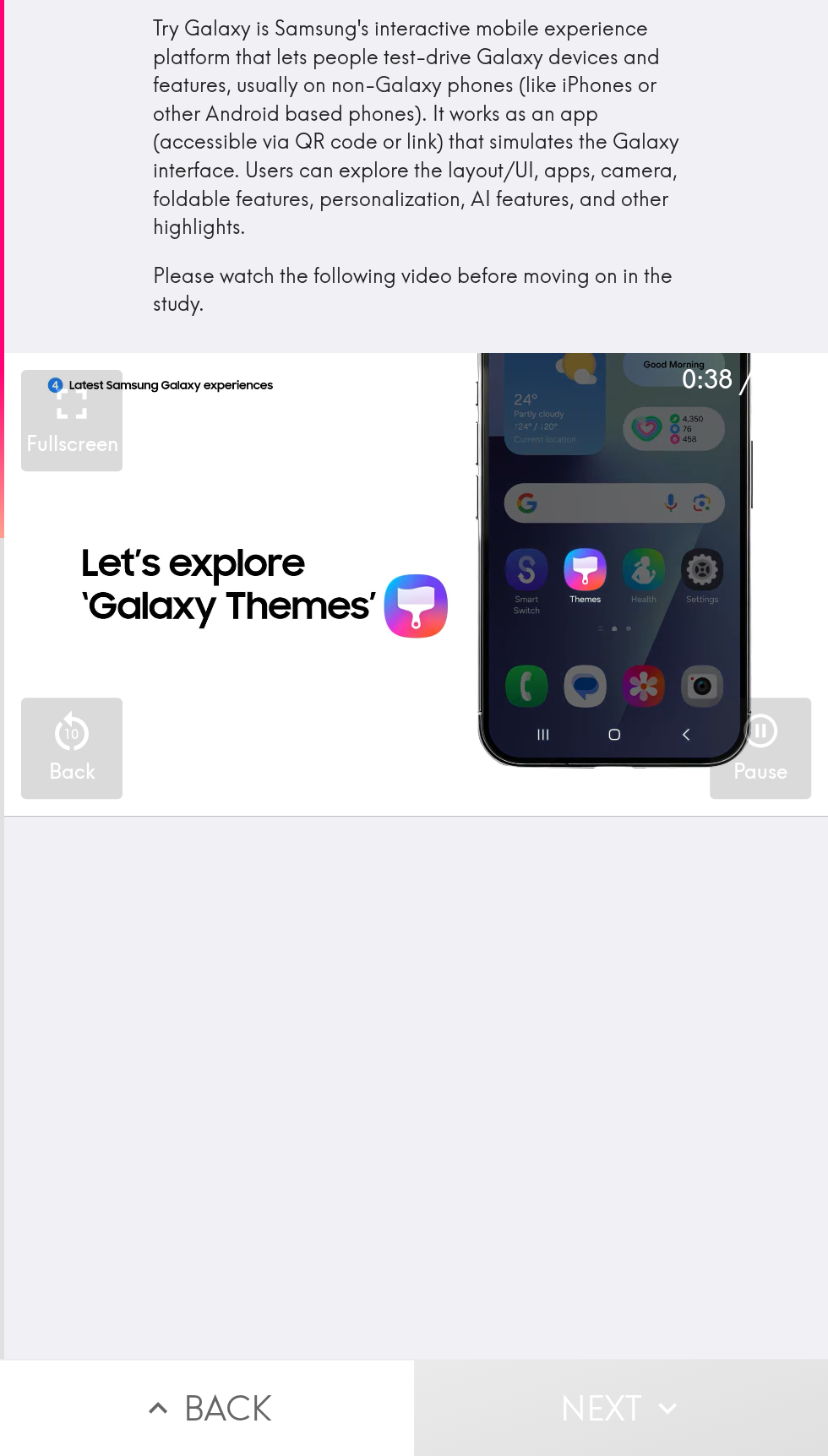
click at [634, 1398] on button "Next" at bounding box center [620, 1407] width 414 height 97
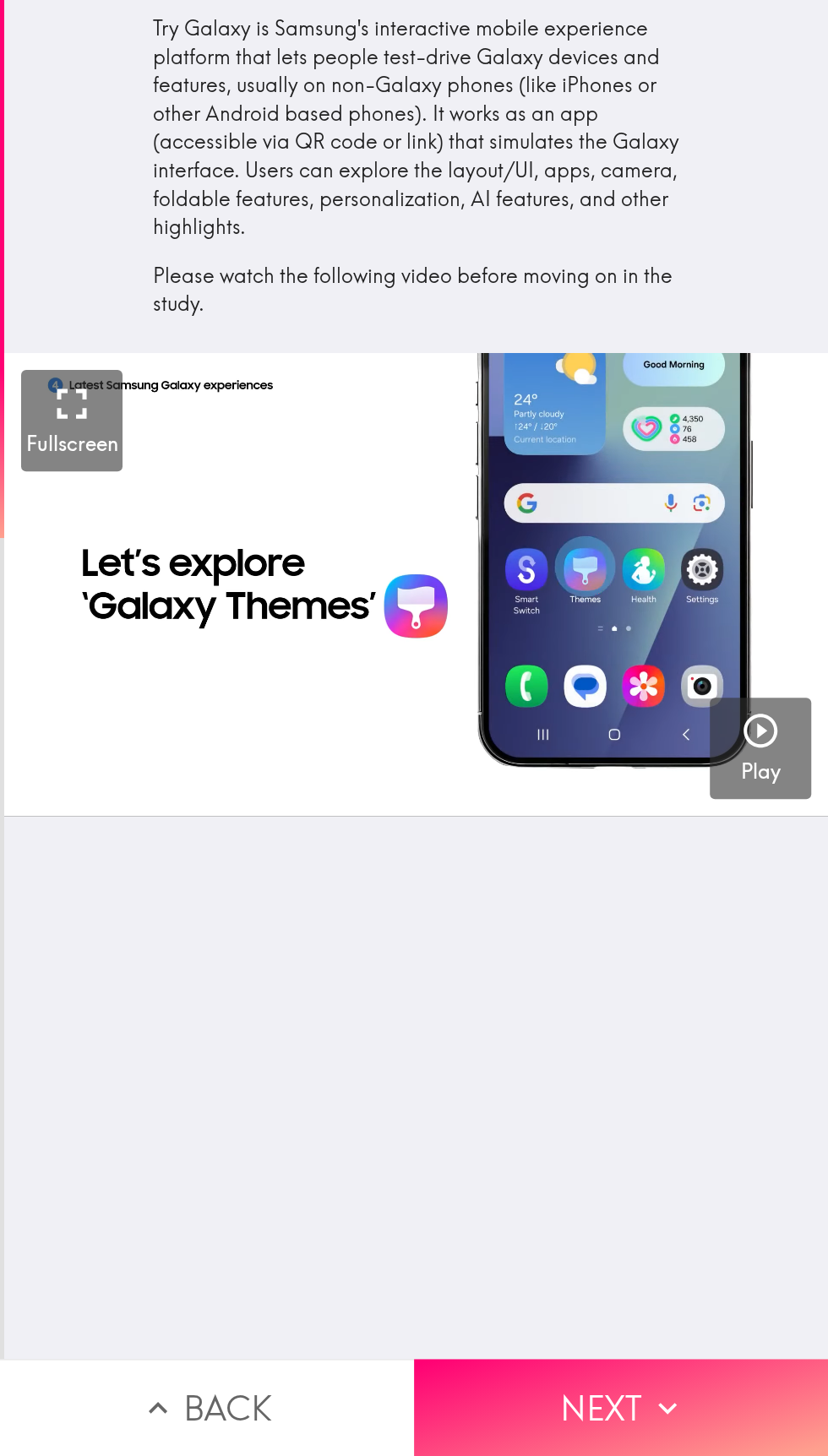
click at [612, 1414] on button "Next" at bounding box center [620, 1407] width 414 height 97
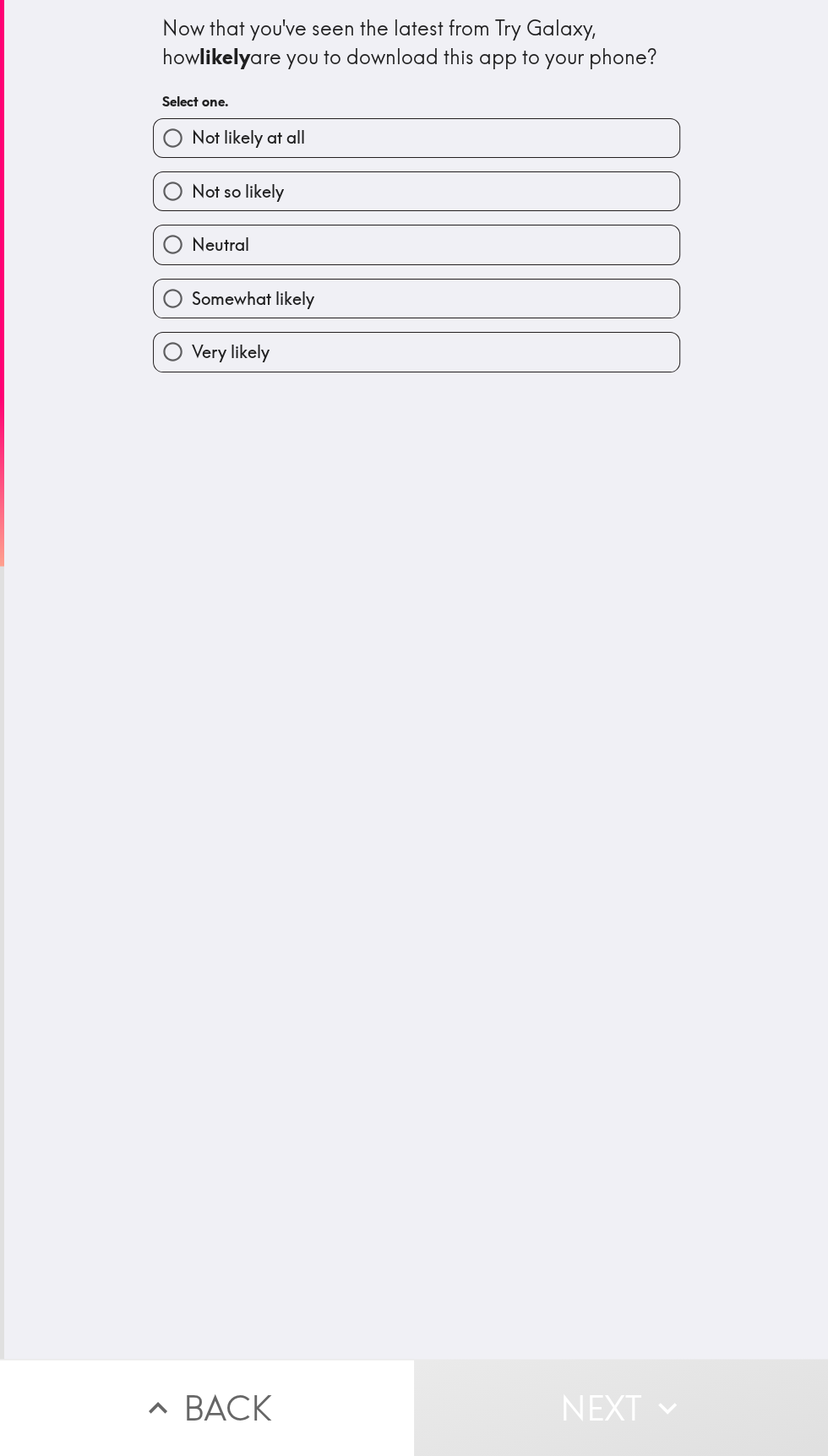
click at [180, 361] on input "Very likely" at bounding box center [172, 352] width 38 height 38
radio input "true"
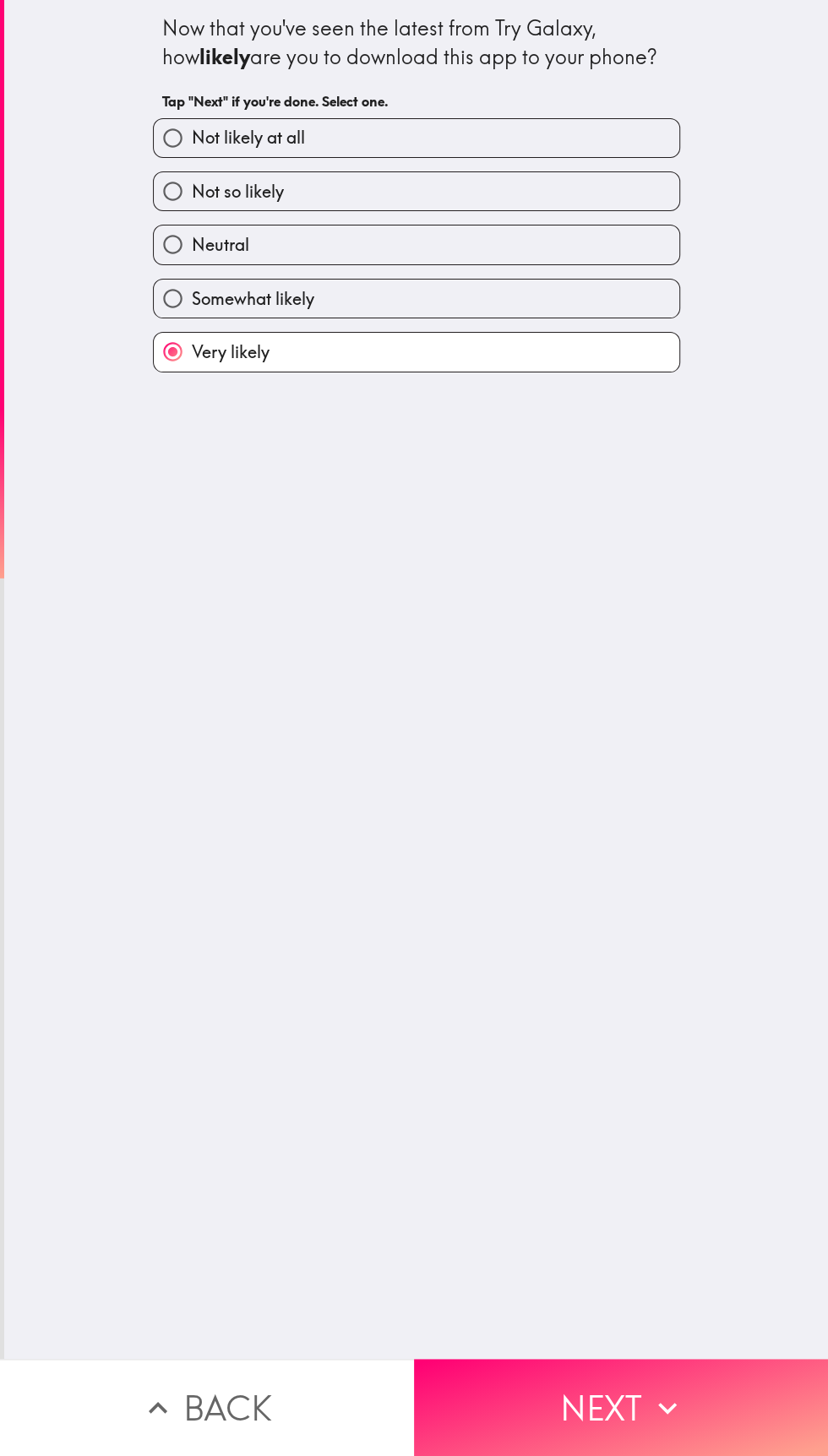
click at [638, 1403] on button "Next" at bounding box center [620, 1407] width 414 height 97
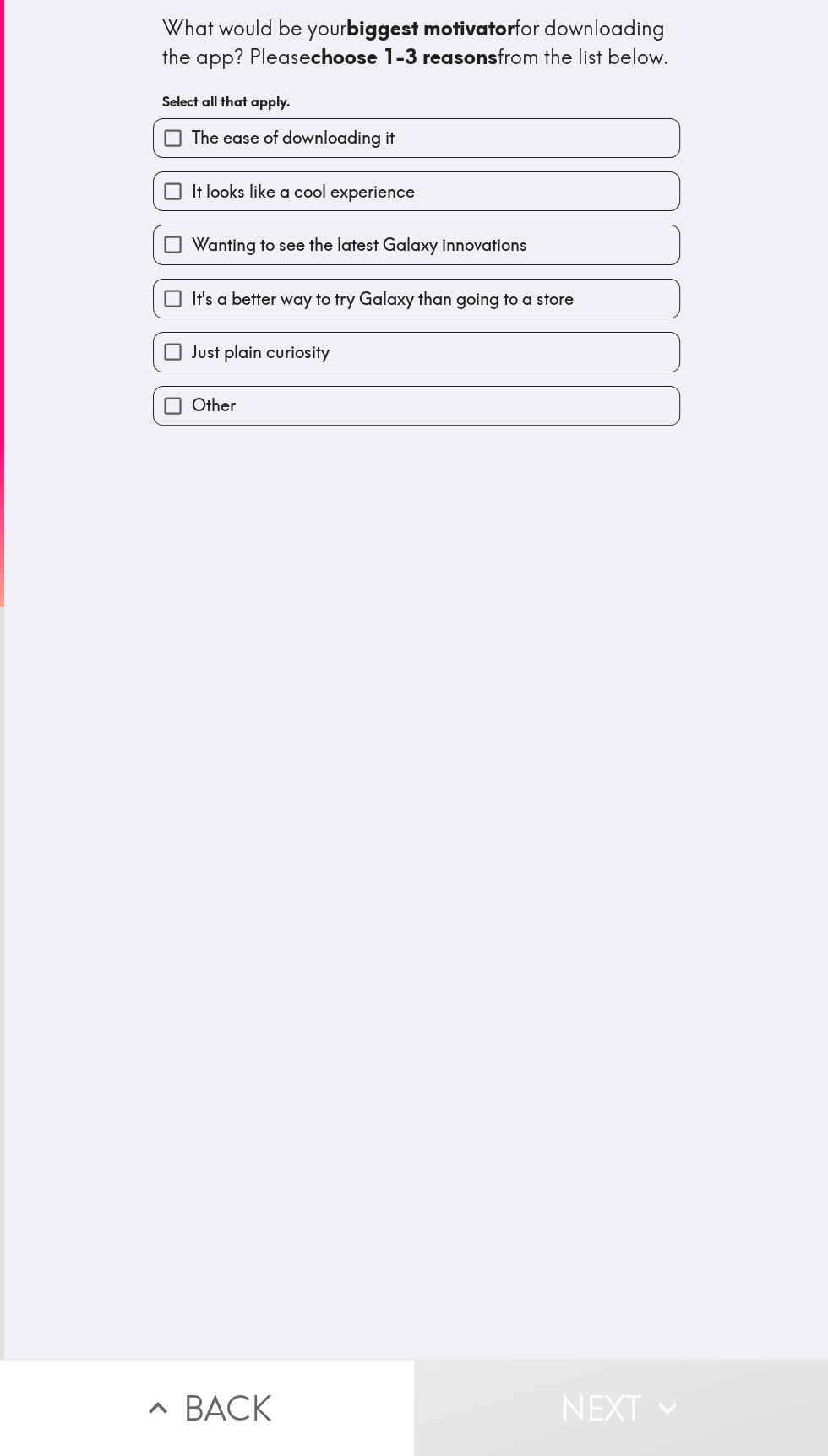
click at [177, 156] on input "The ease of downloading it" at bounding box center [172, 138] width 38 height 38
checkbox input "true"
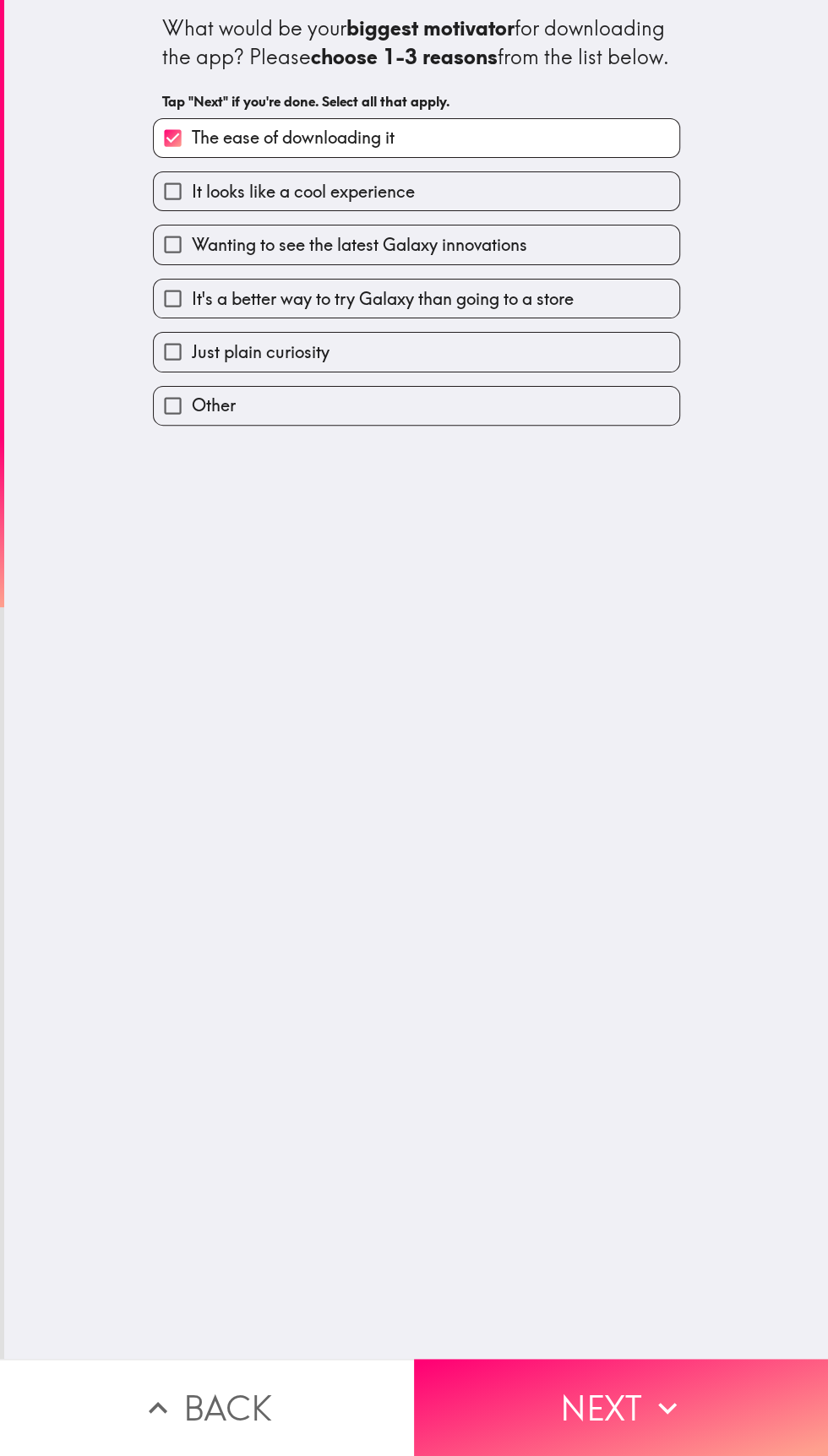
click at [178, 263] on input "Wanting to see the latest Galaxy innovations" at bounding box center [172, 244] width 38 height 38
checkbox input "true"
click at [184, 317] on input "It's a better way to try Galaxy than going to a store" at bounding box center [172, 298] width 38 height 38
checkbox input "true"
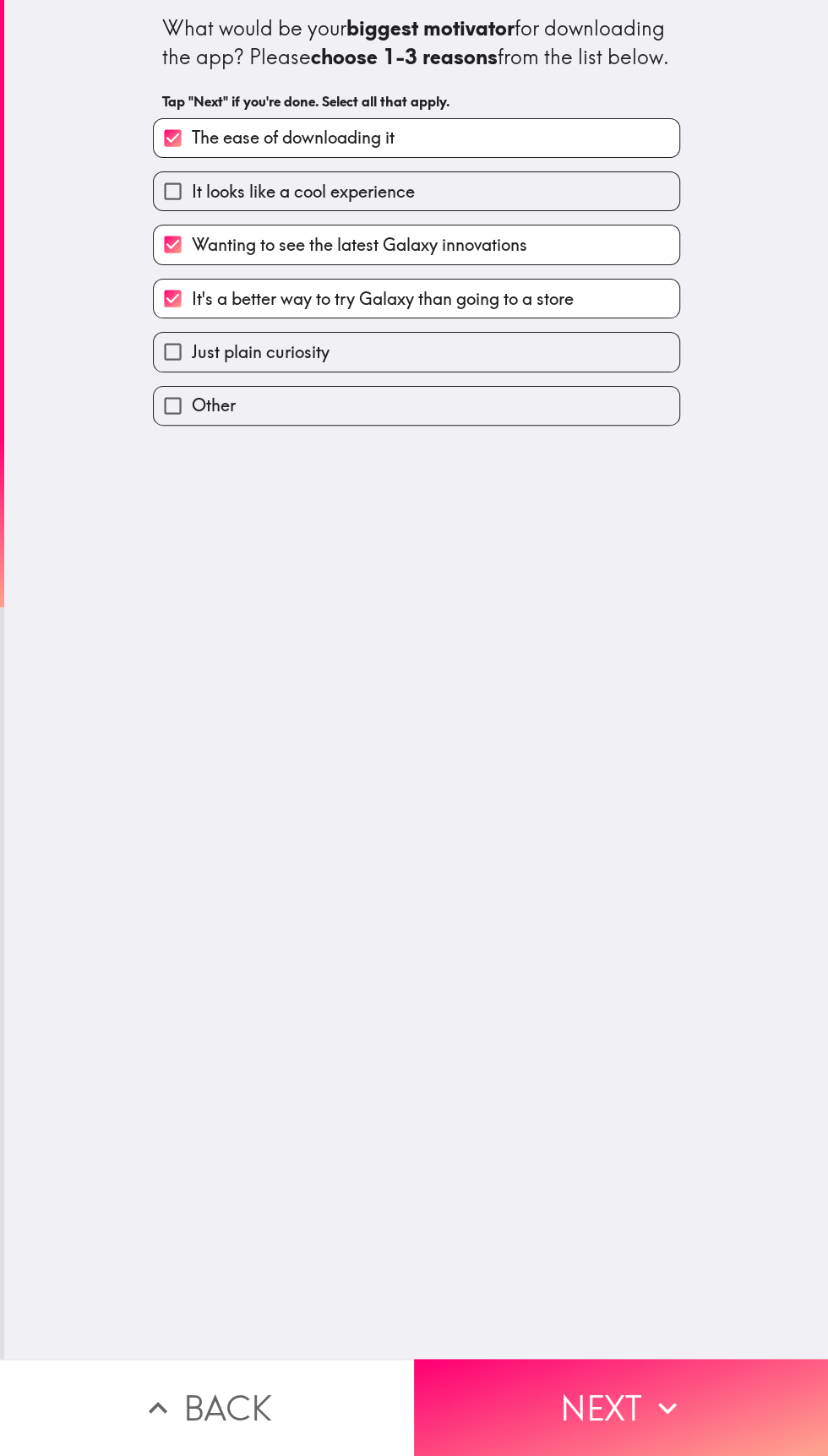
click at [163, 156] on input "The ease of downloading it" at bounding box center [172, 138] width 38 height 38
checkbox input "false"
click at [171, 210] on input "It looks like a cool experience" at bounding box center [172, 191] width 38 height 38
checkbox input "true"
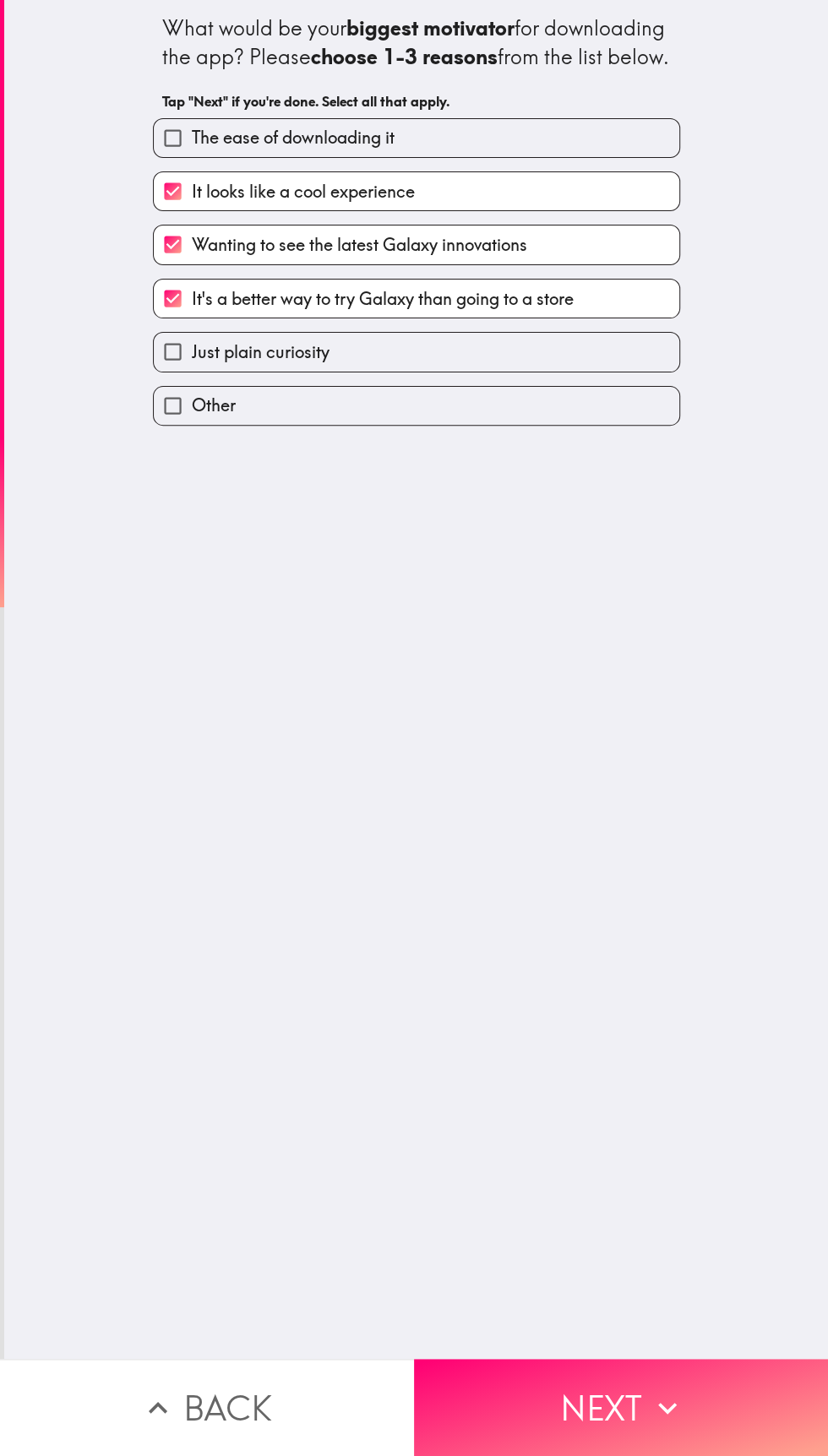
click at [634, 1406] on button "Next" at bounding box center [620, 1407] width 414 height 97
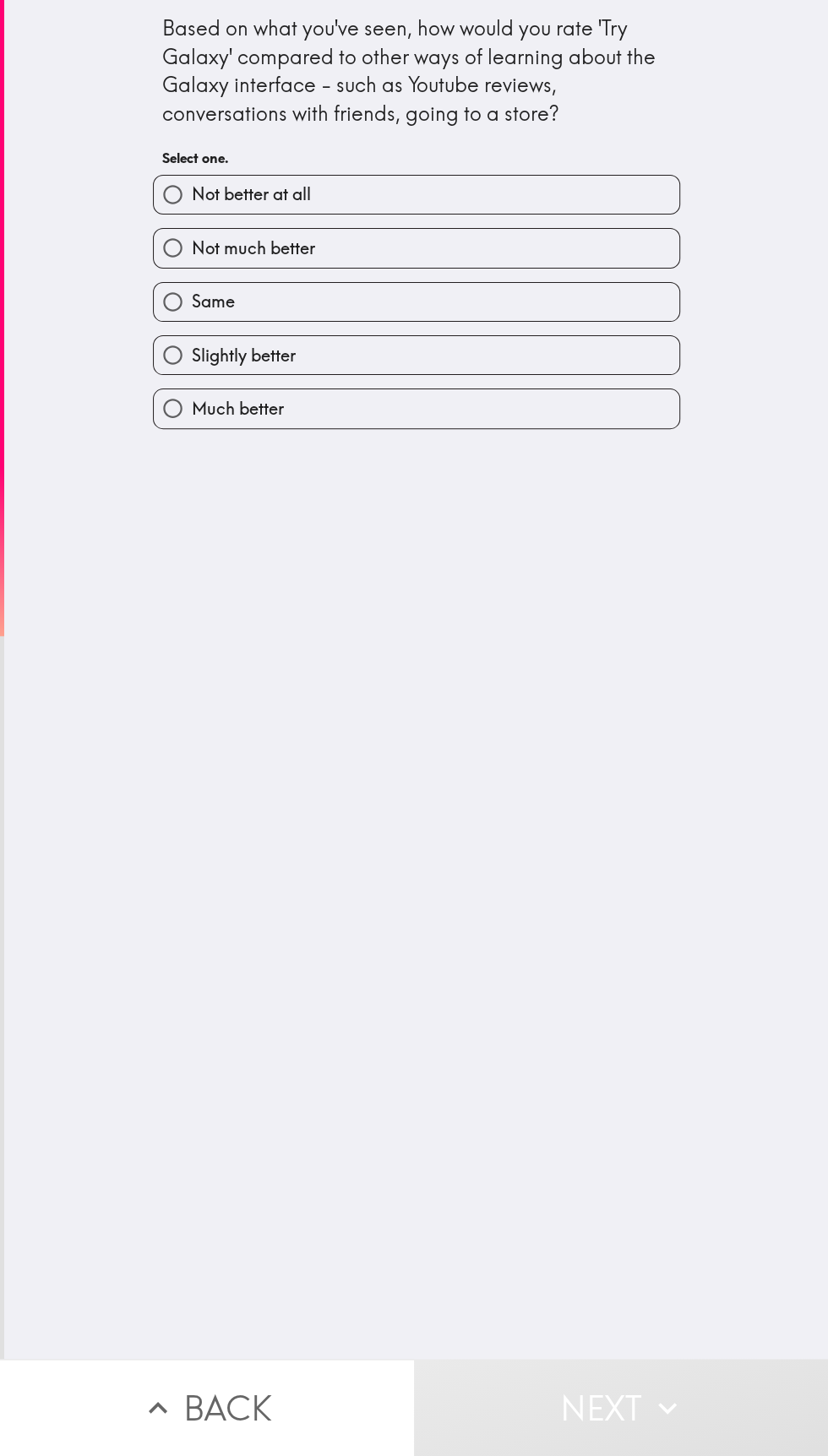
click at [180, 425] on input "Much better" at bounding box center [172, 408] width 38 height 38
radio input "true"
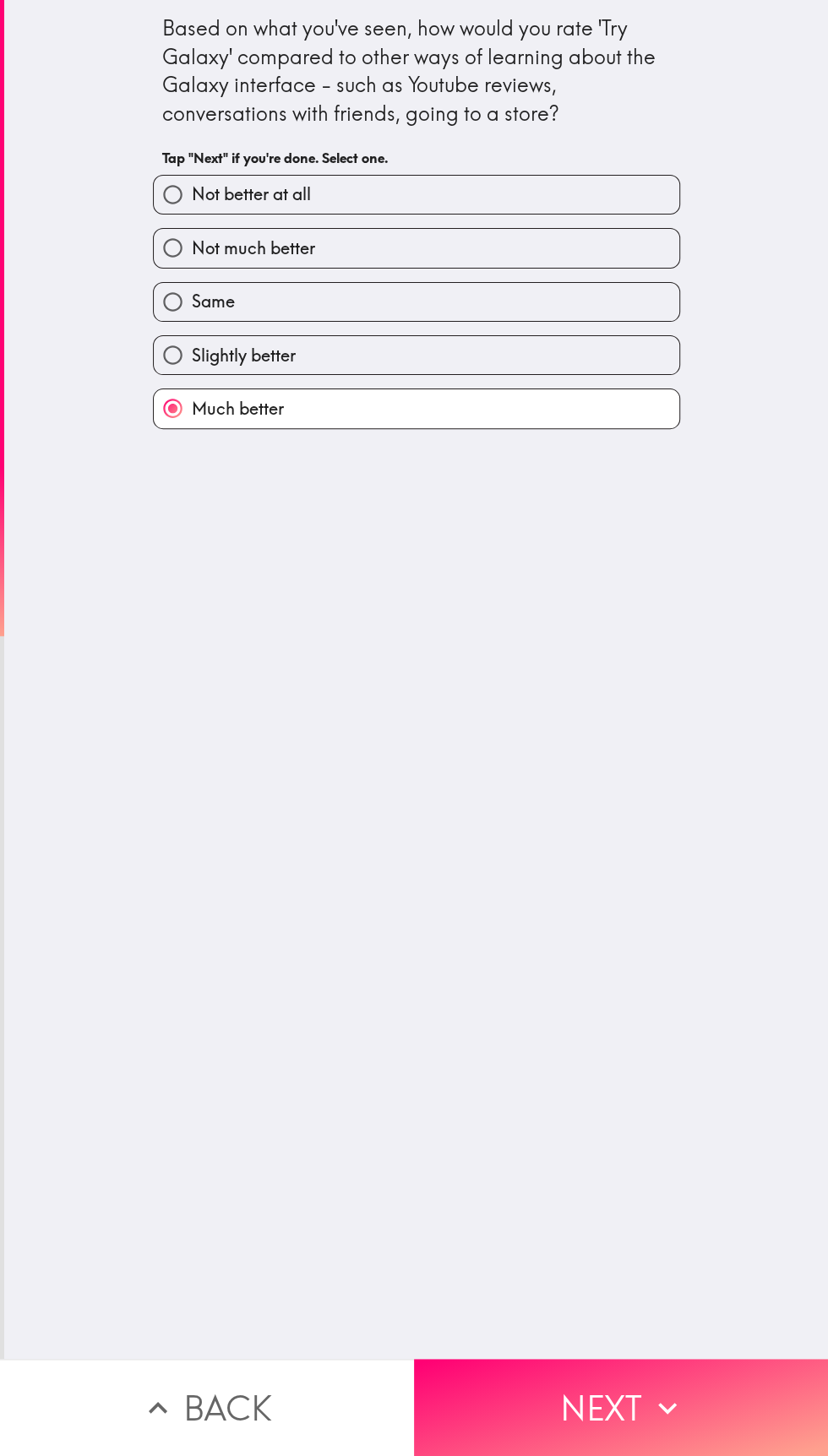
click at [615, 1401] on button "Next" at bounding box center [620, 1407] width 414 height 97
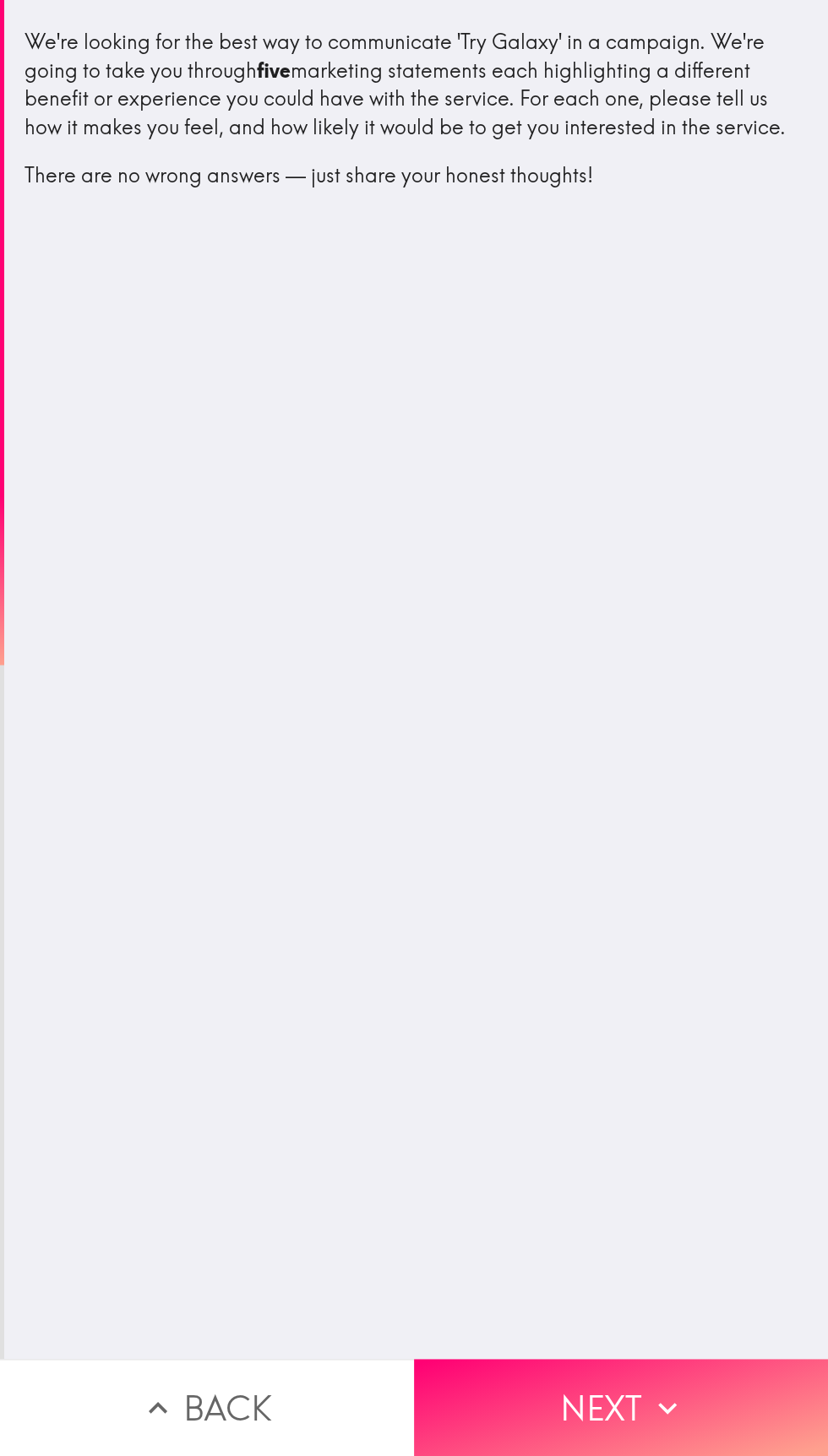
click at [640, 1407] on button "Next" at bounding box center [620, 1407] width 414 height 97
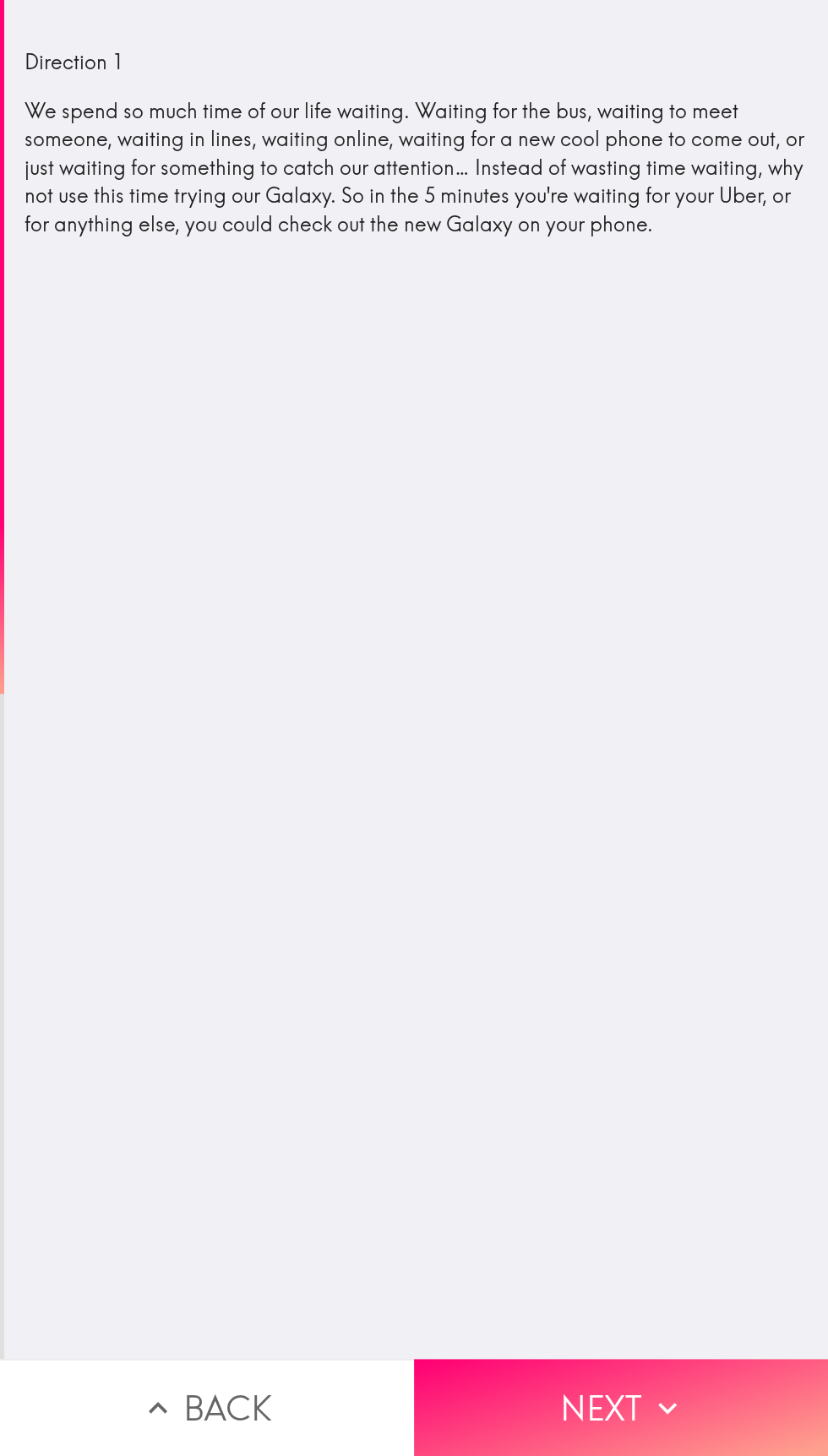
click at [637, 1403] on button "Next" at bounding box center [620, 1407] width 414 height 97
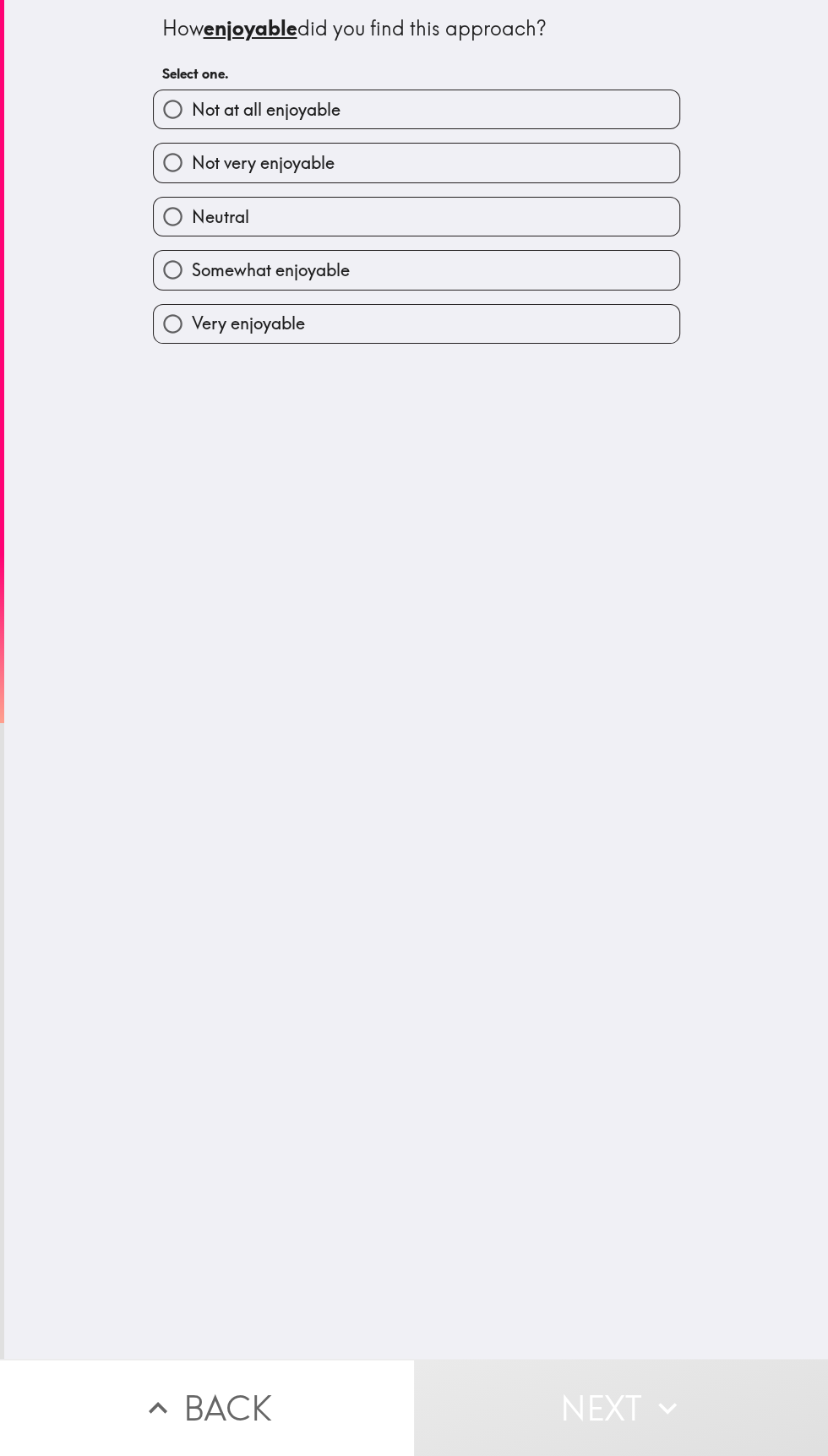
click at [178, 320] on input "Very enjoyable" at bounding box center [172, 323] width 38 height 38
radio input "true"
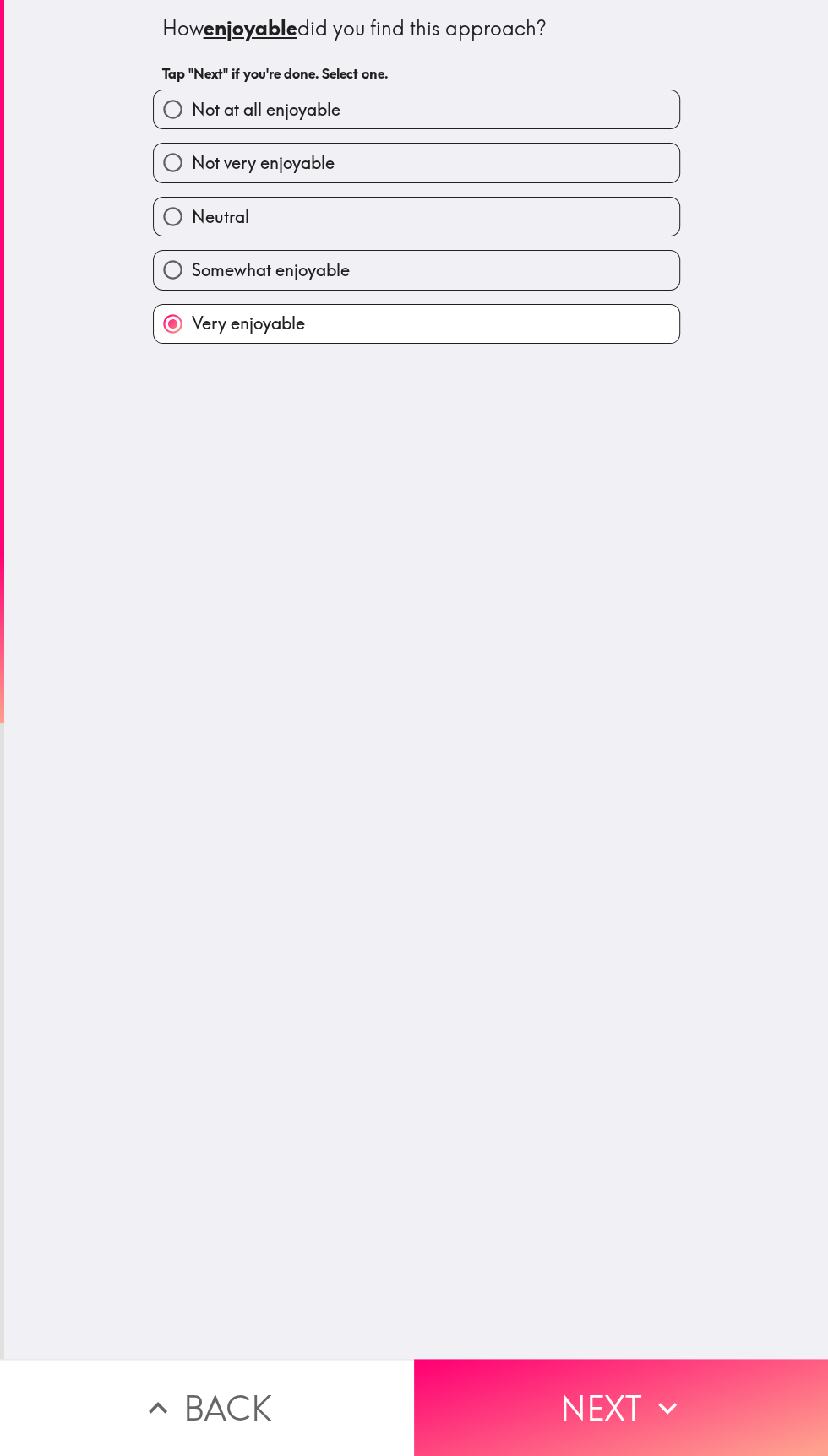
click at [625, 1414] on button "Next" at bounding box center [620, 1407] width 414 height 97
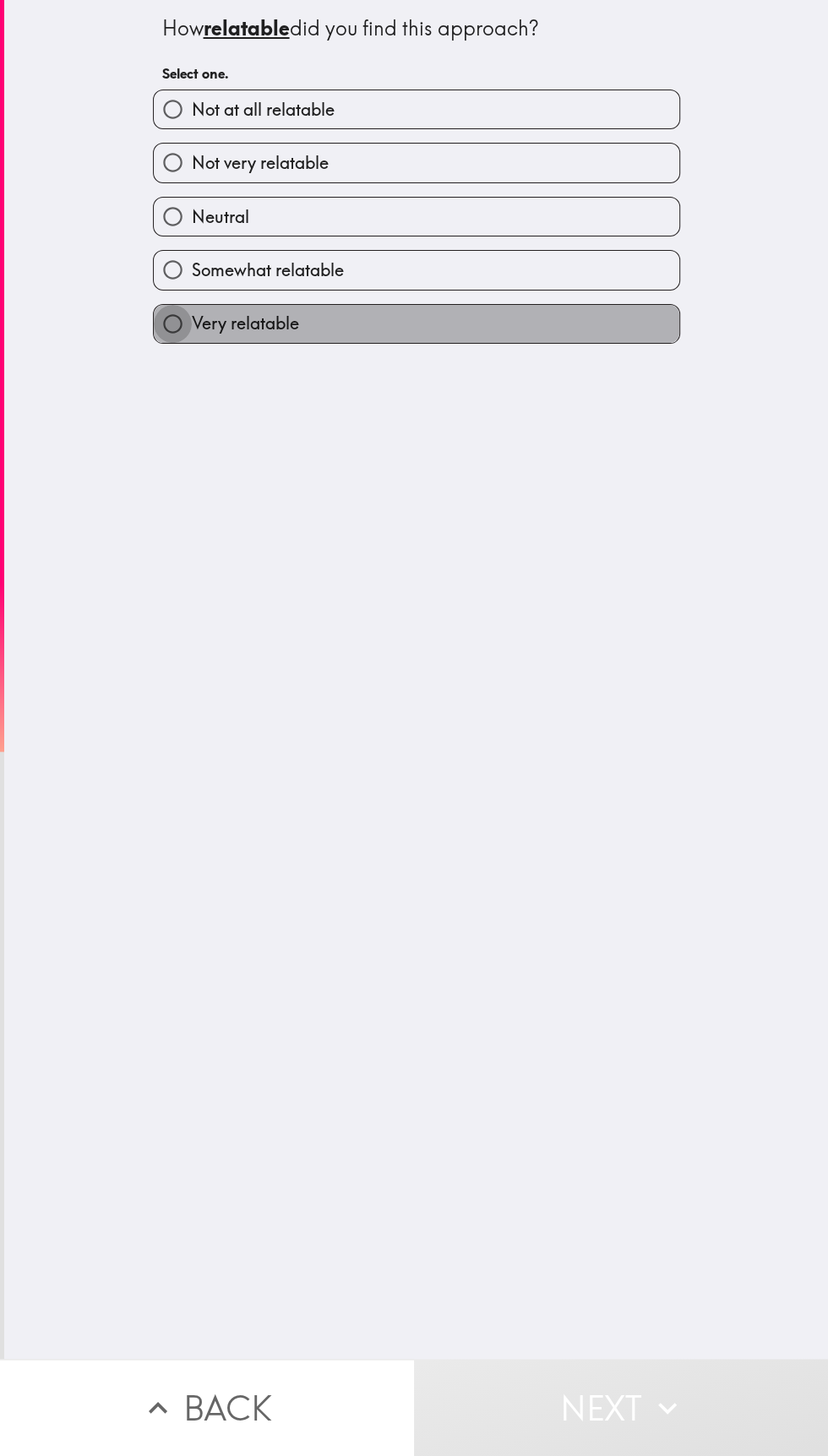
click at [185, 331] on input "Very relatable" at bounding box center [172, 323] width 38 height 38
radio input "true"
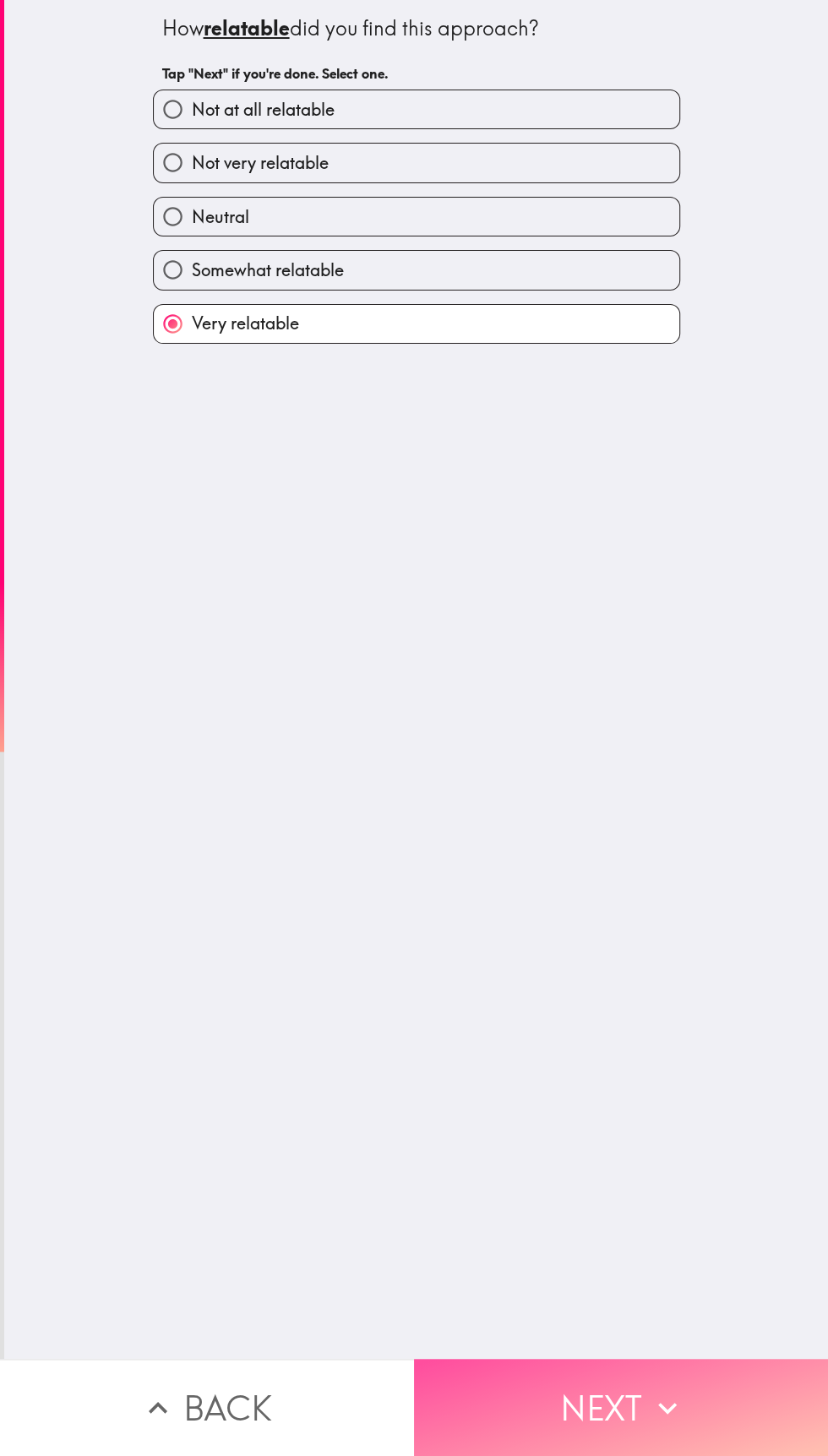
click at [602, 1392] on button "Next" at bounding box center [620, 1407] width 414 height 97
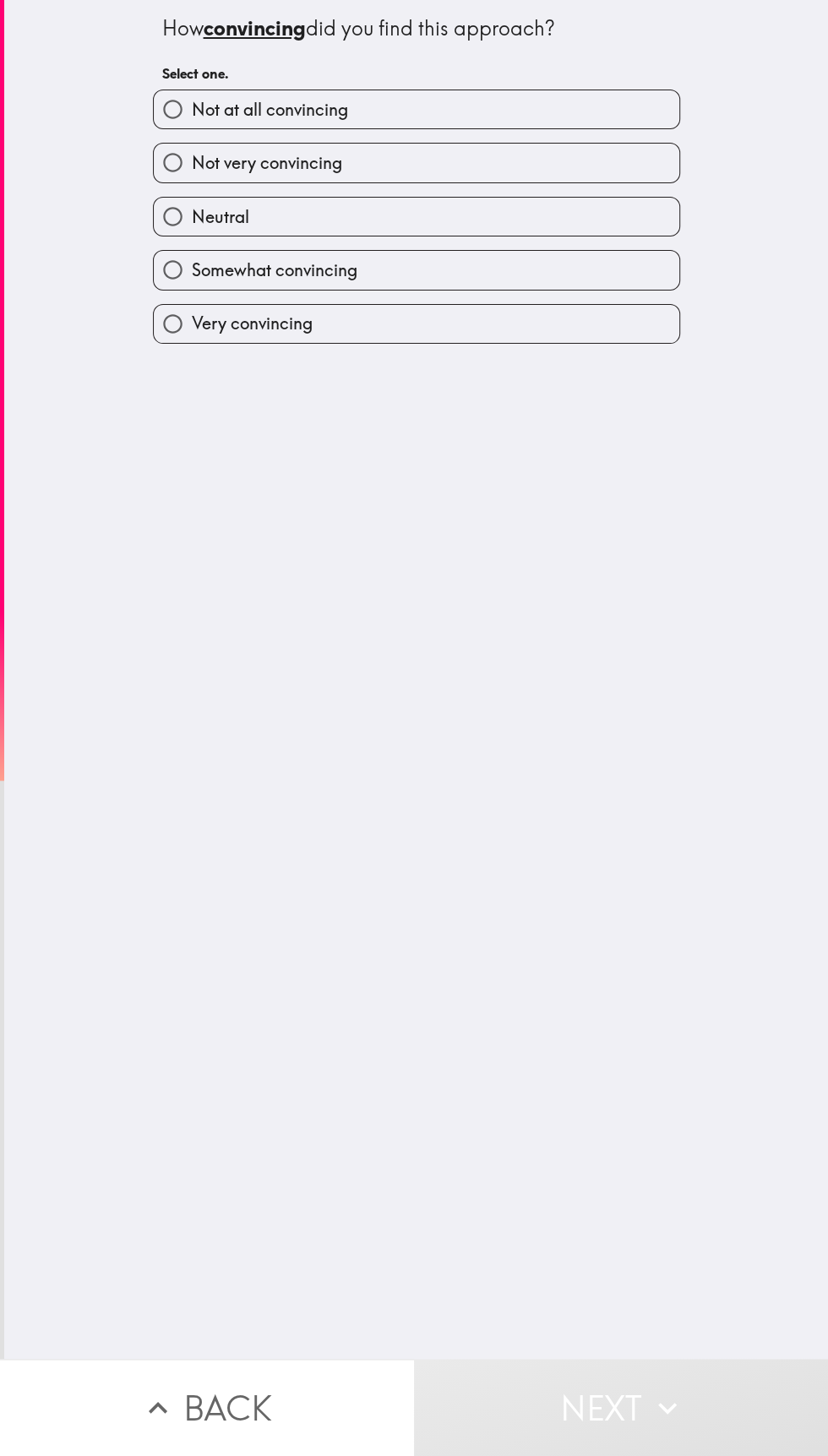
click at [180, 340] on input "Very convincing" at bounding box center [172, 323] width 38 height 38
radio input "true"
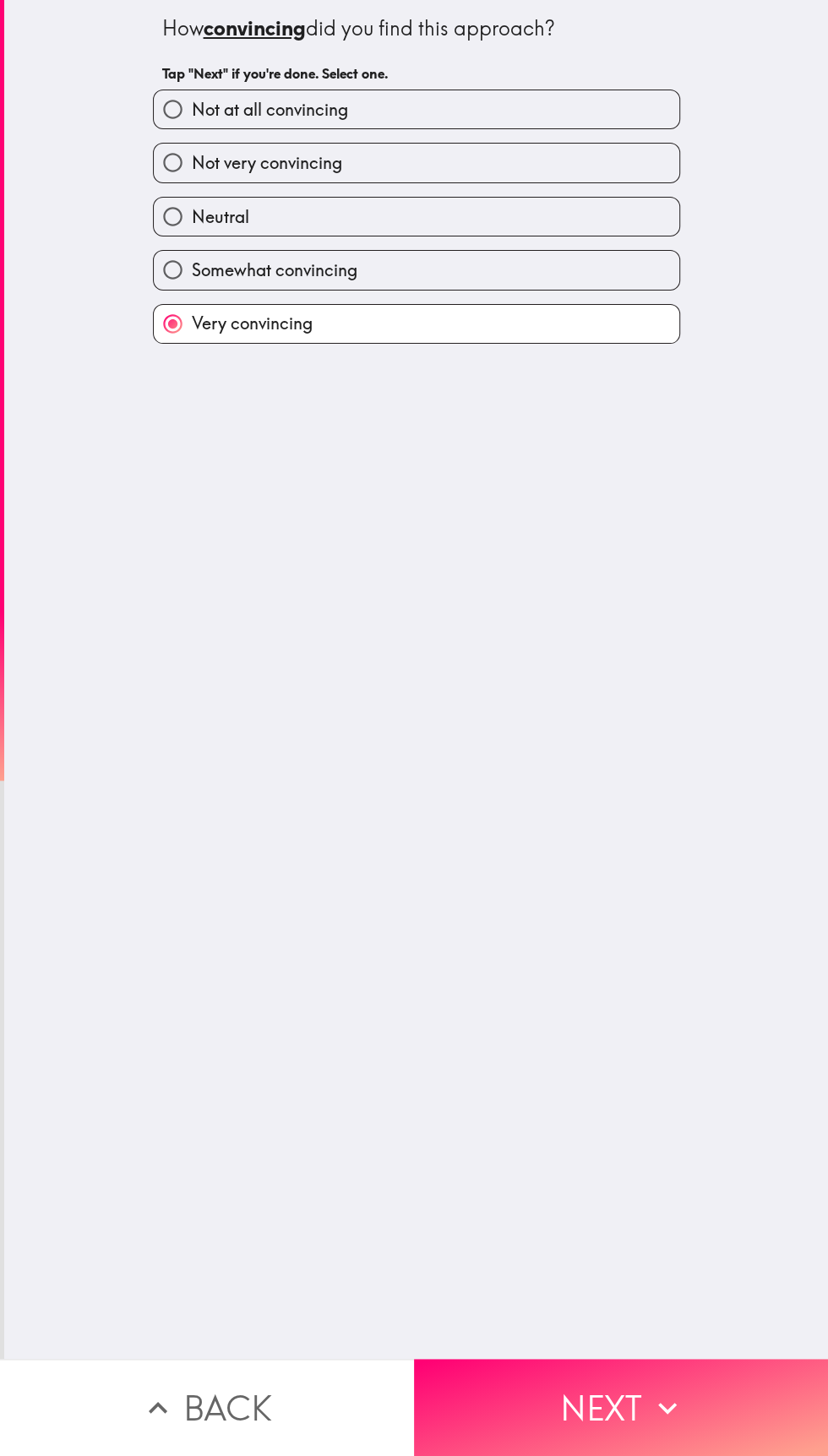
click at [604, 1396] on button "Next" at bounding box center [620, 1407] width 414 height 97
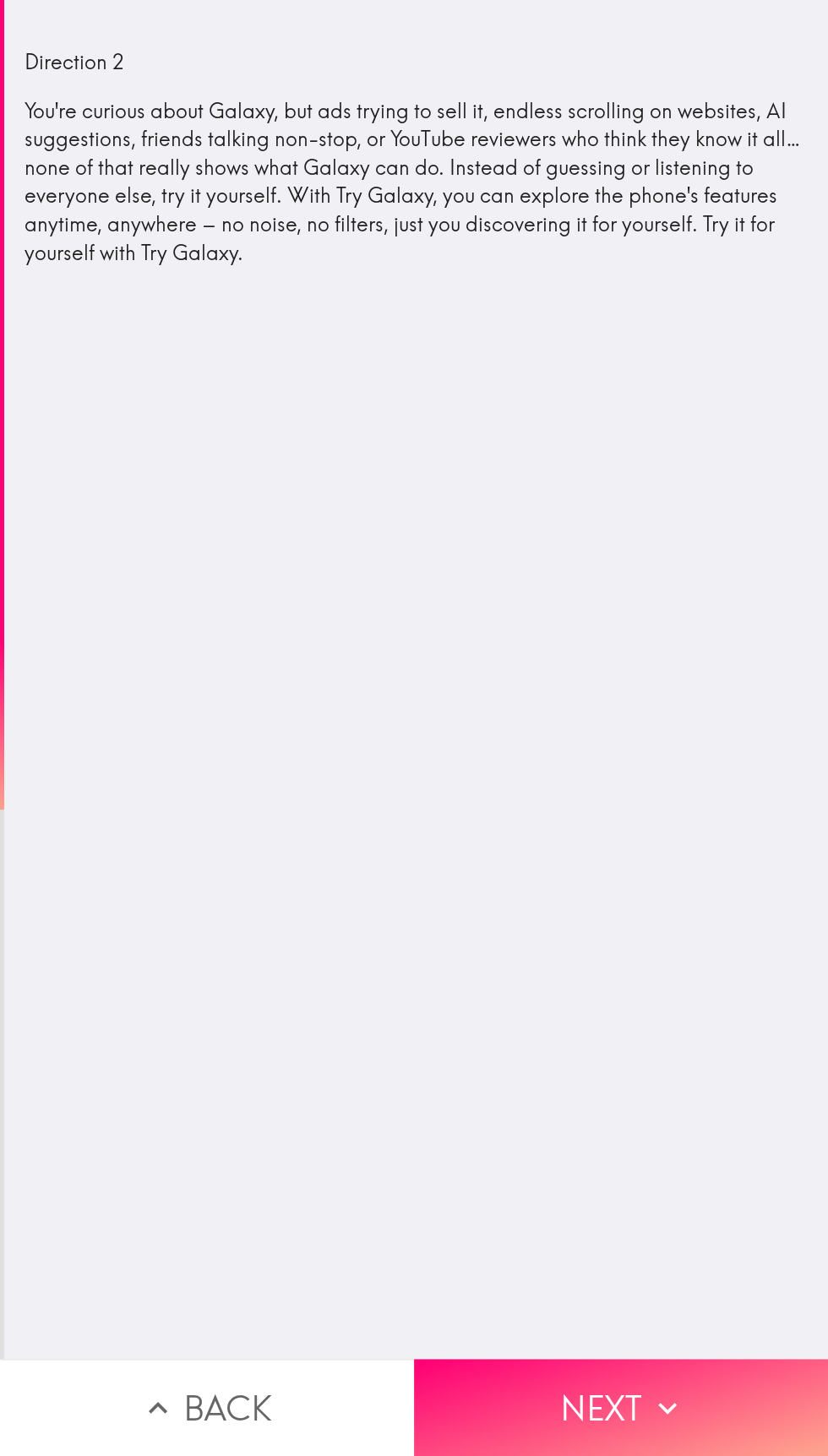
click at [623, 1407] on button "Next" at bounding box center [620, 1407] width 414 height 97
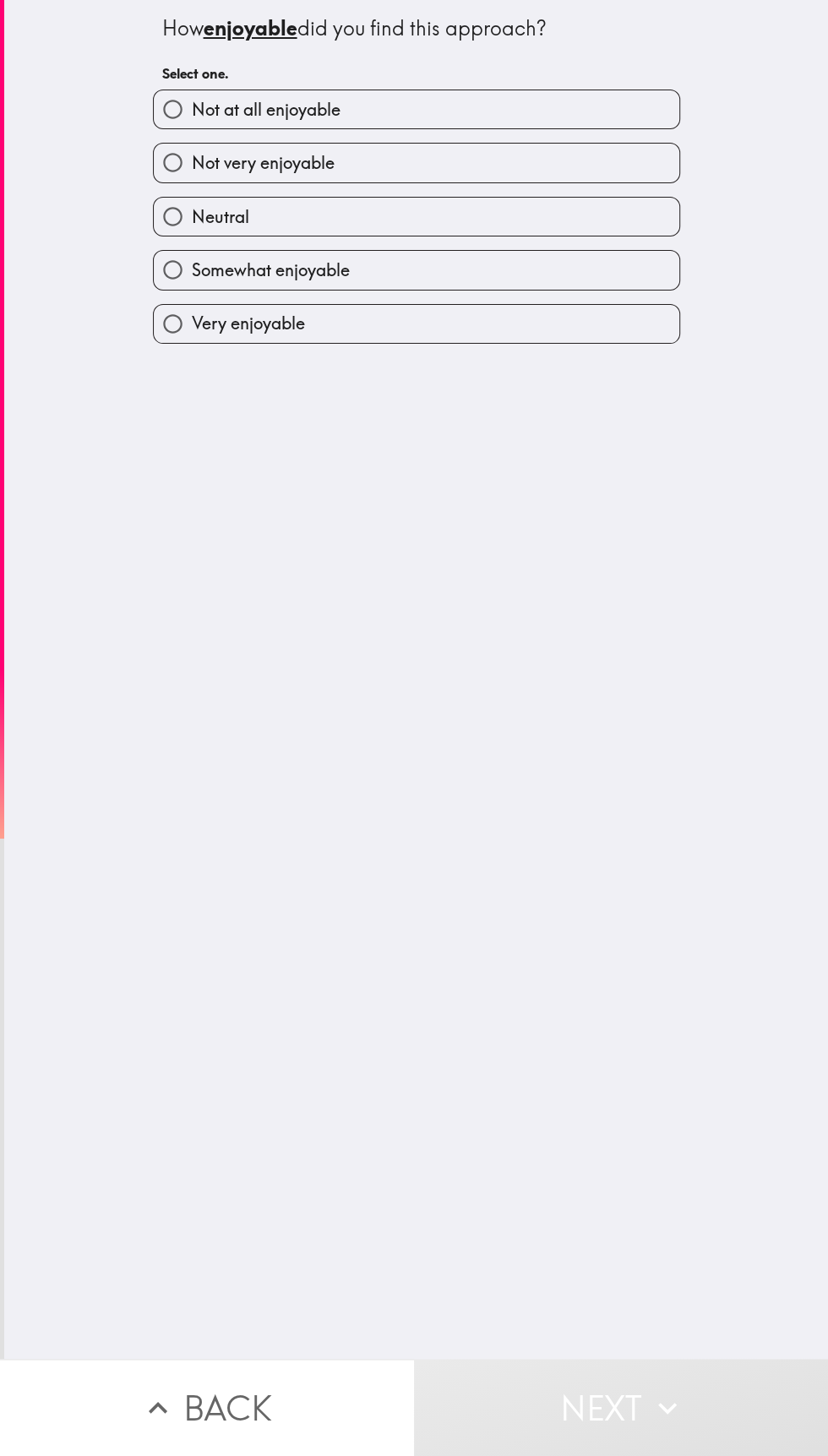
click at [183, 319] on input "Very enjoyable" at bounding box center [172, 323] width 38 height 38
radio input "true"
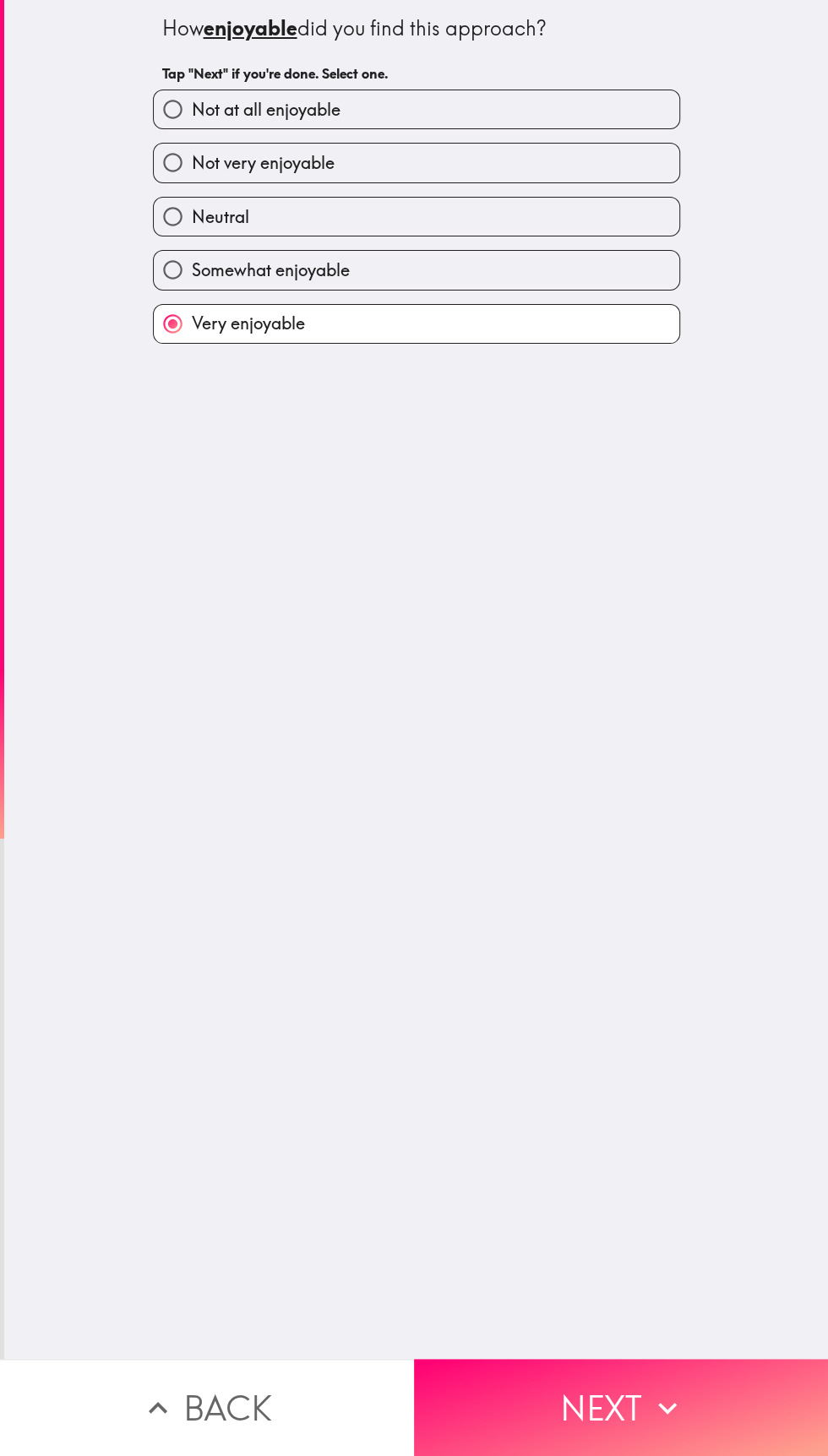
click at [581, 1408] on button "Next" at bounding box center [620, 1407] width 414 height 97
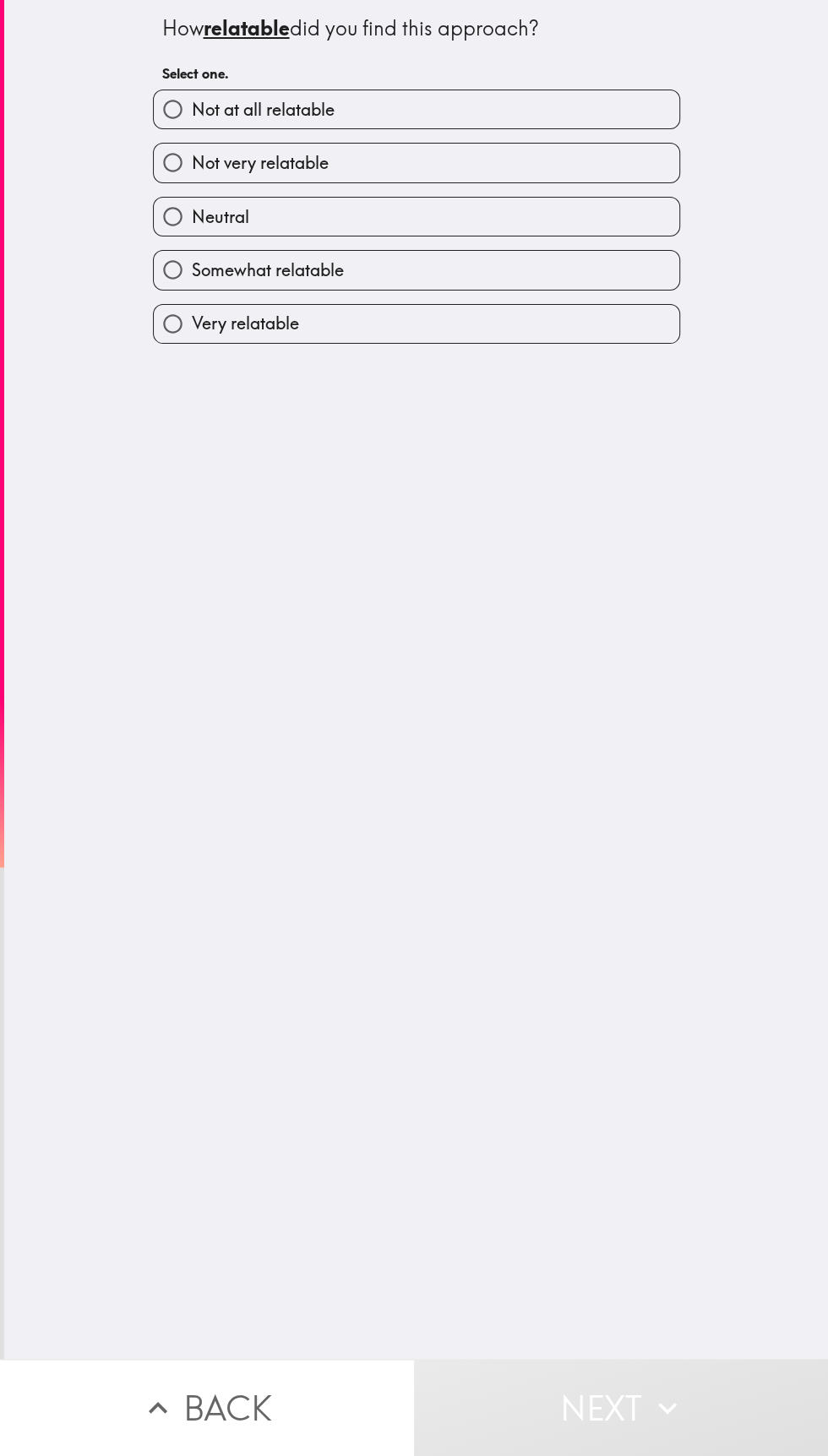
click at [185, 324] on input "Very relatable" at bounding box center [172, 323] width 38 height 38
radio input "true"
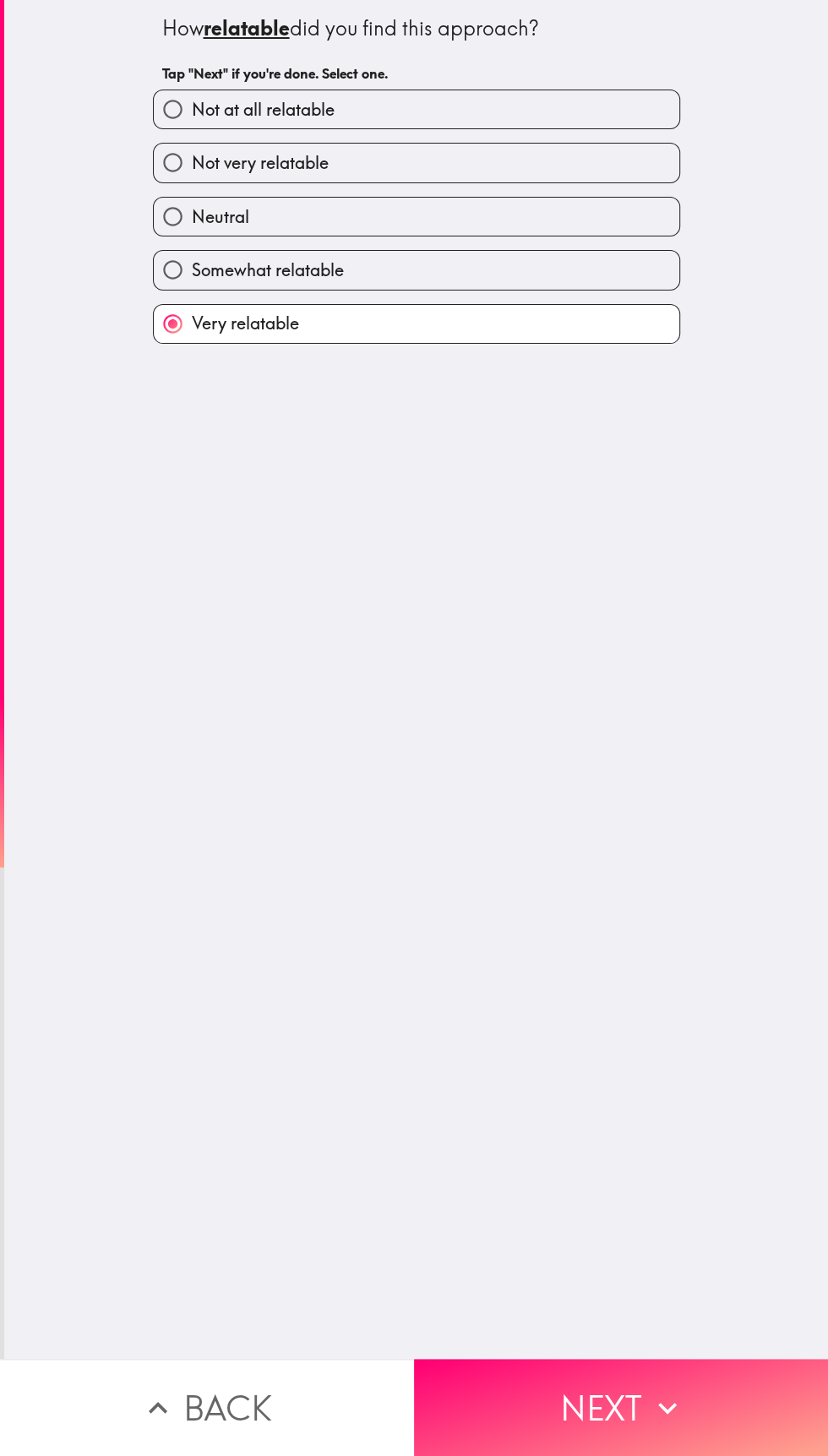
click at [612, 1400] on button "Next" at bounding box center [620, 1407] width 414 height 97
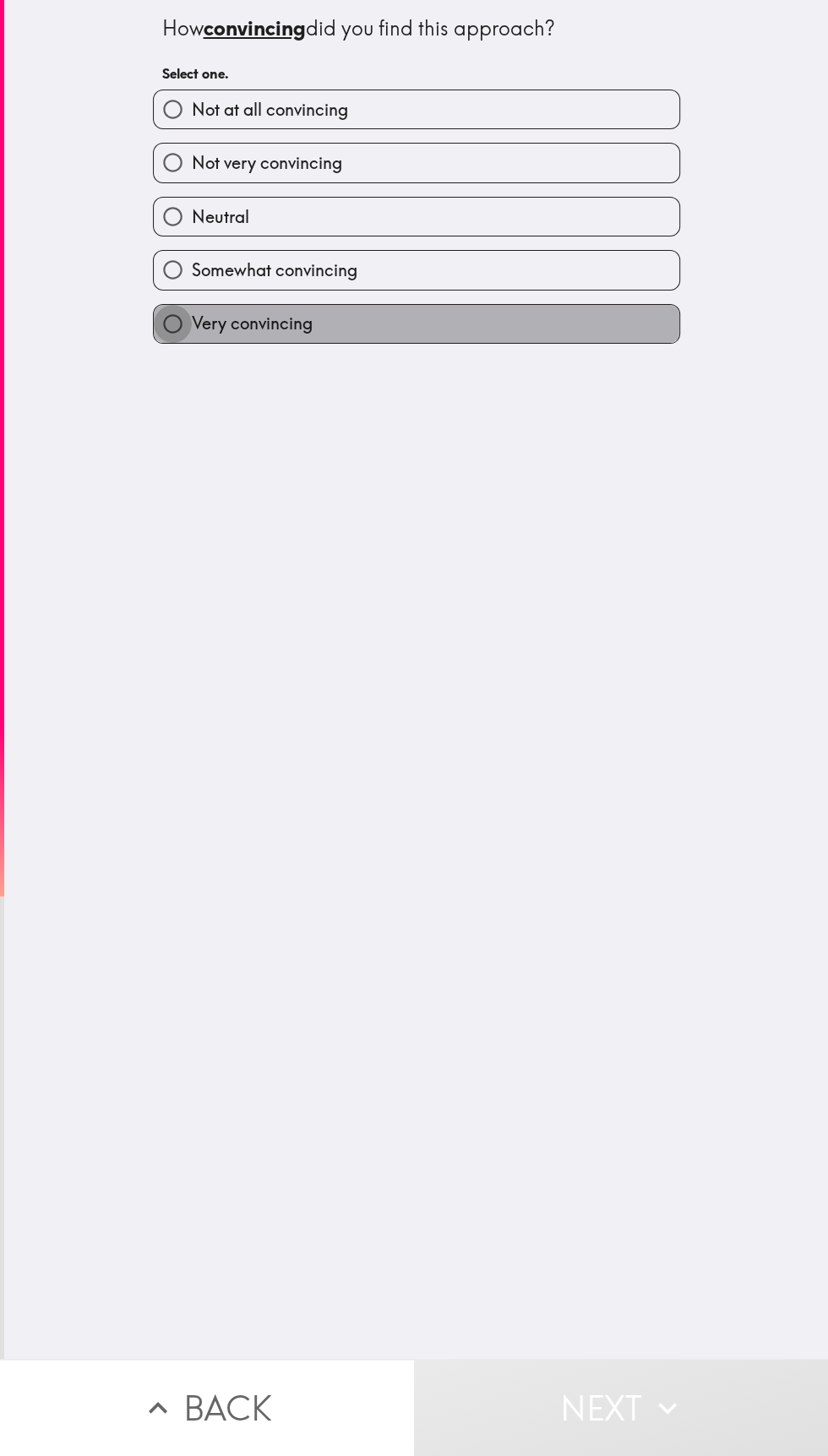
click at [184, 331] on input "Very convincing" at bounding box center [172, 323] width 38 height 38
radio input "true"
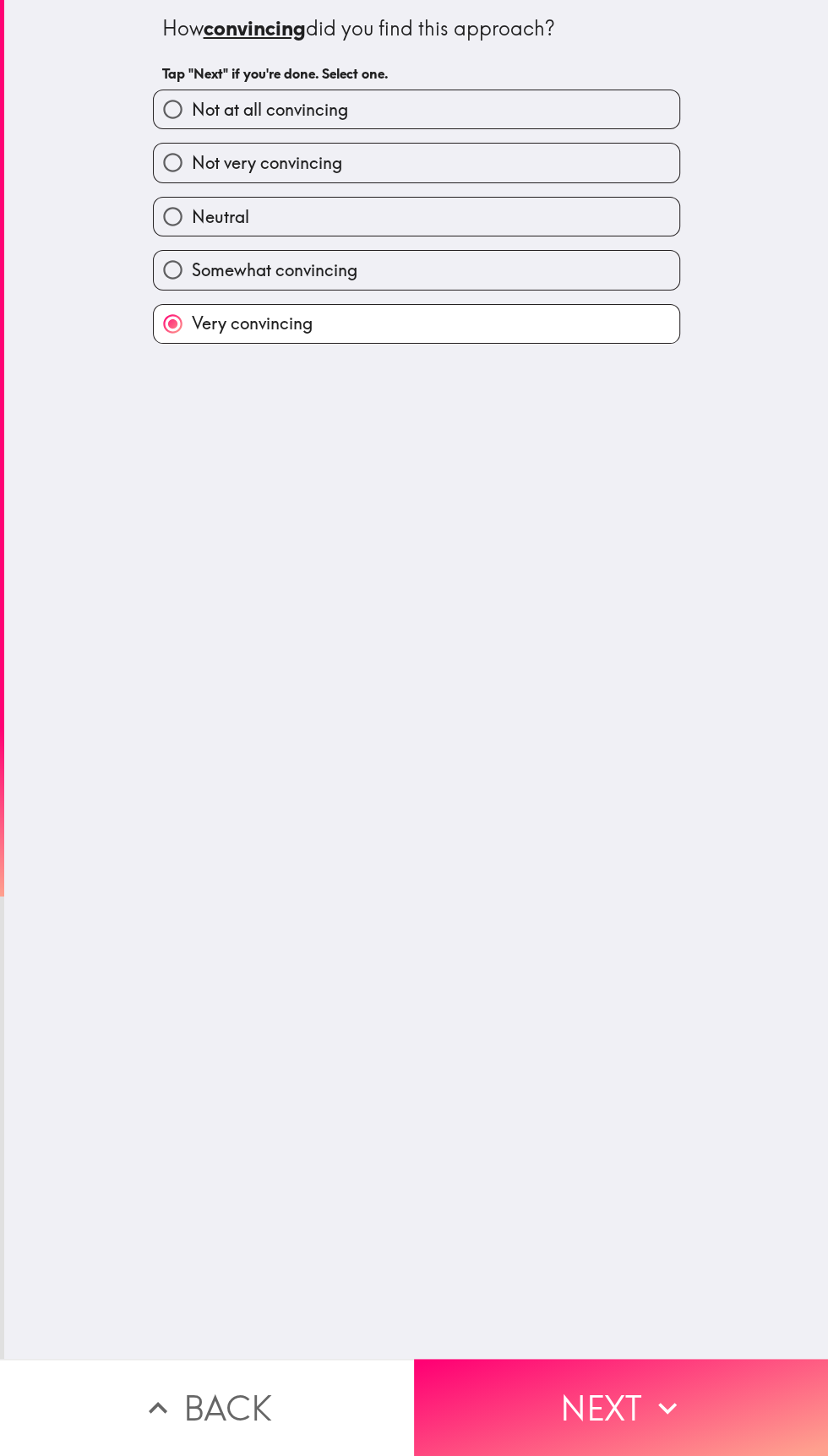
click at [609, 1407] on button "Next" at bounding box center [620, 1407] width 414 height 97
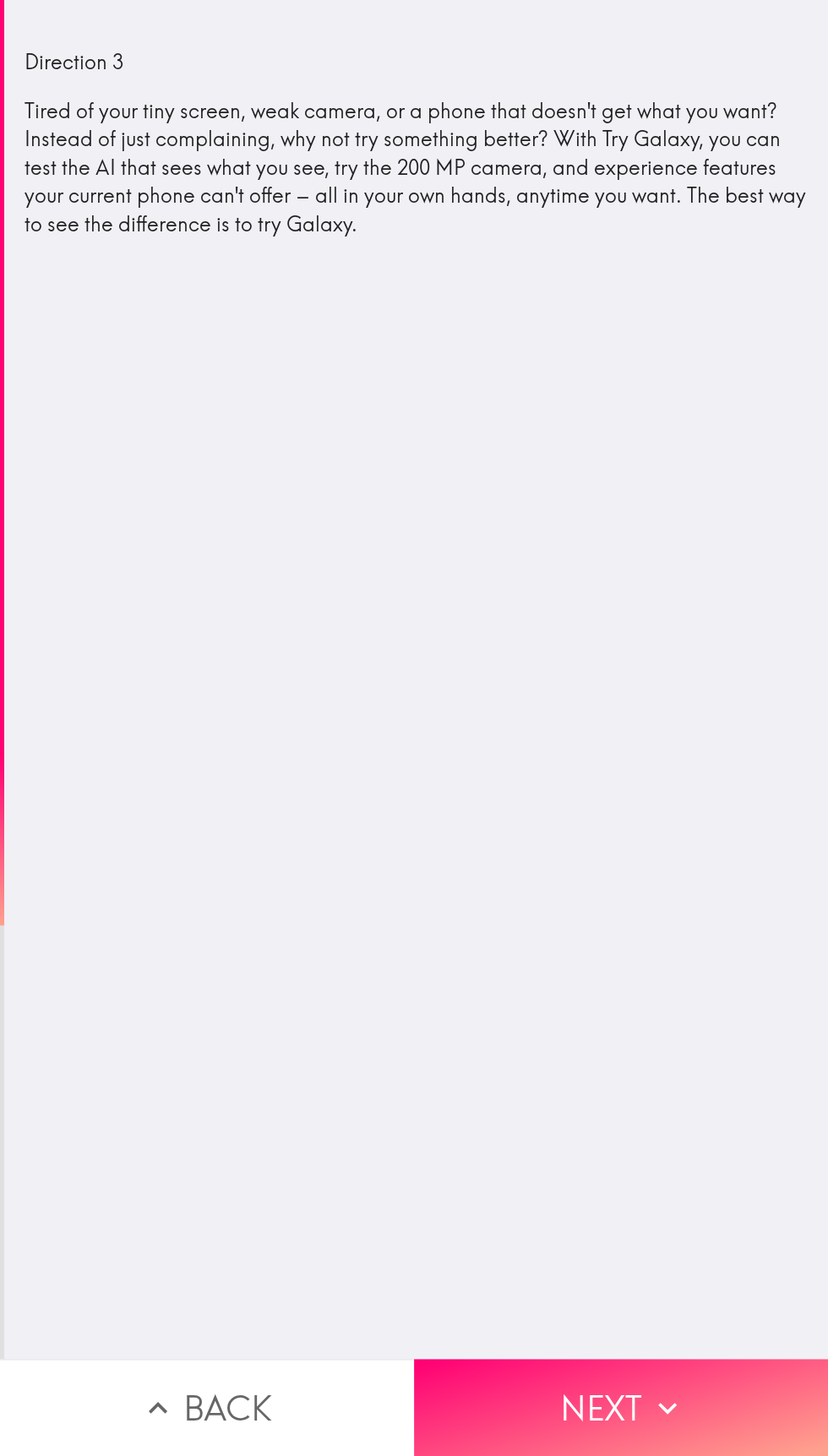
click at [589, 1403] on button "Next" at bounding box center [620, 1407] width 414 height 97
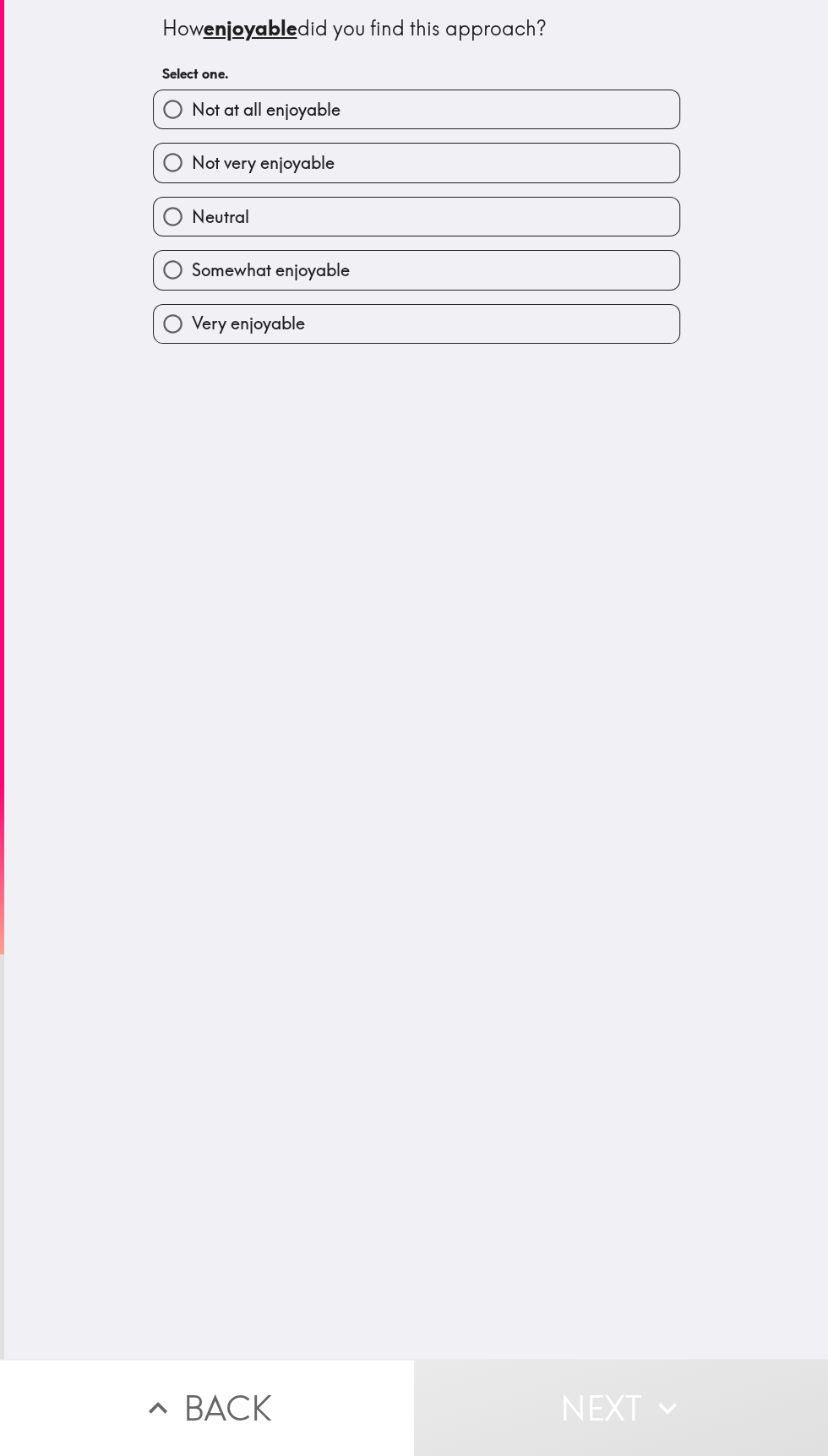
click at [408, 330] on label "Very enjoyable" at bounding box center [416, 323] width 526 height 38
click at [192, 330] on input "Very enjoyable" at bounding box center [172, 323] width 38 height 38
radio input "true"
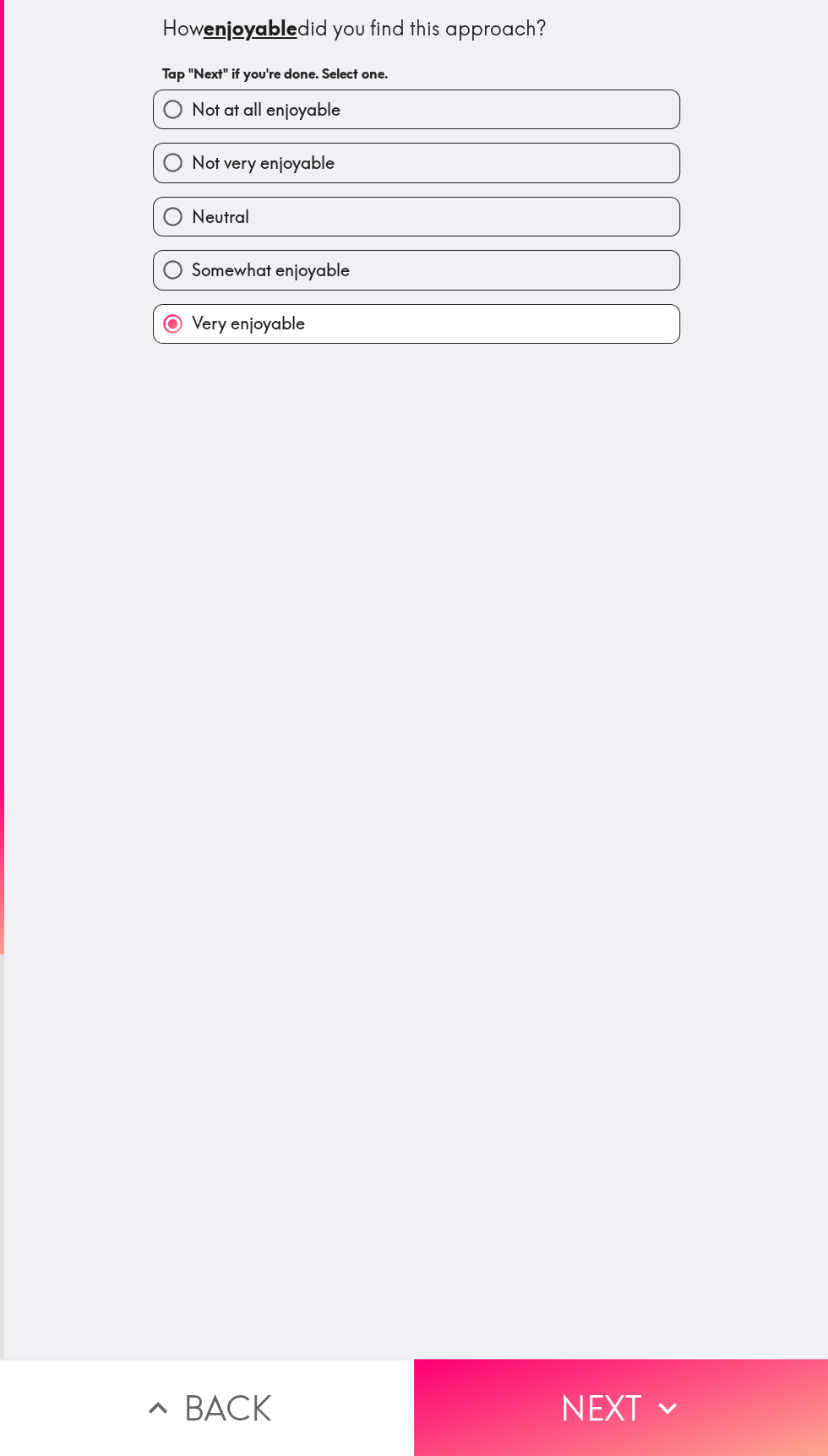
click at [627, 1397] on button "Next" at bounding box center [620, 1407] width 414 height 97
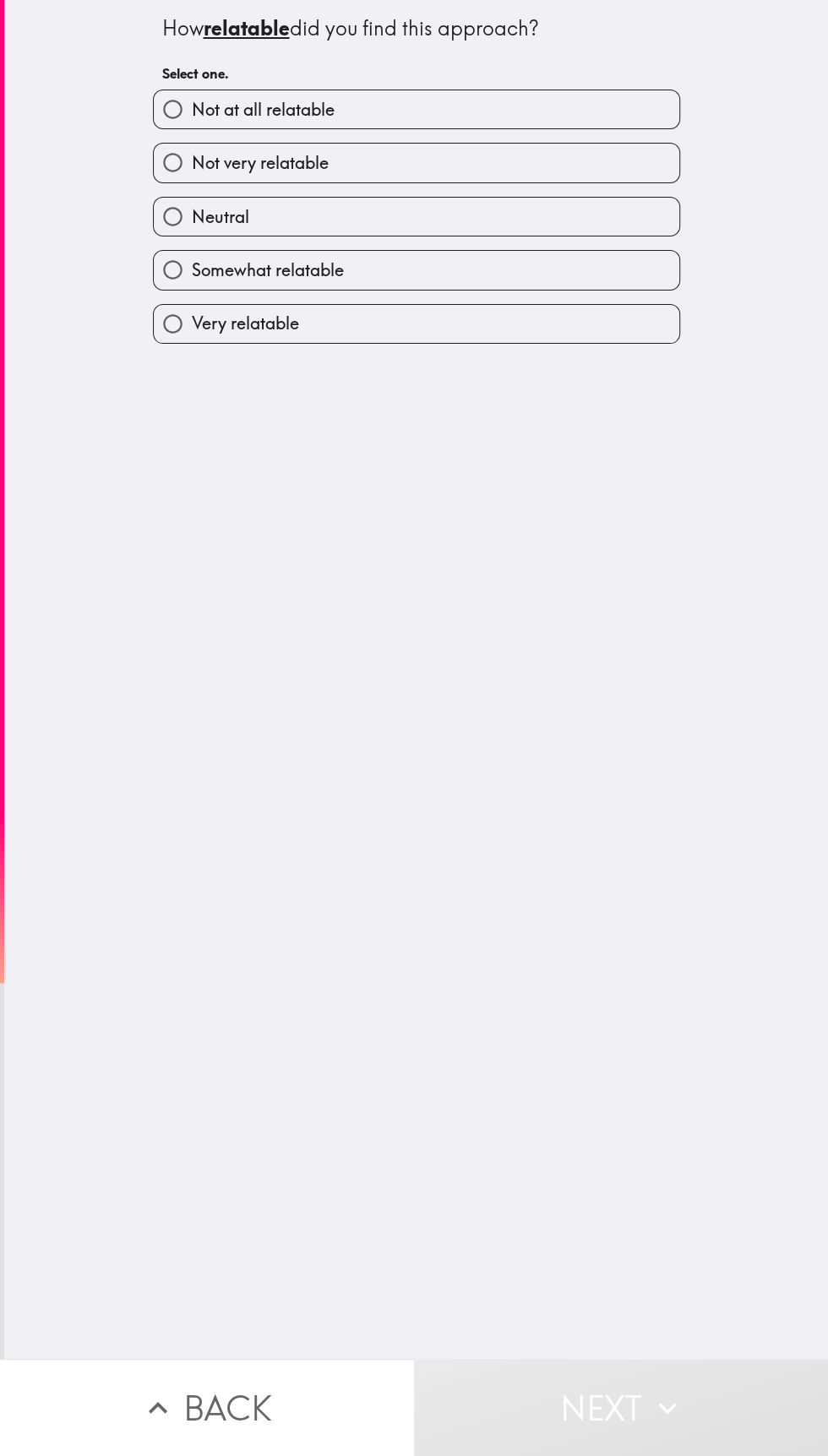
click at [371, 336] on label "Very relatable" at bounding box center [416, 323] width 526 height 38
click at [192, 336] on input "Very relatable" at bounding box center [172, 323] width 38 height 38
radio input "true"
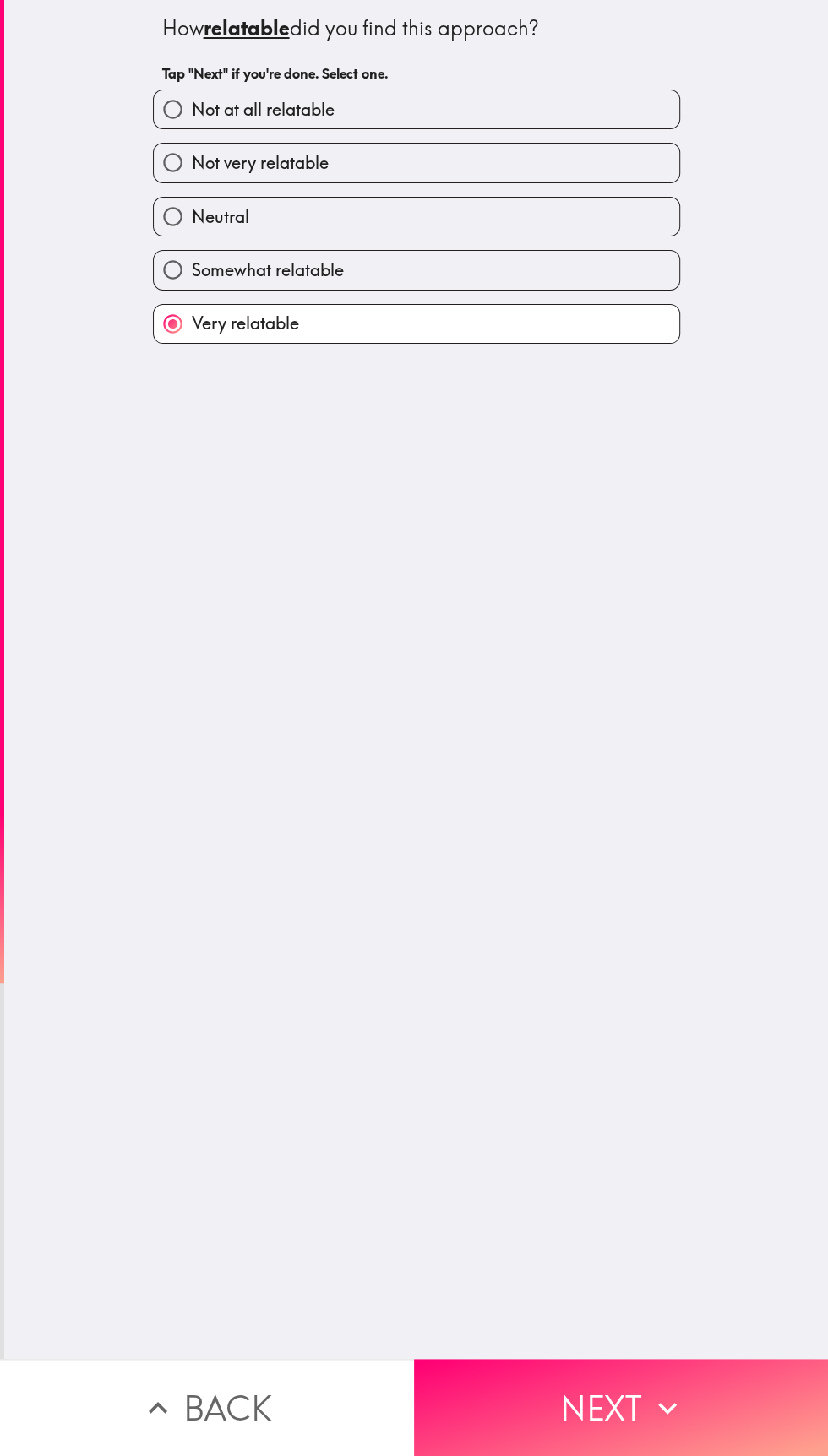
click at [611, 1414] on button "Next" at bounding box center [620, 1407] width 414 height 97
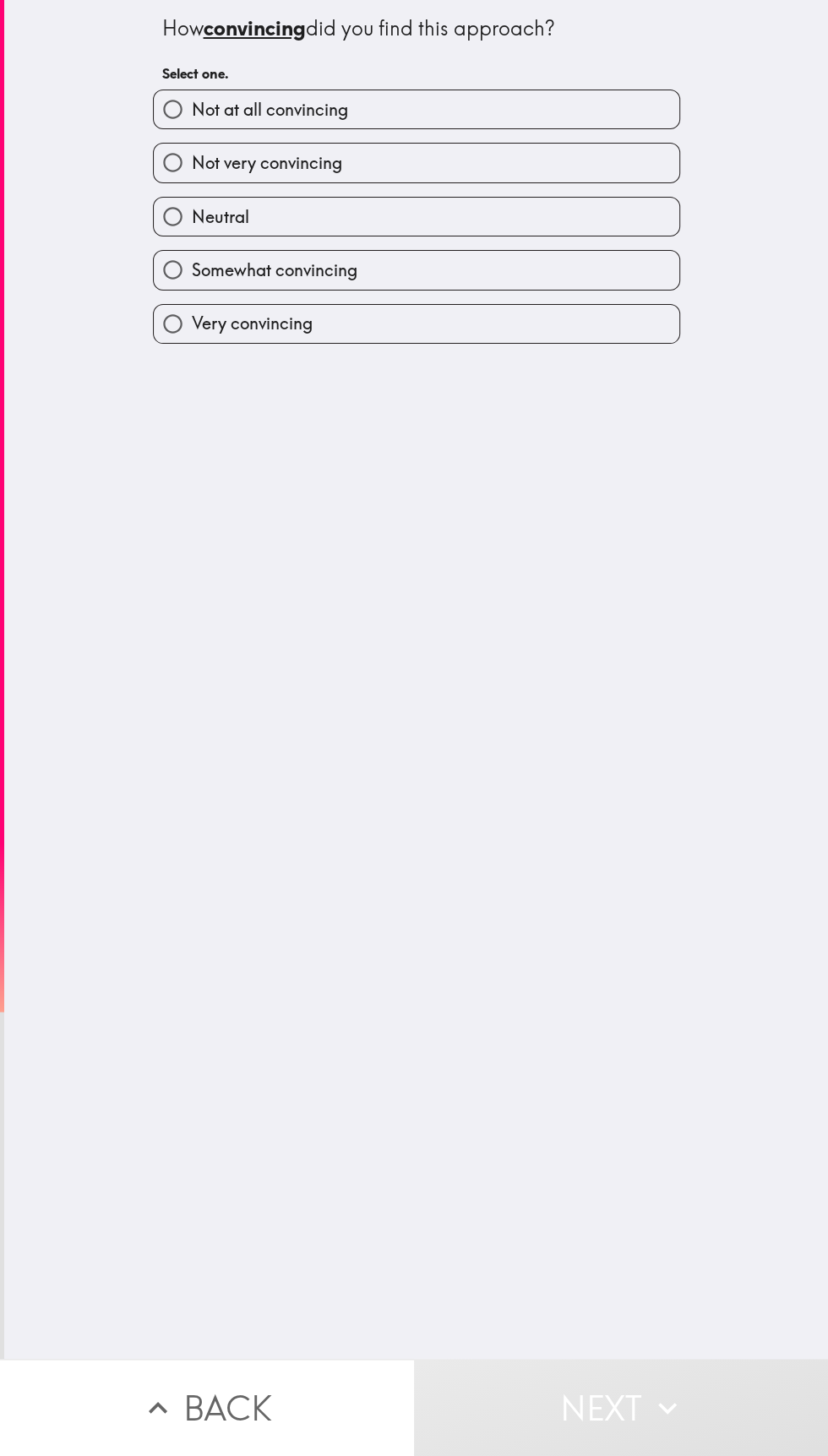
click at [415, 341] on label "Very convincing" at bounding box center [416, 323] width 526 height 38
click at [192, 341] on input "Very convincing" at bounding box center [172, 323] width 38 height 38
radio input "true"
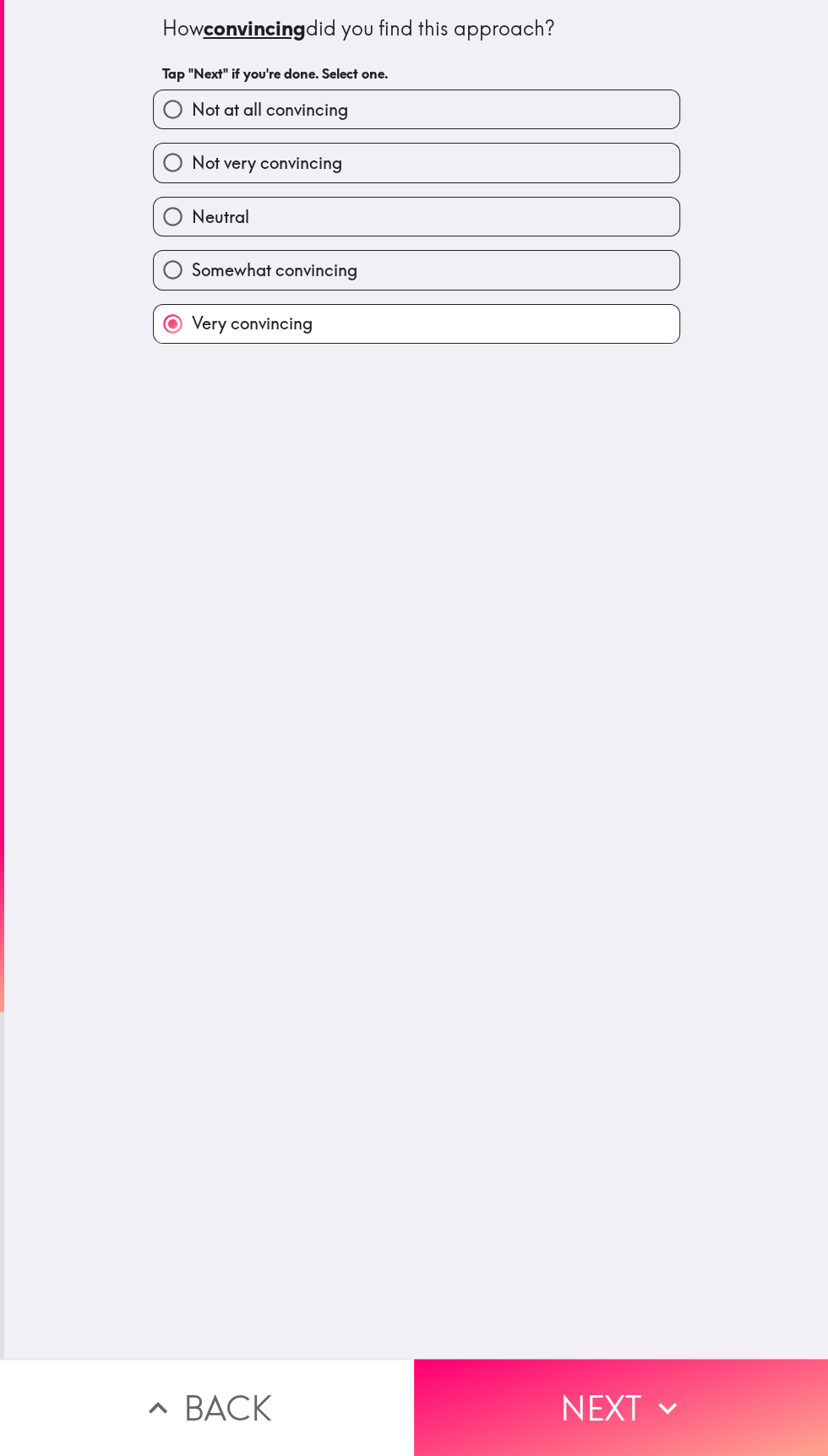
click at [630, 1417] on button "Next" at bounding box center [620, 1407] width 414 height 97
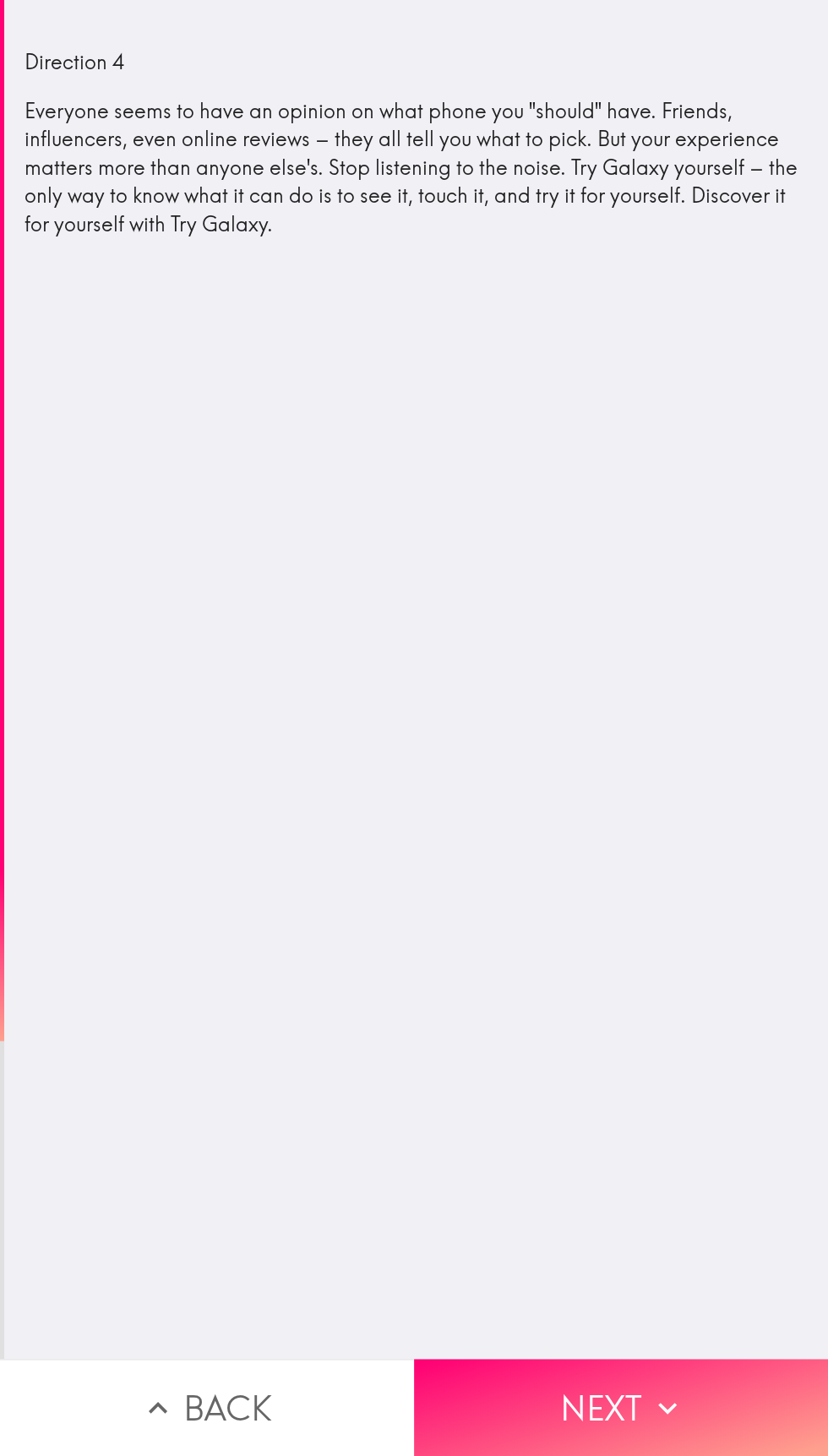
click at [611, 1401] on button "Next" at bounding box center [620, 1407] width 414 height 97
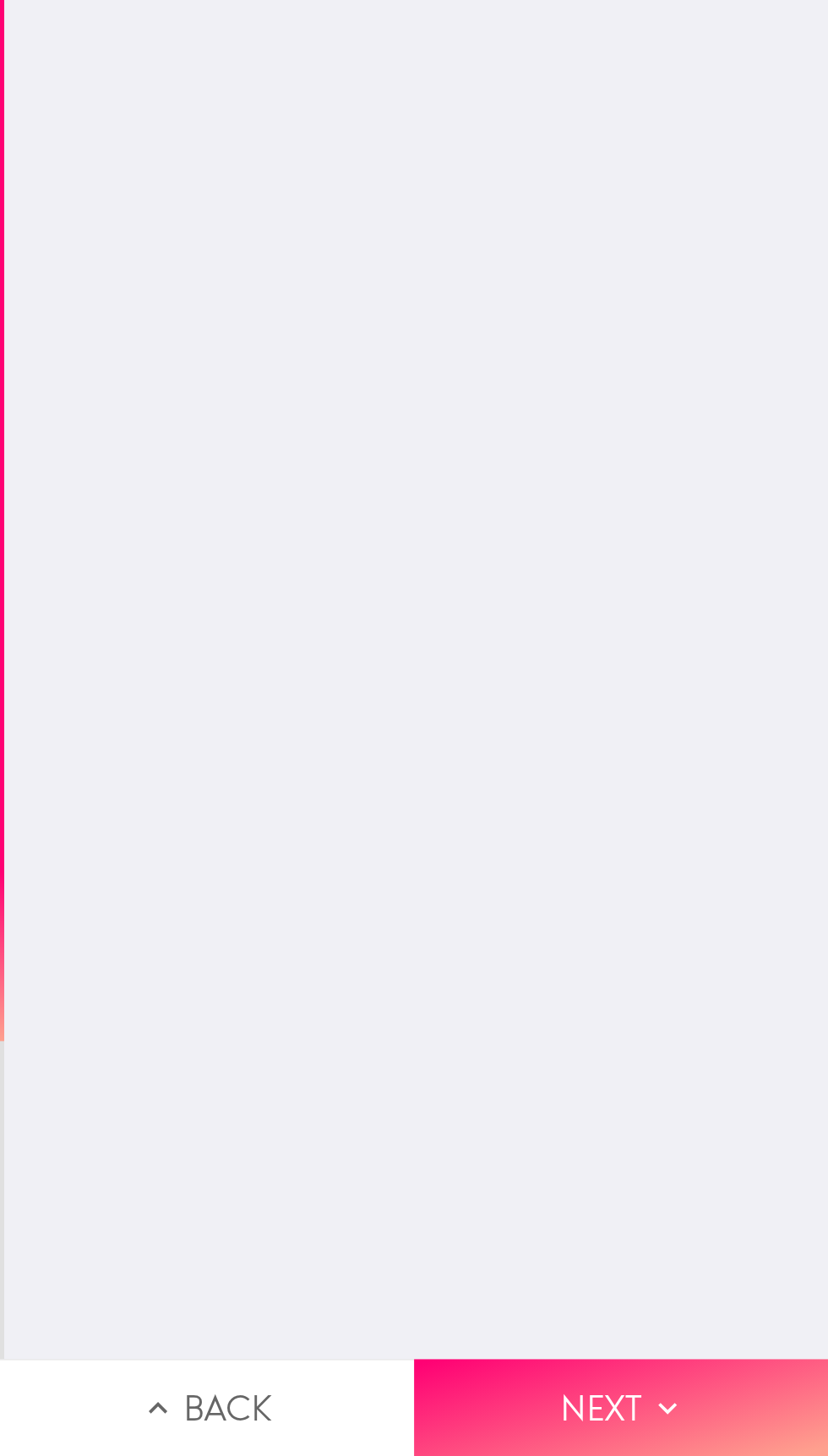
click at [612, 1393] on button "Next" at bounding box center [620, 1407] width 414 height 97
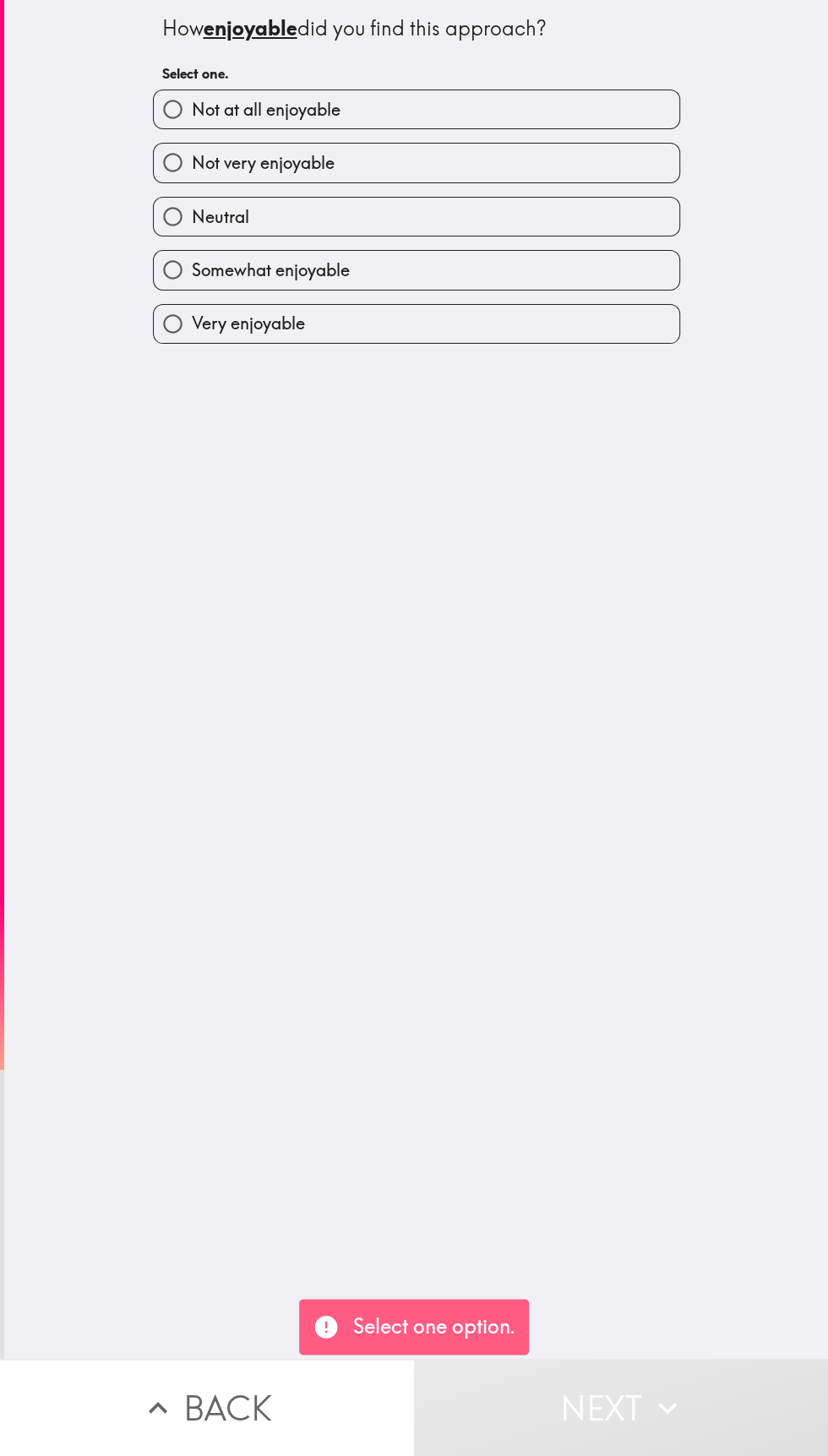
click at [498, 343] on label "Very enjoyable" at bounding box center [416, 323] width 526 height 38
click at [192, 343] on input "Very enjoyable" at bounding box center [172, 323] width 38 height 38
radio input "true"
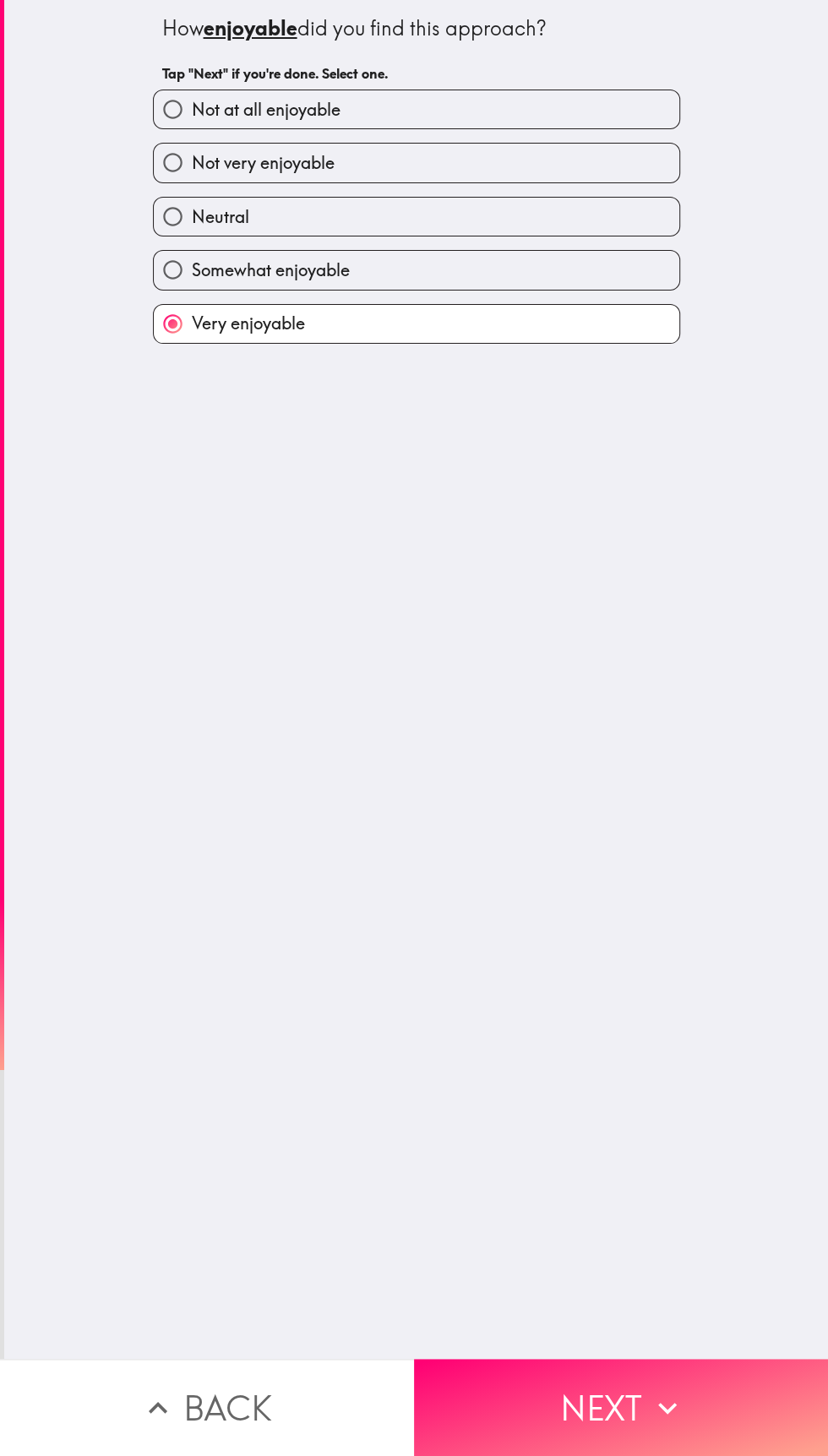
click at [640, 1414] on button "Next" at bounding box center [620, 1407] width 414 height 97
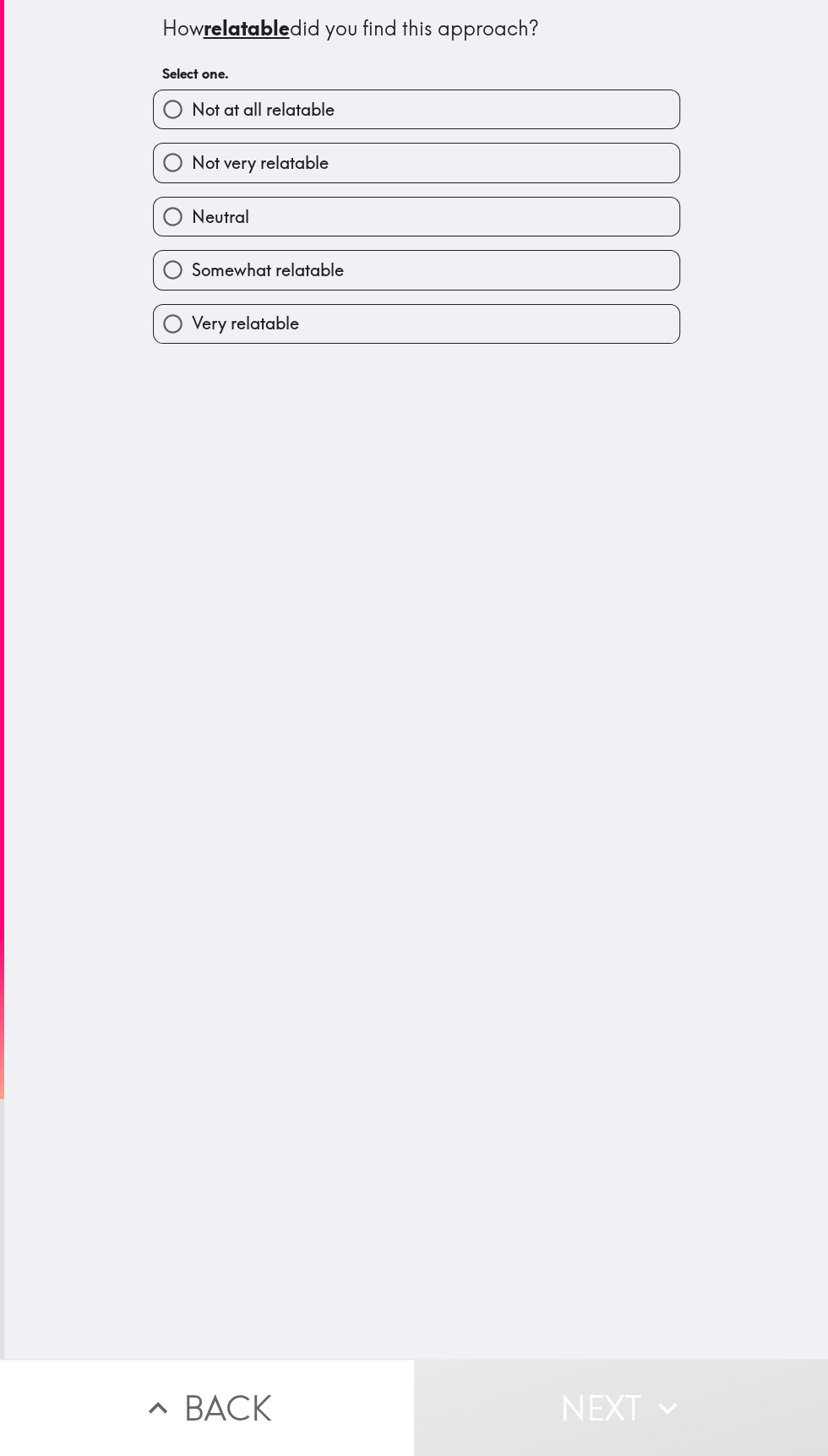
click at [512, 333] on label "Very relatable" at bounding box center [416, 323] width 526 height 38
click at [192, 333] on input "Very relatable" at bounding box center [172, 323] width 38 height 38
radio input "true"
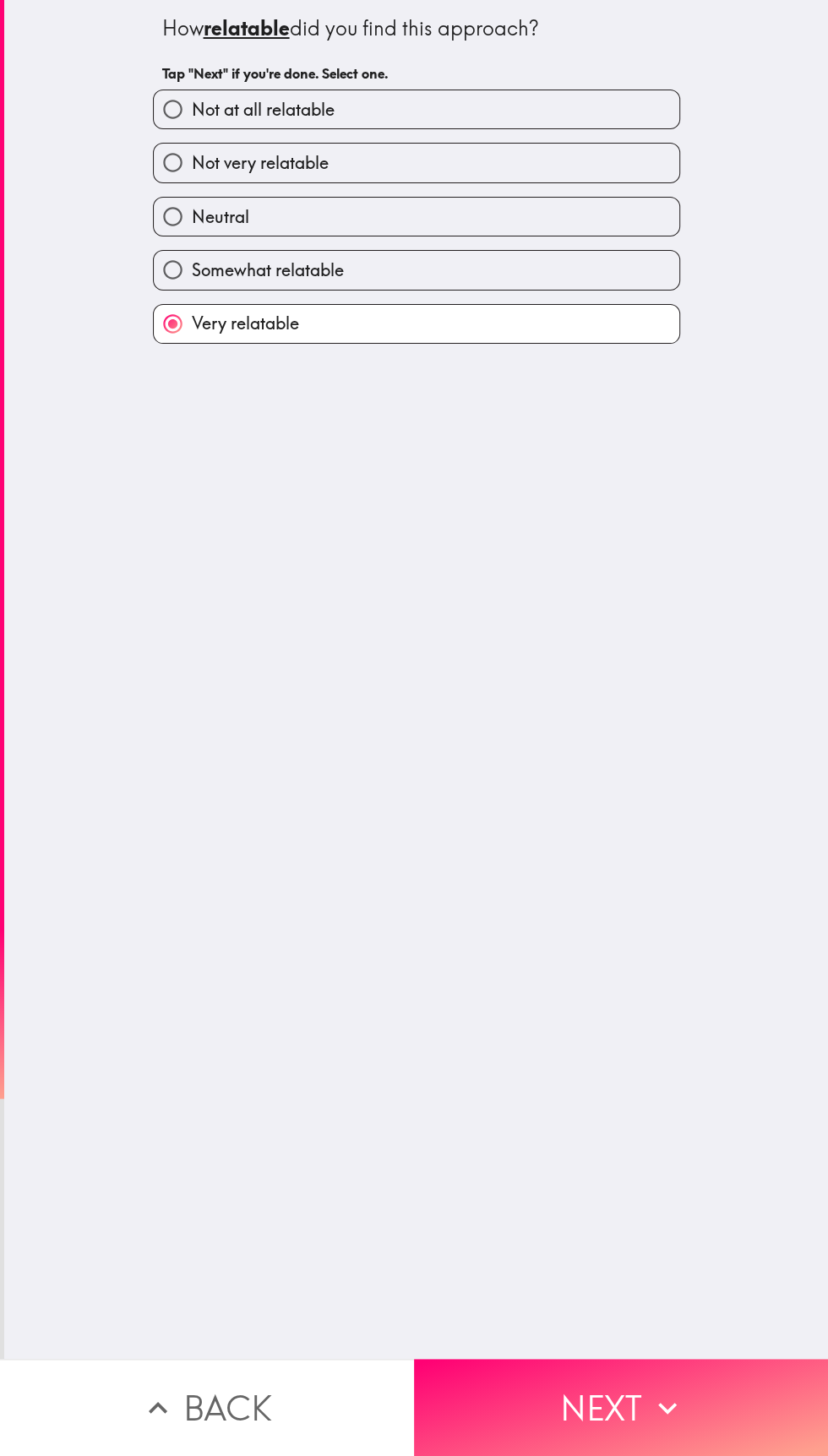
click at [624, 1422] on button "Next" at bounding box center [620, 1407] width 414 height 97
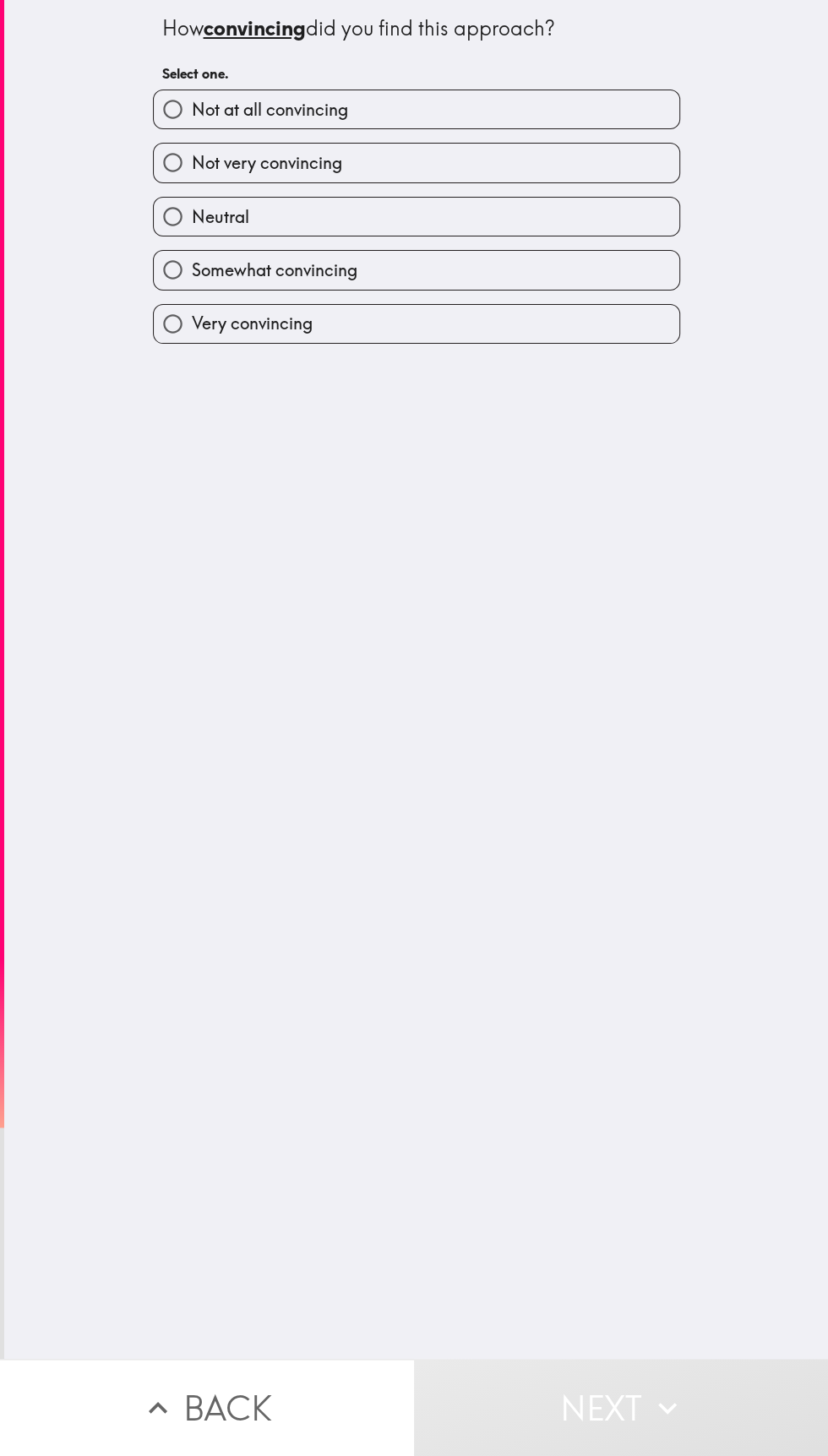
click at [581, 319] on label "Very convincing" at bounding box center [416, 323] width 526 height 38
click at [192, 319] on input "Very convincing" at bounding box center [172, 323] width 38 height 38
radio input "true"
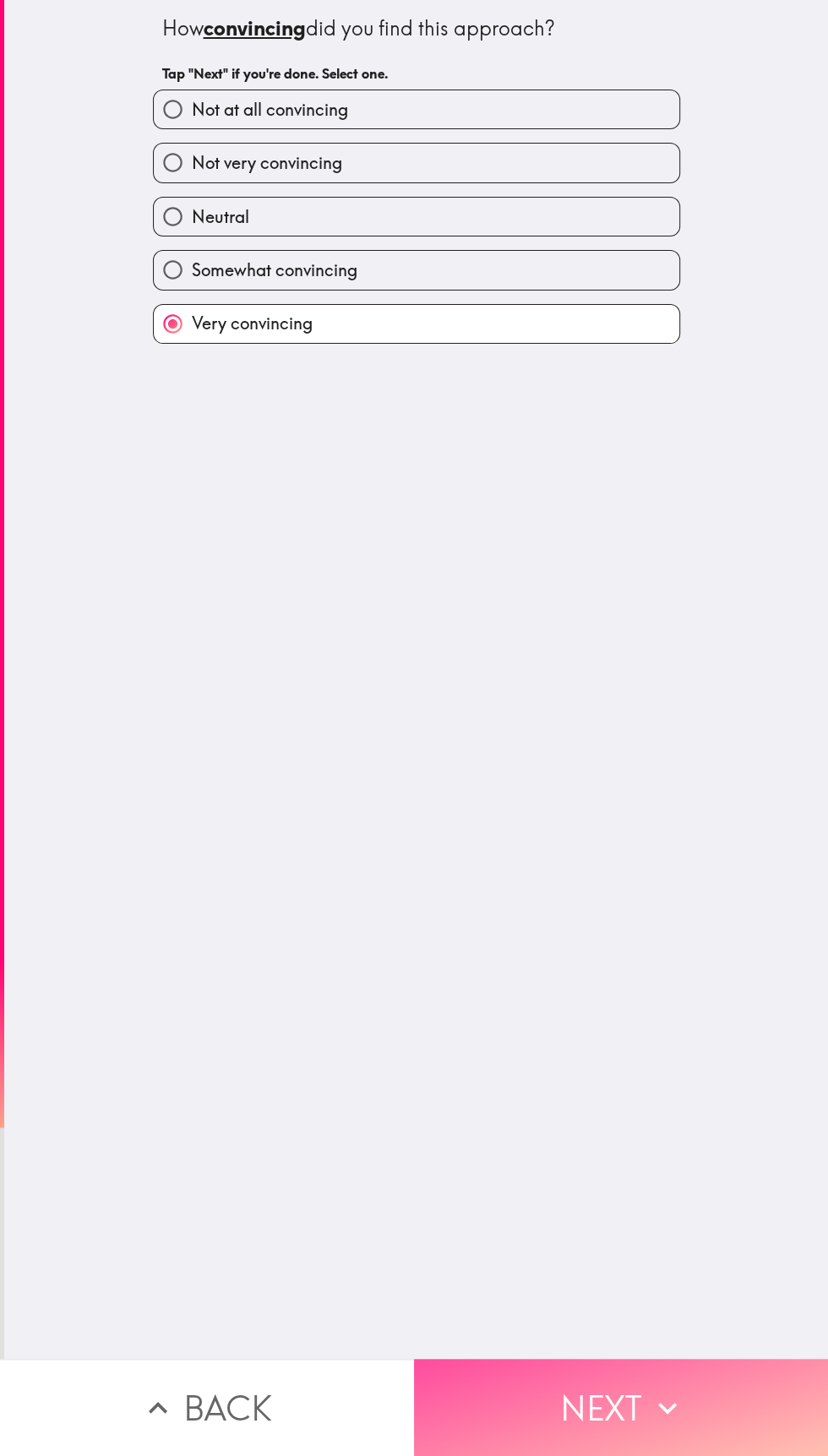
click at [598, 1403] on button "Next" at bounding box center [620, 1407] width 414 height 97
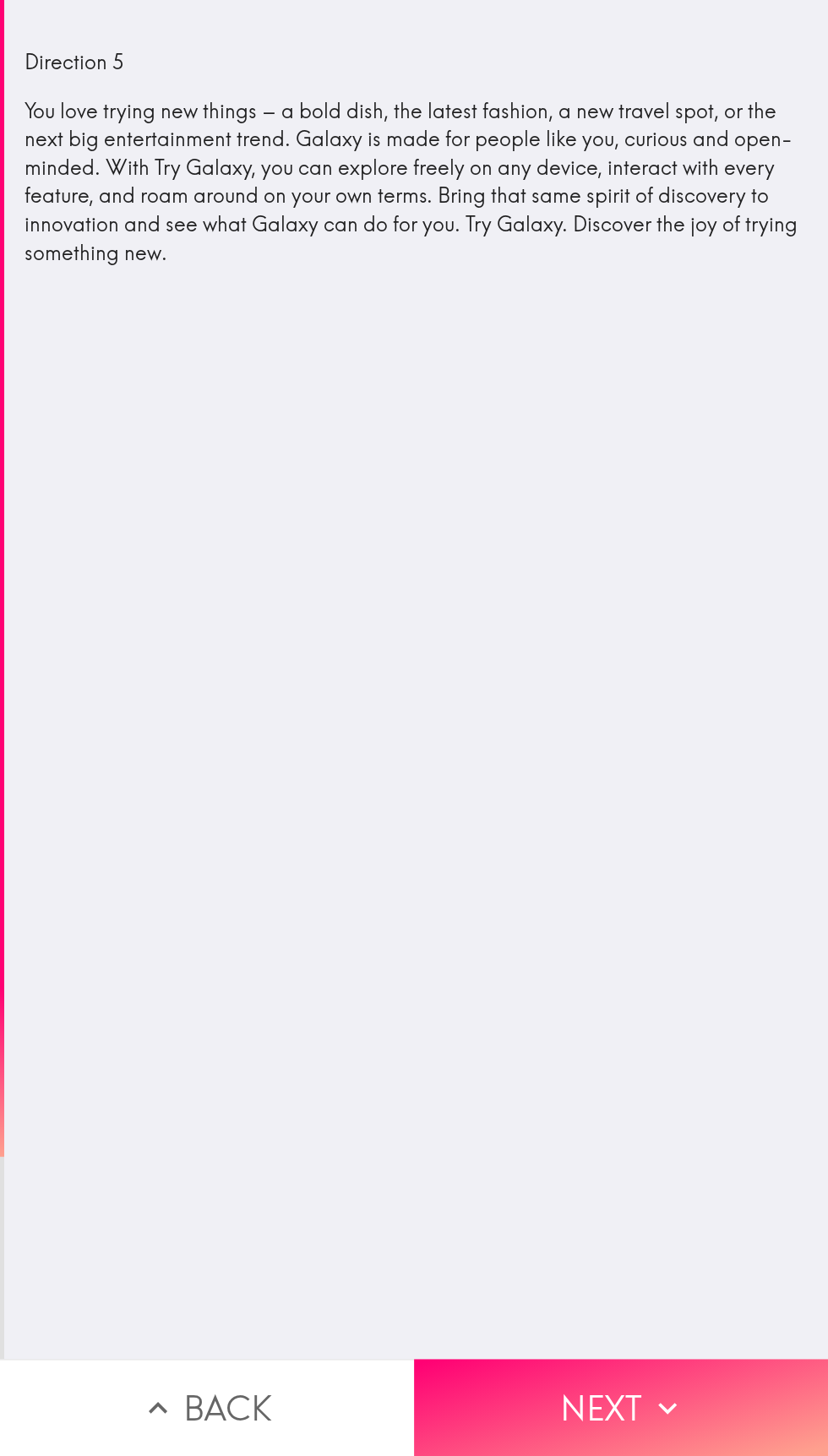
click at [618, 1407] on button "Next" at bounding box center [620, 1407] width 414 height 97
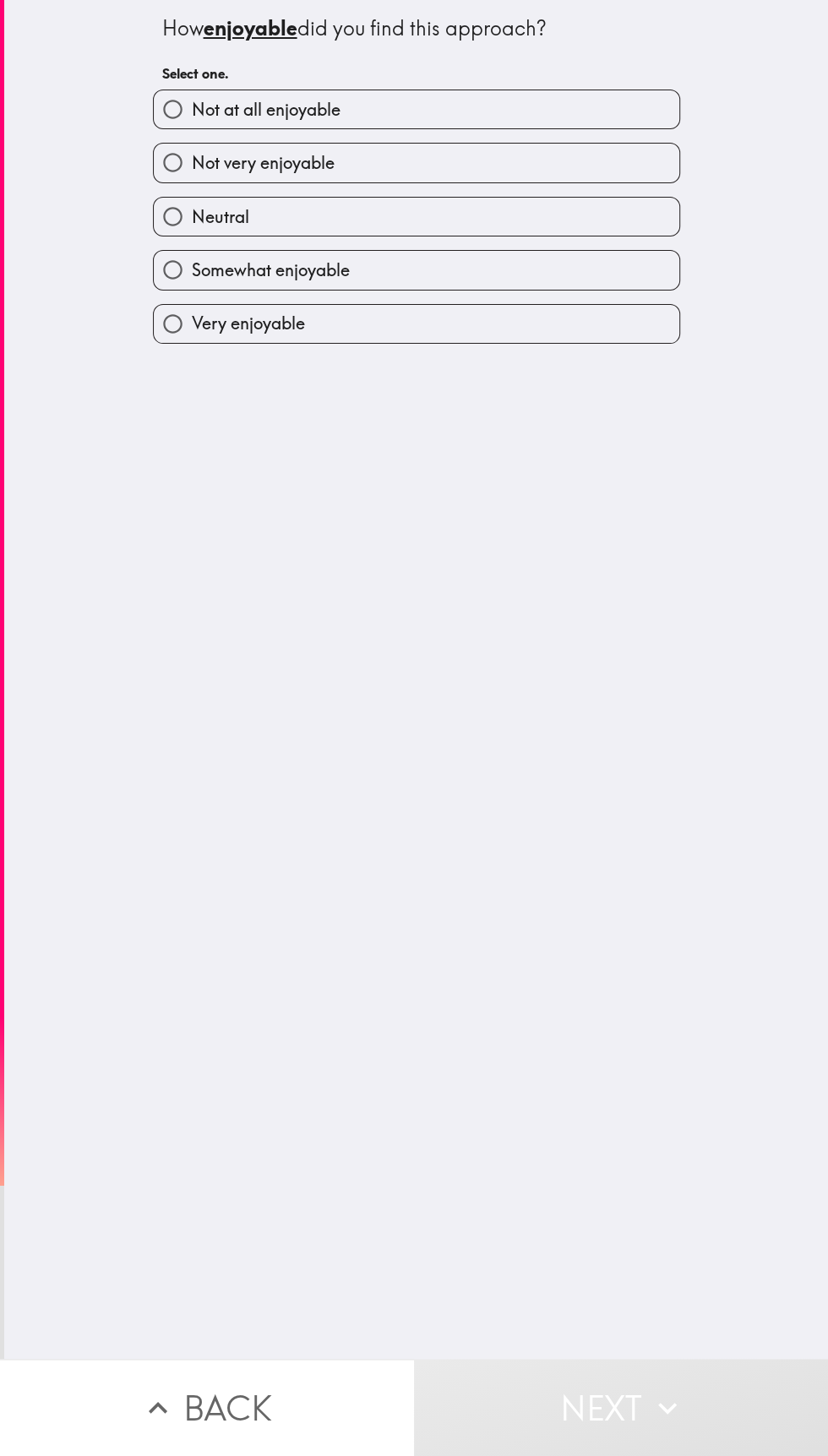
click at [185, 330] on input "Very enjoyable" at bounding box center [172, 323] width 38 height 38
radio input "true"
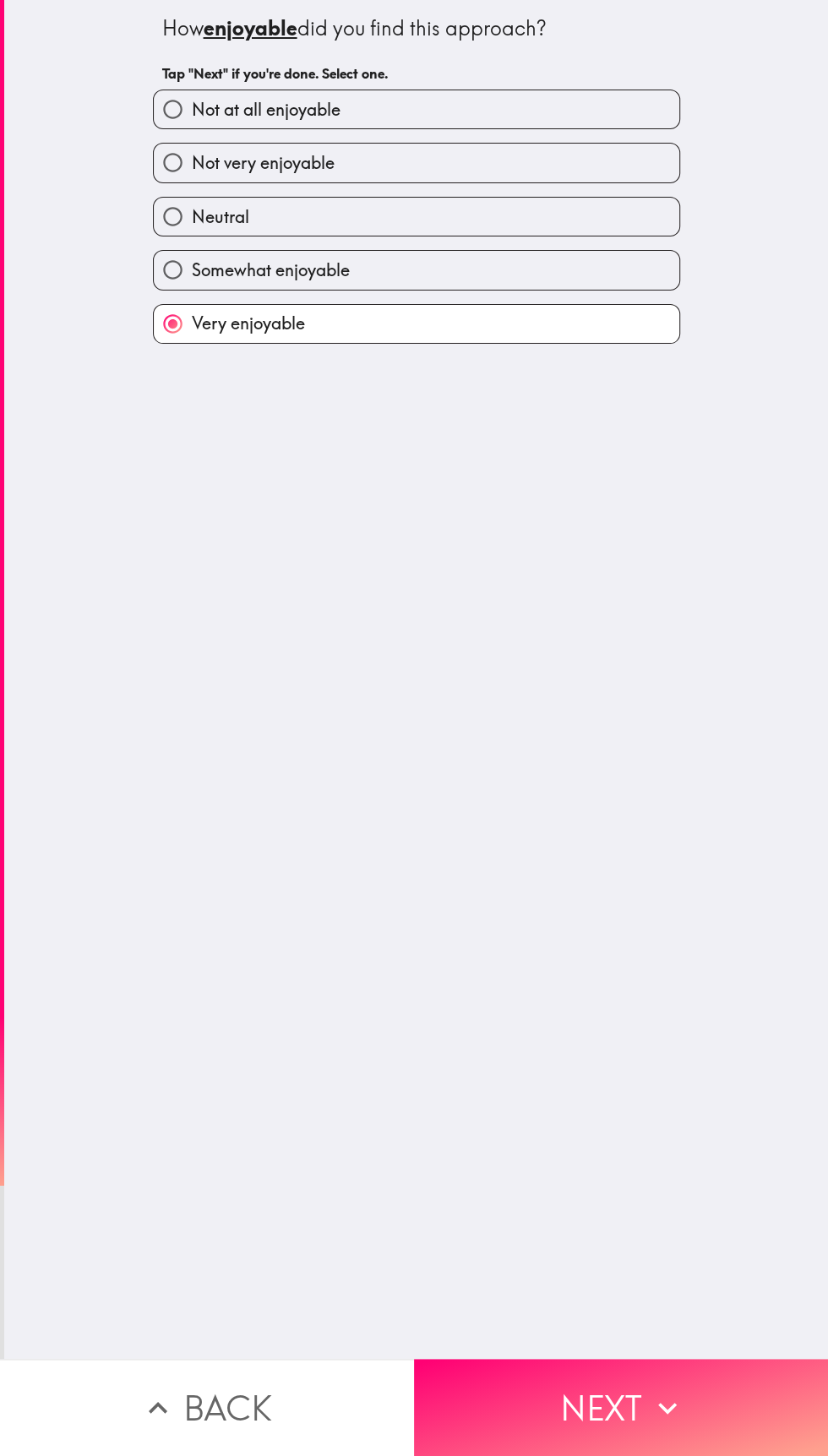
click at [668, 1414] on icon "button" at bounding box center [667, 1408] width 37 height 37
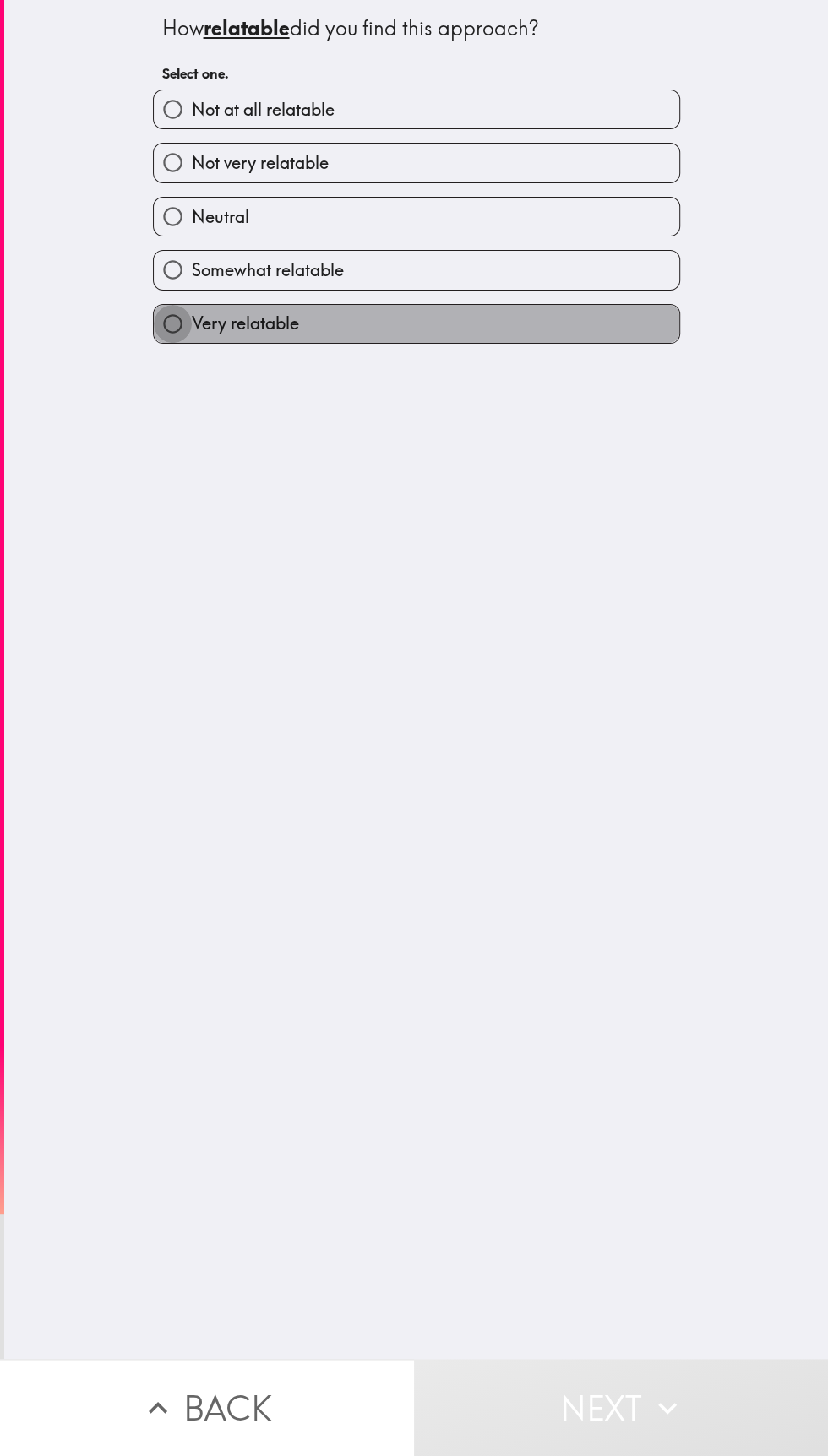
click at [185, 330] on input "Very relatable" at bounding box center [172, 323] width 38 height 38
radio input "true"
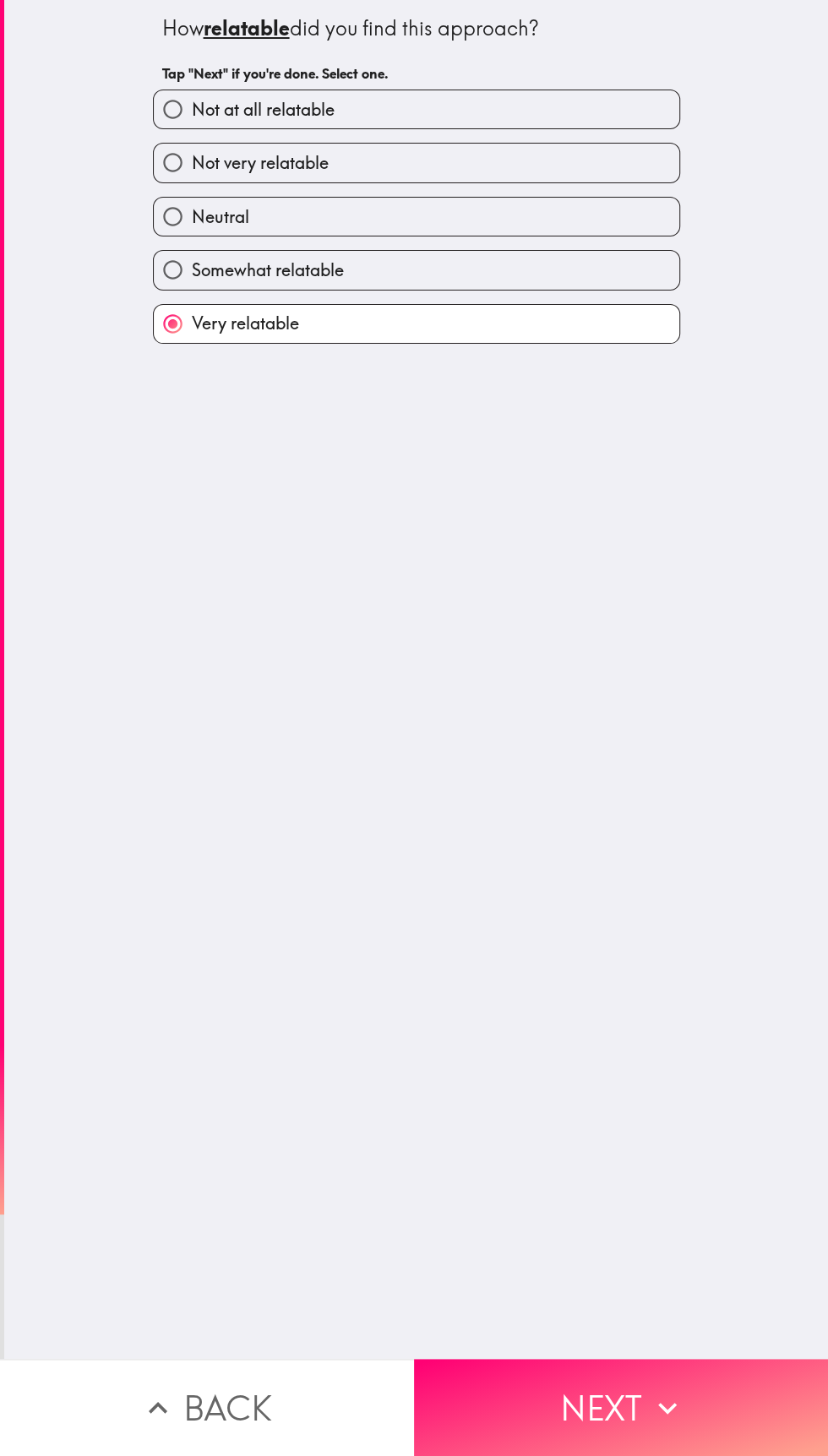
click at [609, 1425] on button "Next" at bounding box center [620, 1407] width 414 height 97
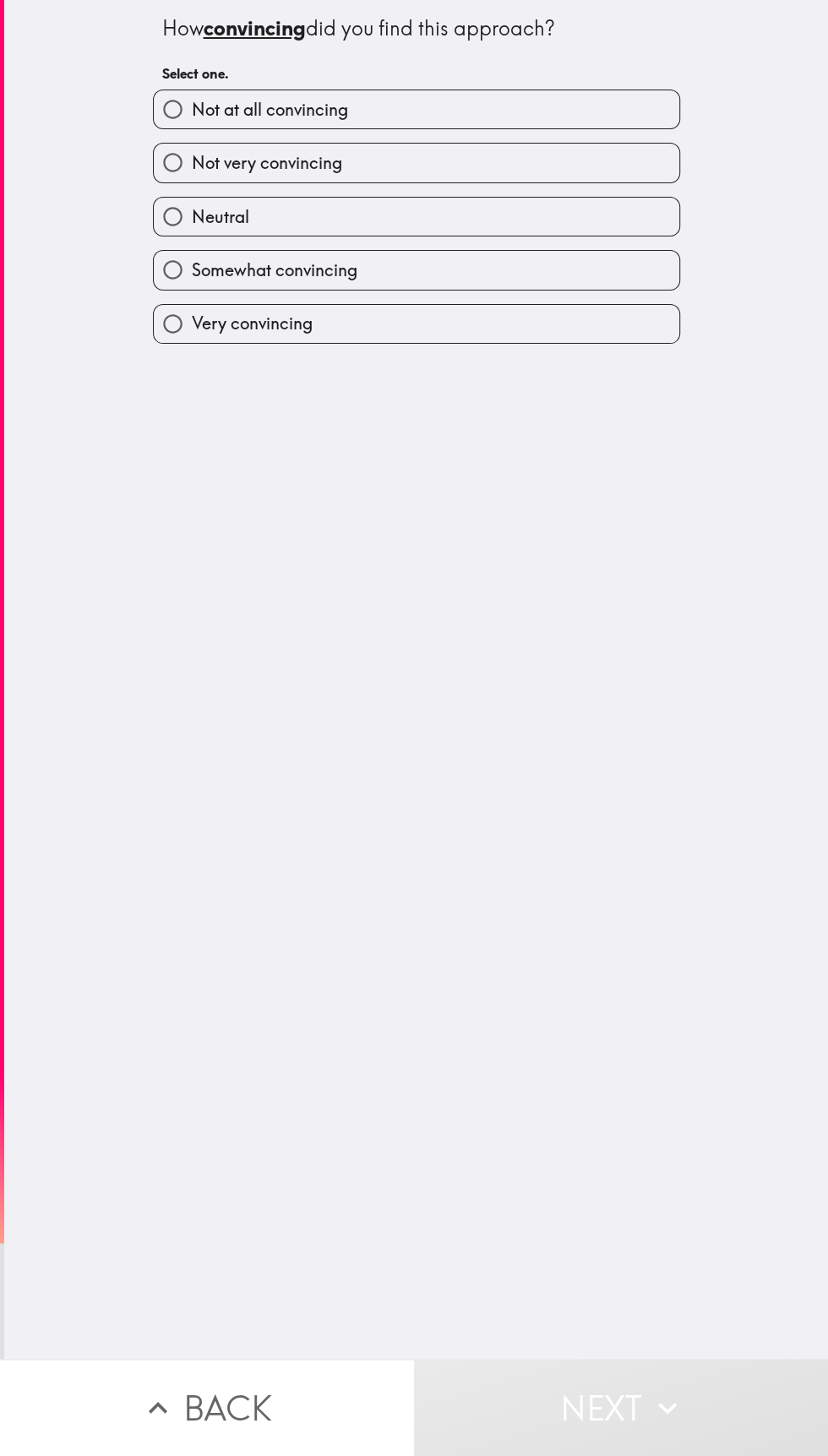
click at [183, 335] on input "Very convincing" at bounding box center [172, 323] width 38 height 38
radio input "true"
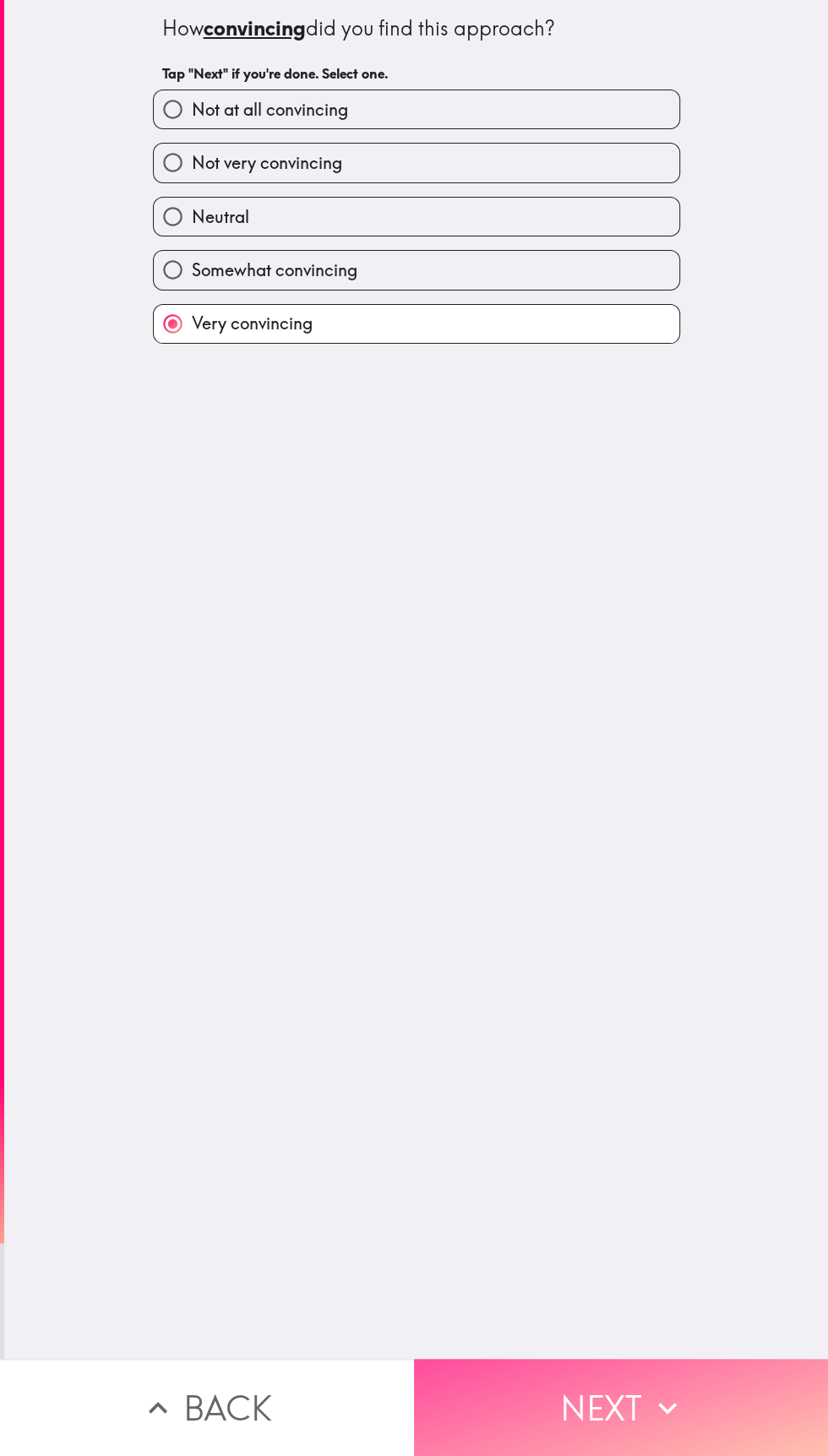
click at [627, 1422] on button "Next" at bounding box center [620, 1407] width 414 height 97
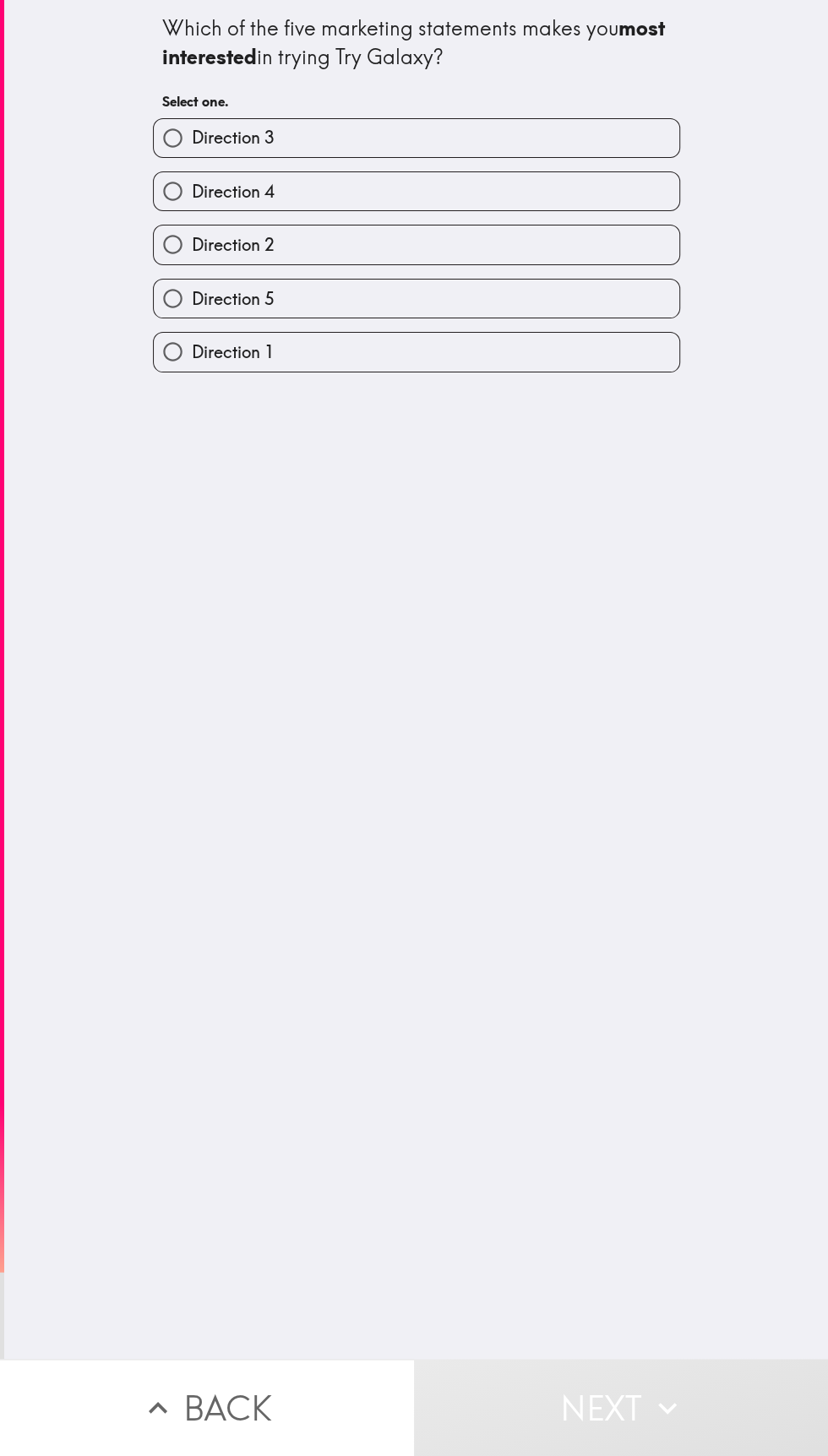
click at [186, 361] on input "Direction 1" at bounding box center [172, 352] width 38 height 38
radio input "true"
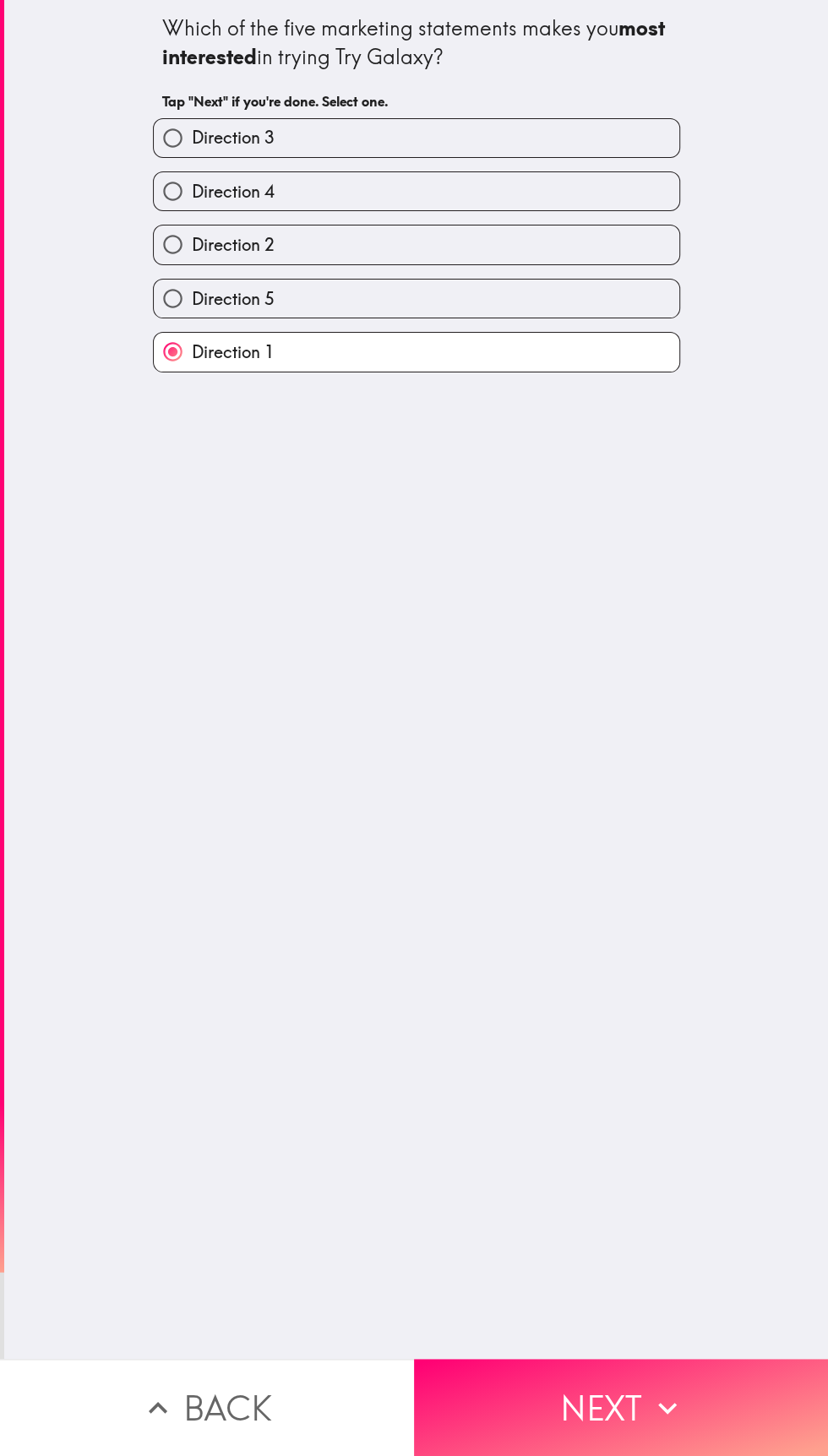
click at [178, 252] on input "Direction 2" at bounding box center [172, 244] width 38 height 38
radio input "true"
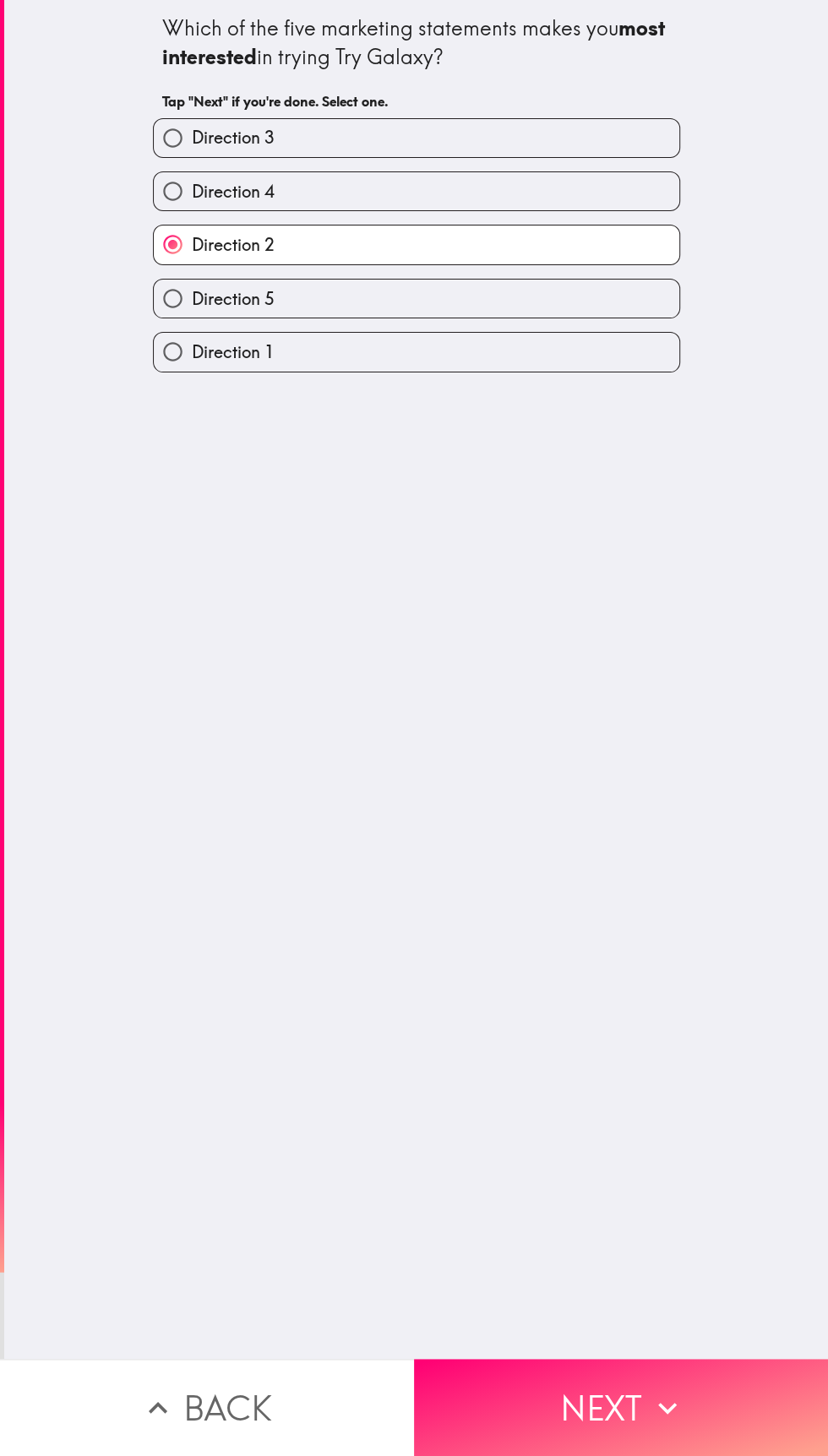
click at [609, 1407] on button "Next" at bounding box center [620, 1407] width 414 height 97
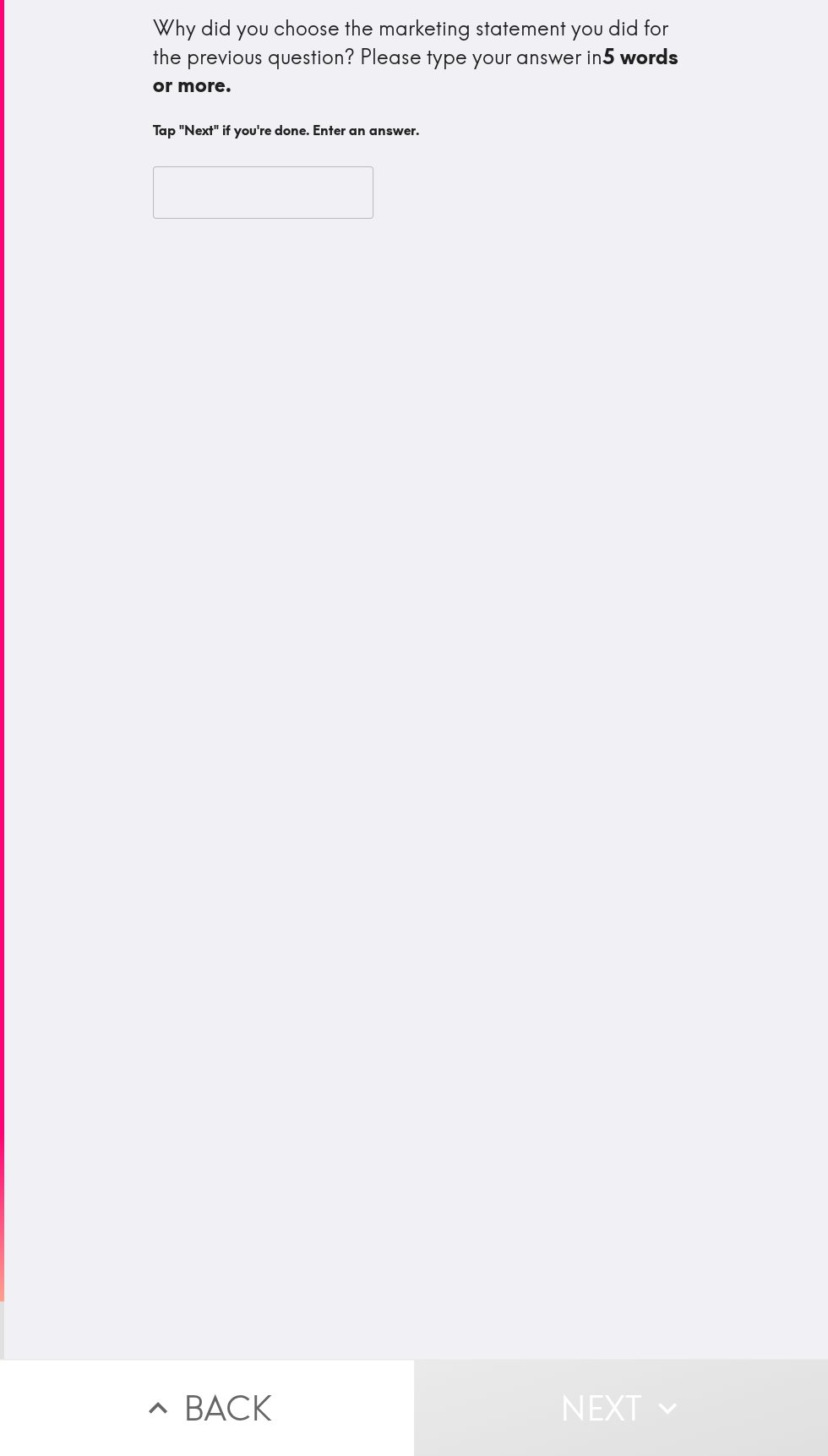
click at [186, 200] on input "text" at bounding box center [263, 192] width 221 height 52
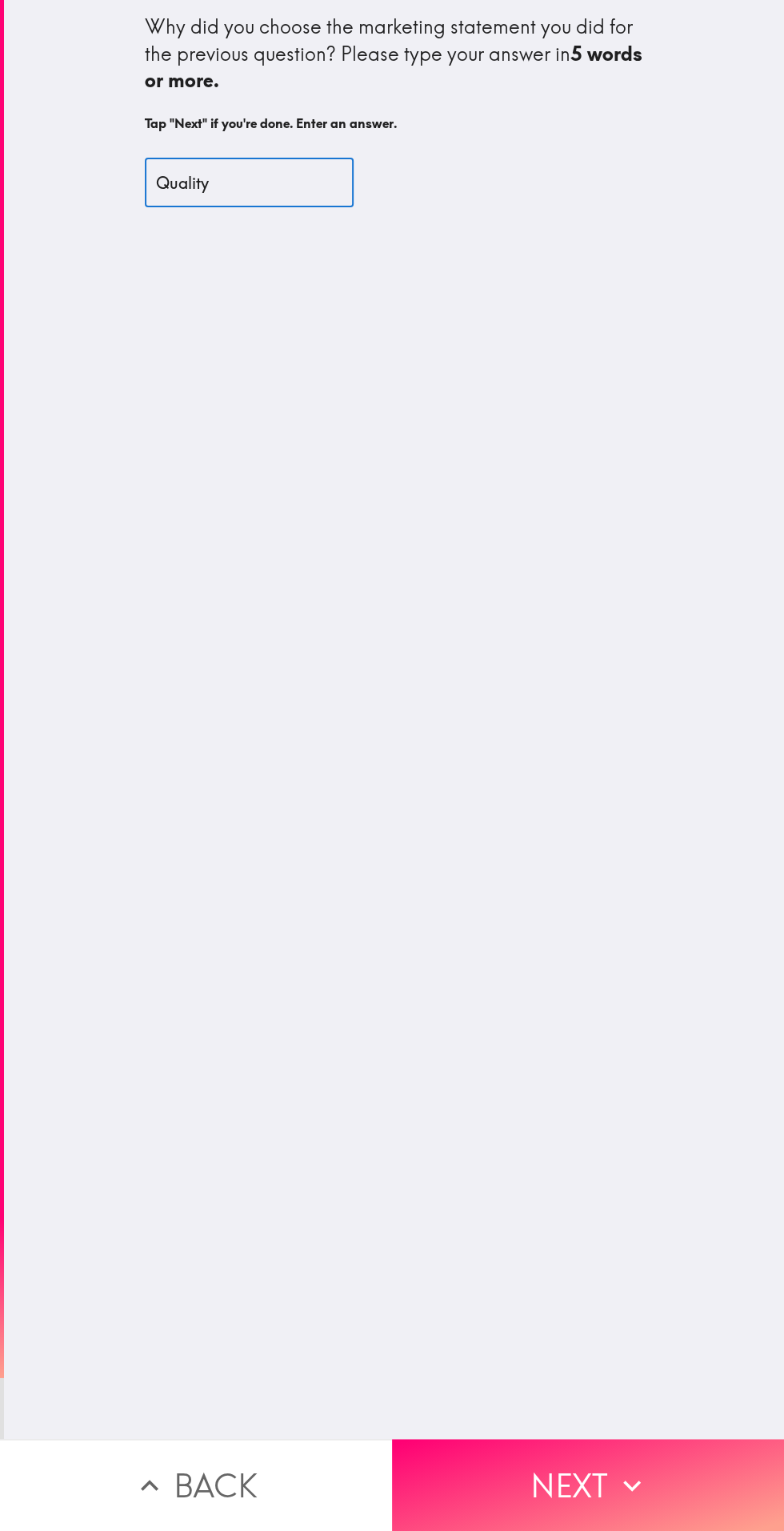
type input "Quality"
click at [155, 729] on div "Why did you choose the marketing statement you did for the previous question? P…" at bounding box center [394, 719] width 780 height 1439
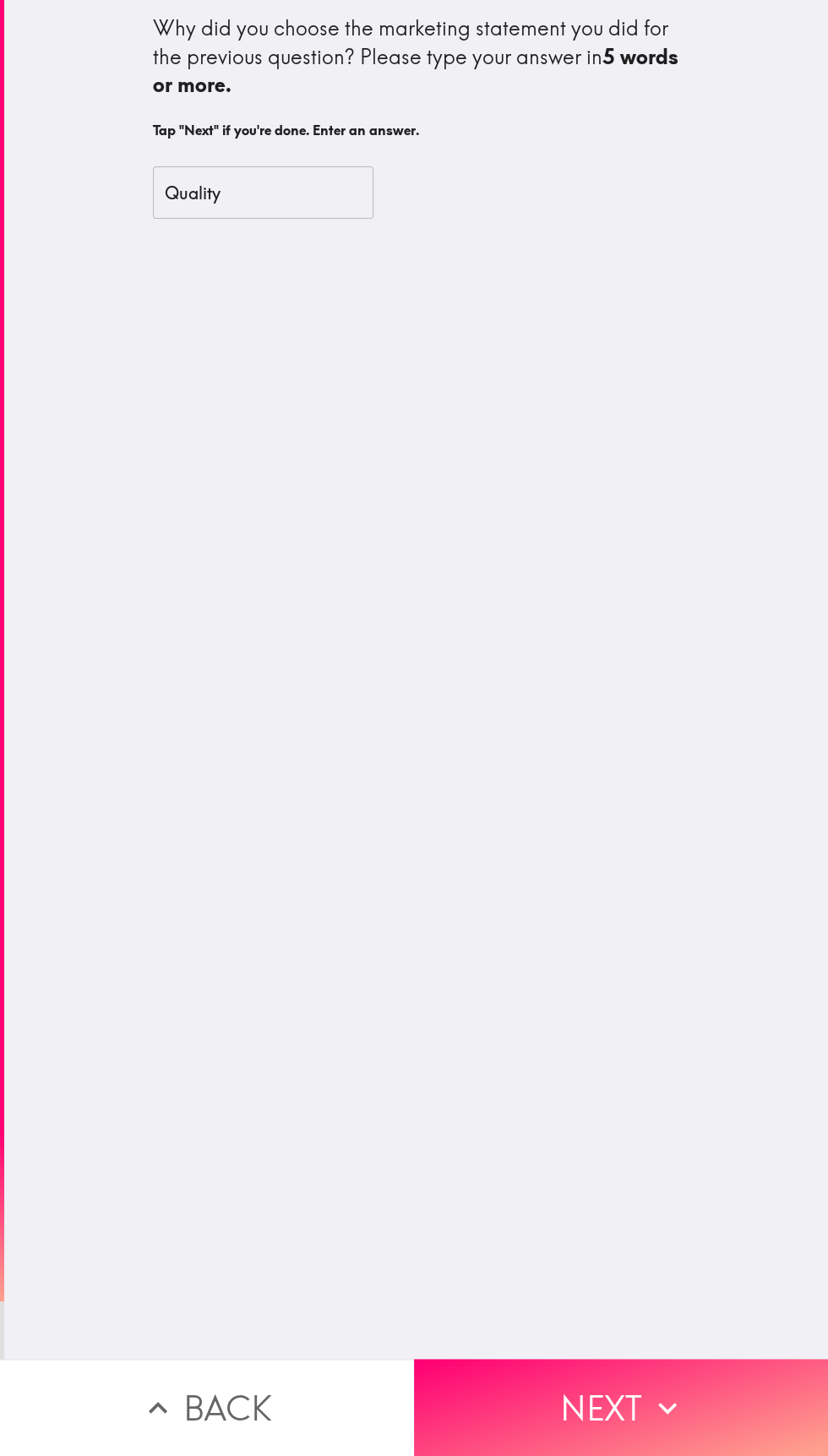
click at [678, 1414] on icon "button" at bounding box center [667, 1408] width 37 height 37
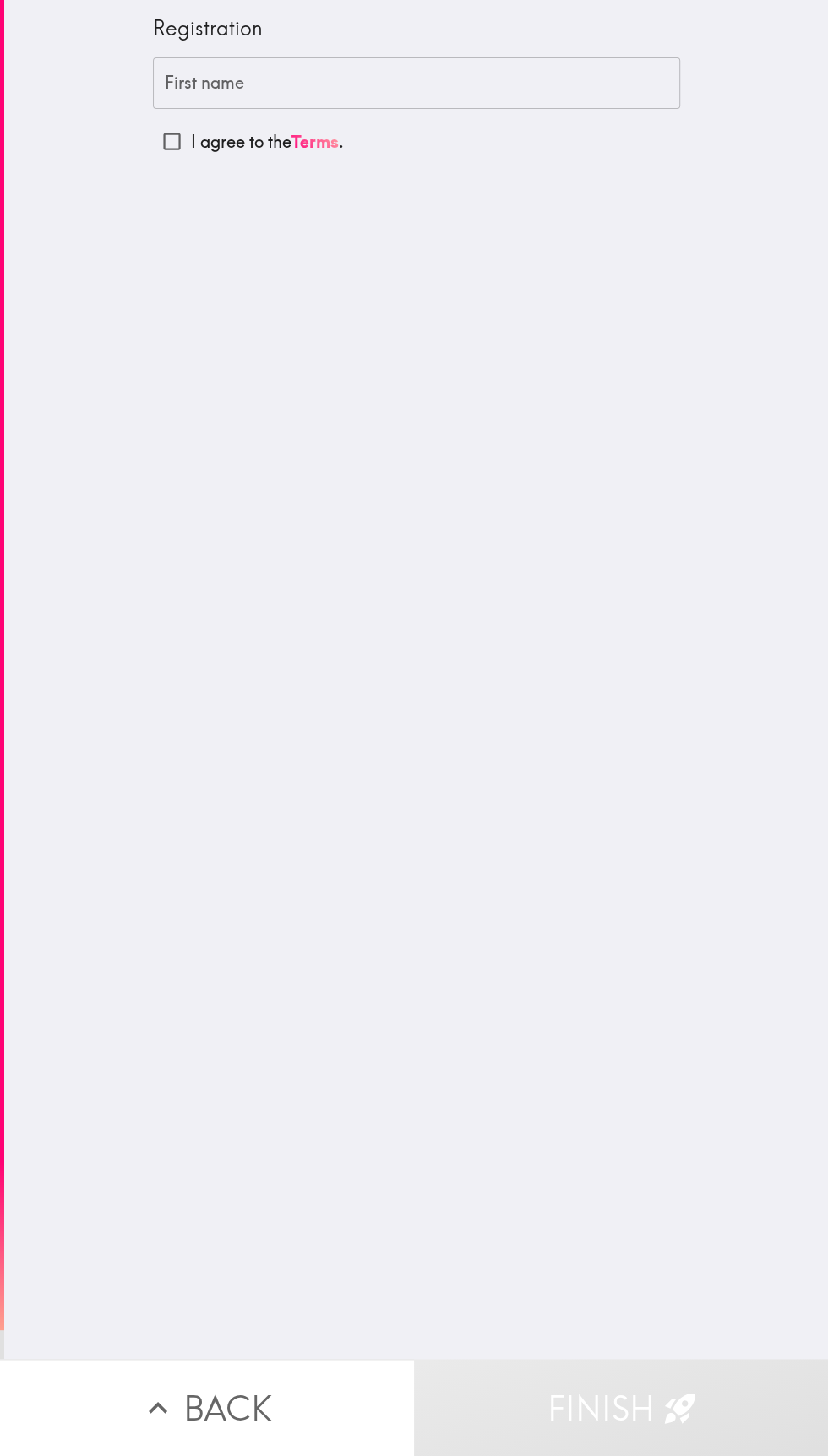
click at [198, 87] on div "First name First name" at bounding box center [416, 83] width 528 height 52
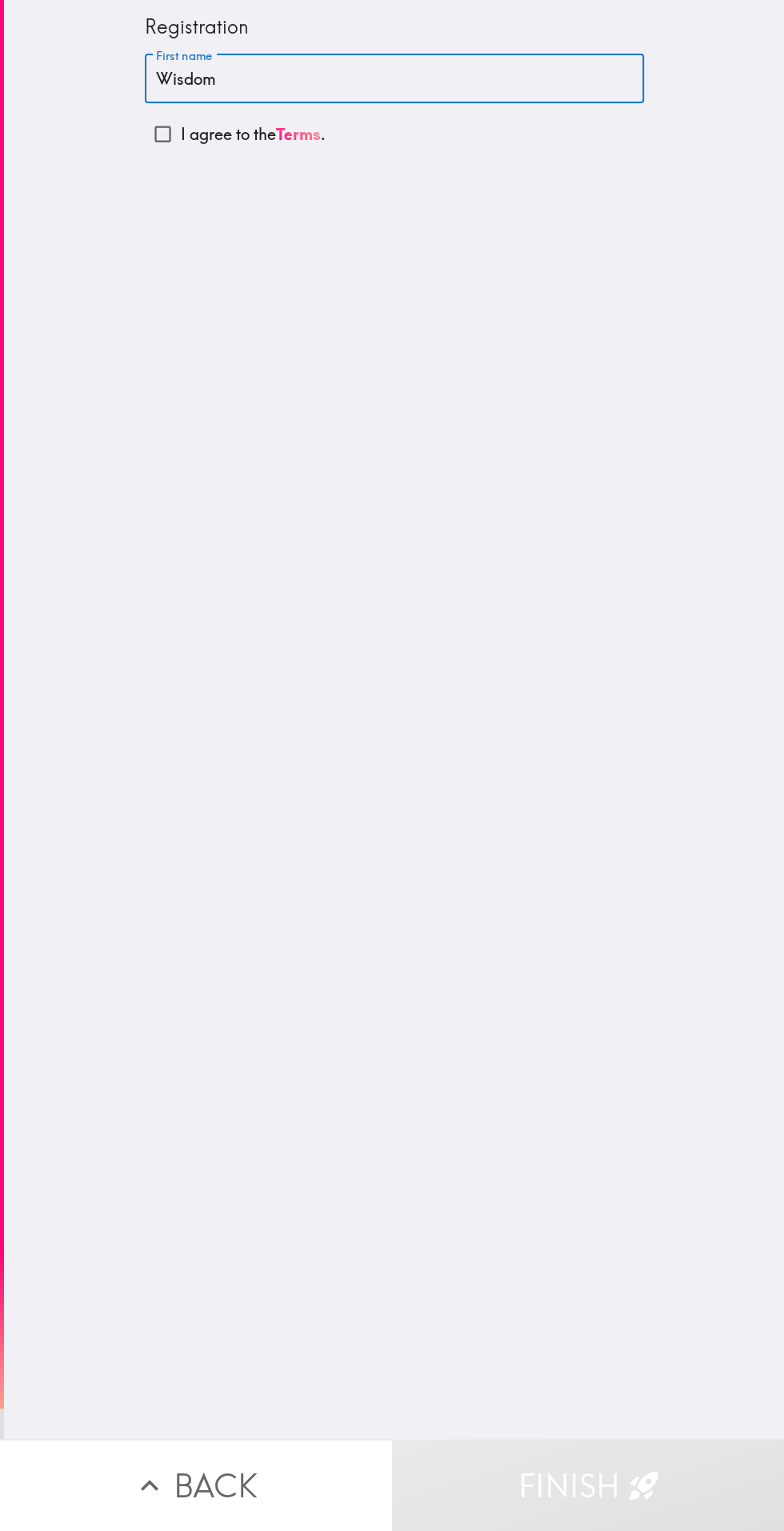
type input "Wisdom"
click at [144, 604] on div "Registration First name Wisdom First name I agree to the Terms ." at bounding box center [394, 719] width 780 height 1439
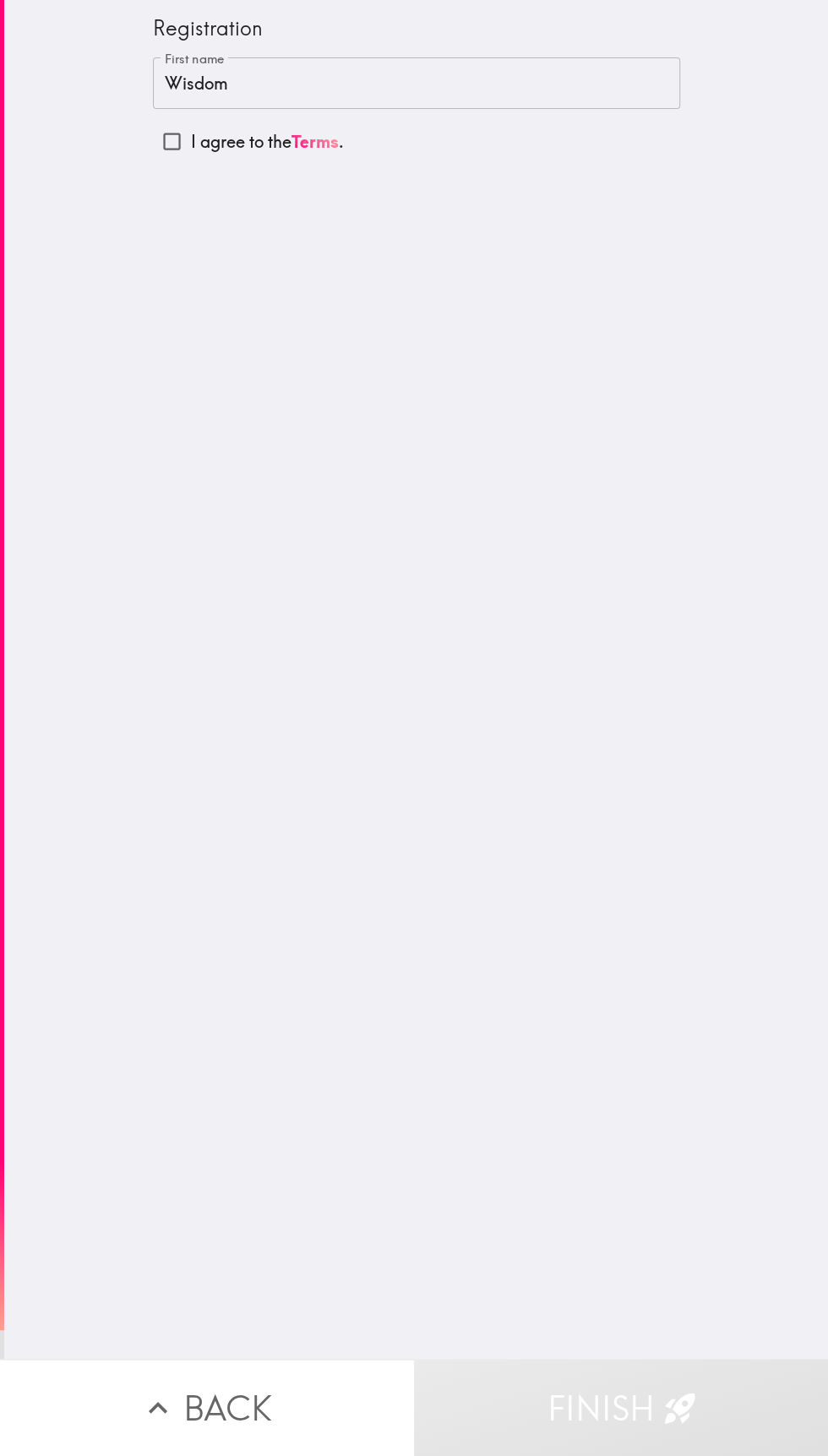
click at [171, 145] on input "I agree to the Terms ." at bounding box center [171, 141] width 38 height 38
checkbox input "true"
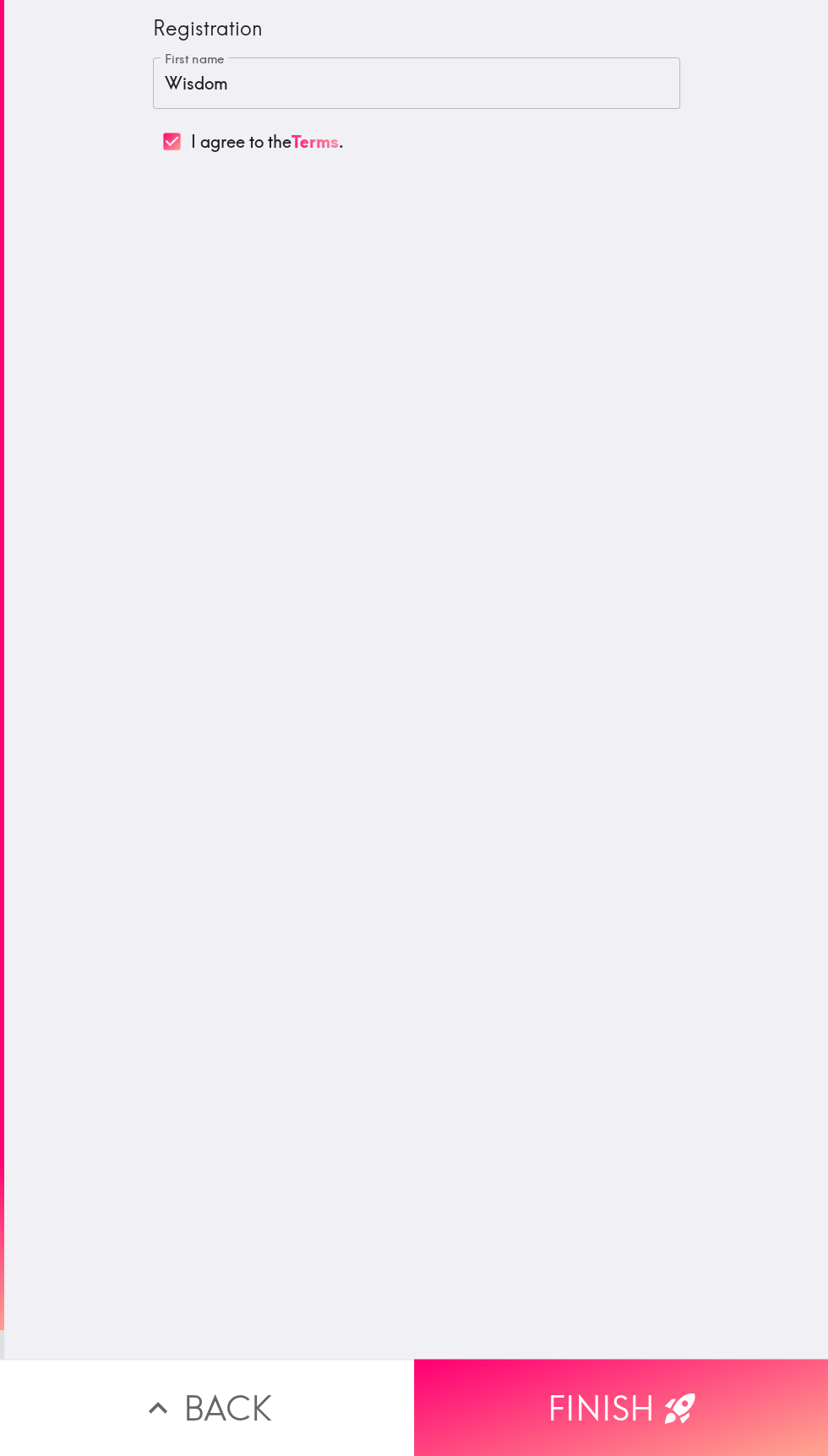
click at [631, 1393] on button "Finish" at bounding box center [620, 1407] width 414 height 97
